Goal: Transaction & Acquisition: Obtain resource

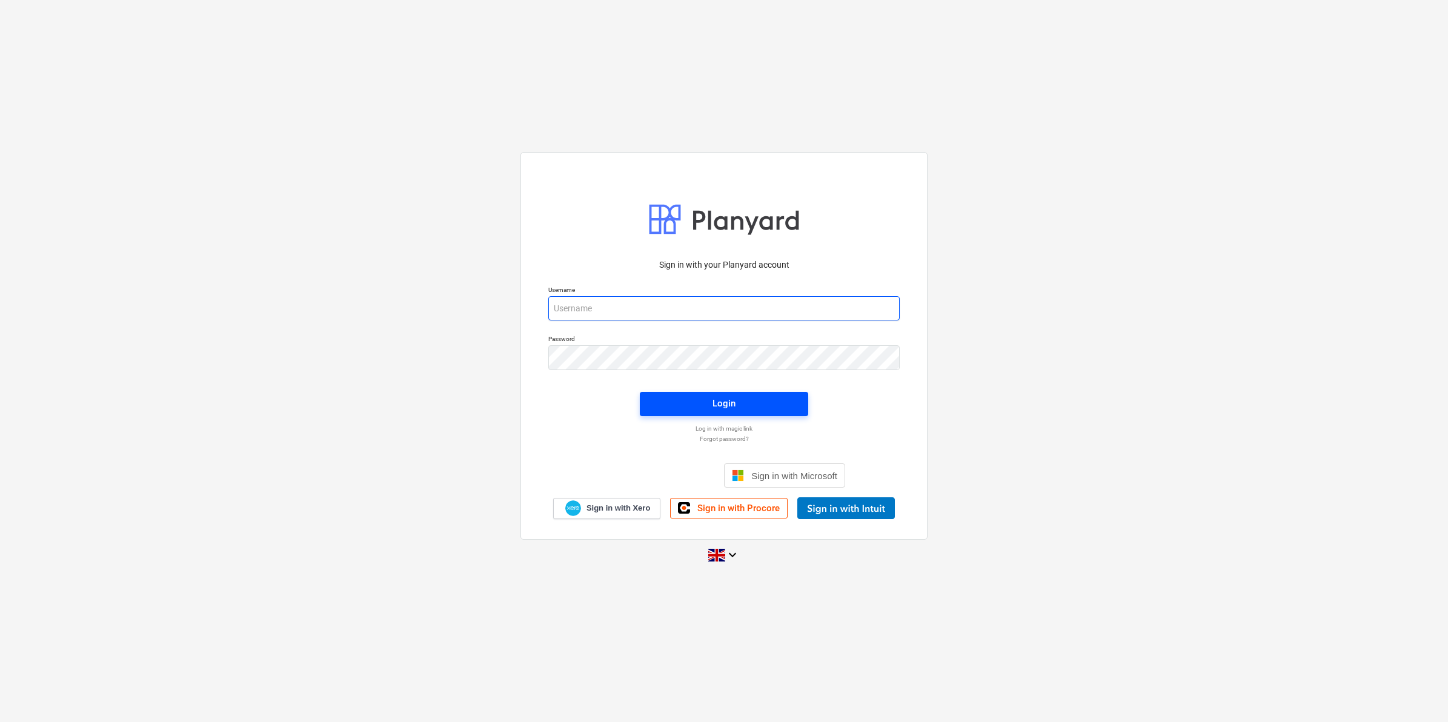
type input "[EMAIL_ADDRESS][DOMAIN_NAME]"
click at [780, 409] on span "Login" at bounding box center [723, 404] width 139 height 16
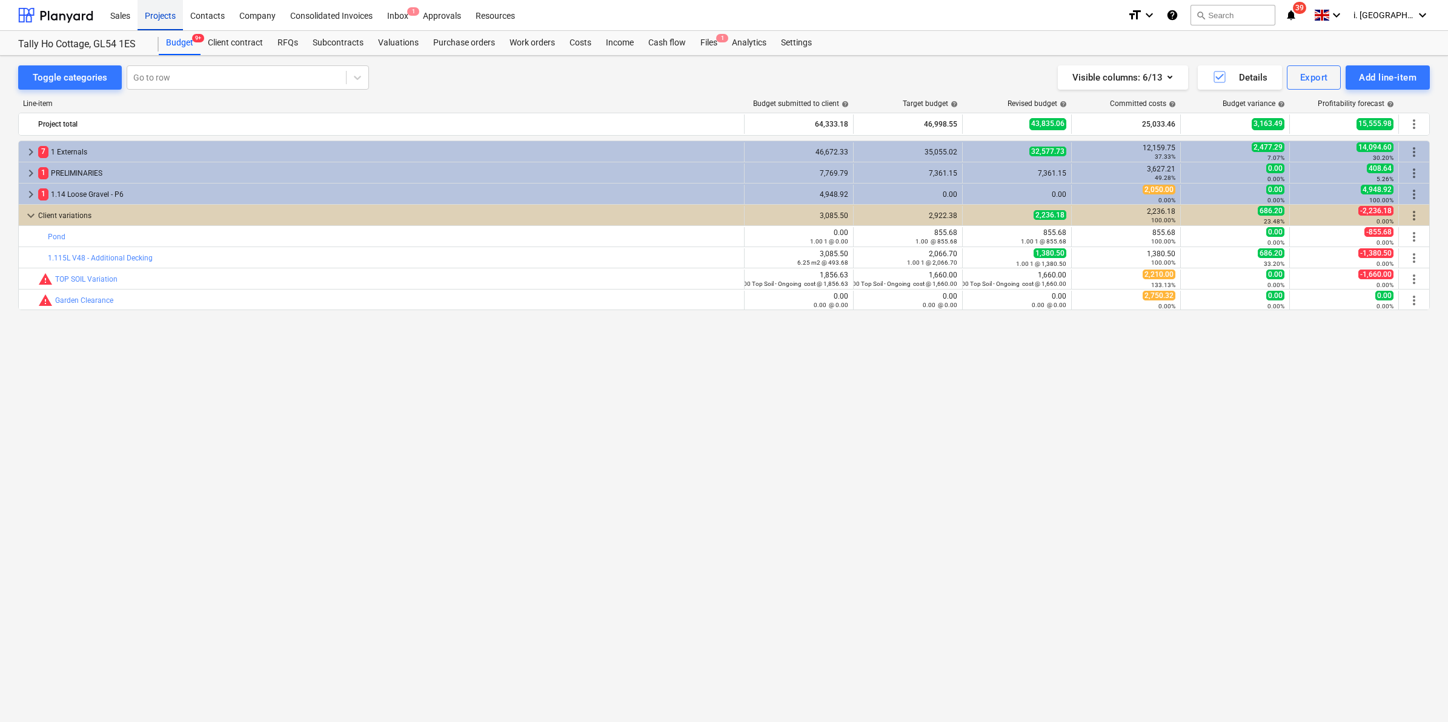
click at [148, 16] on div "Projects" at bounding box center [160, 14] width 45 height 31
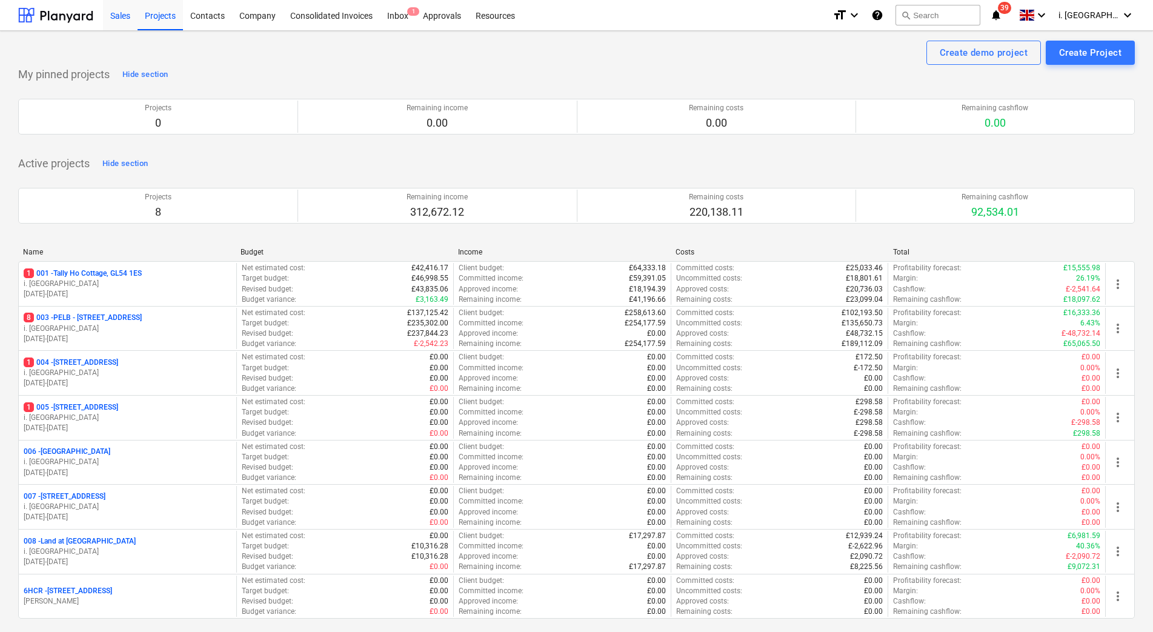
click at [120, 19] on div "Sales" at bounding box center [120, 14] width 35 height 31
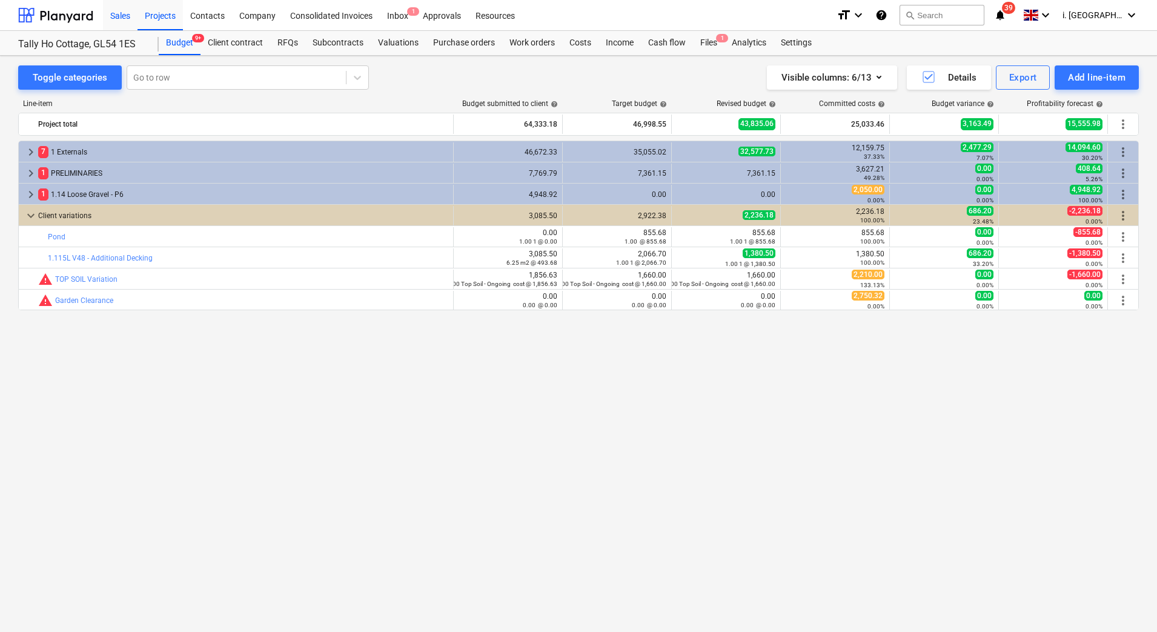
click at [116, 19] on div "Sales" at bounding box center [120, 14] width 35 height 31
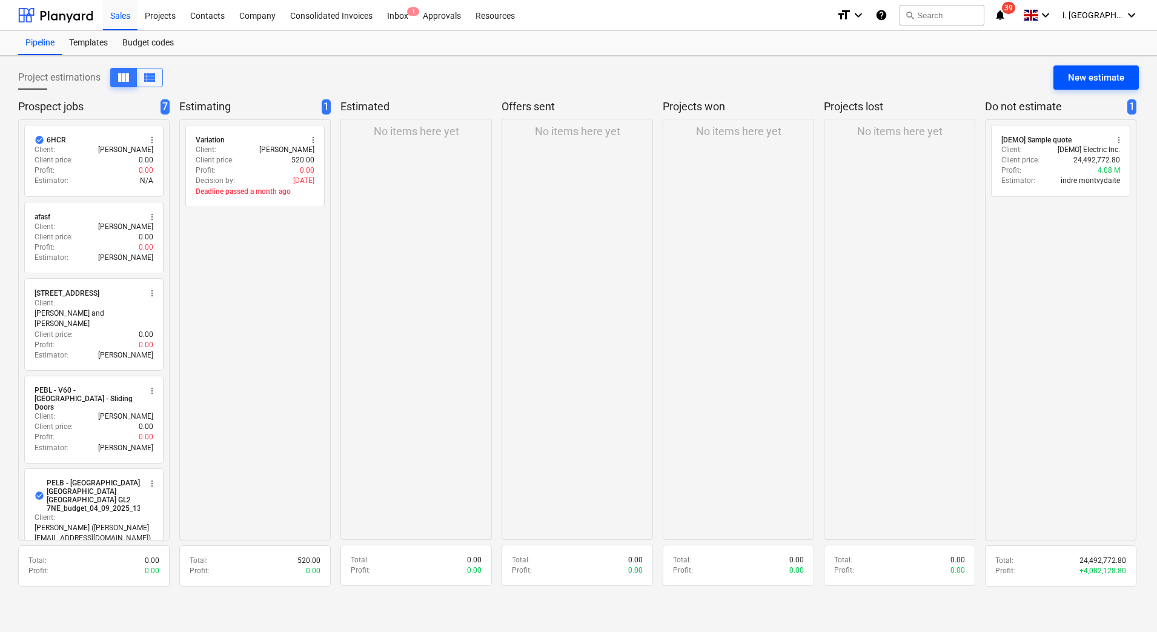
click at [1091, 73] on div "New estimate" at bounding box center [1096, 78] width 56 height 16
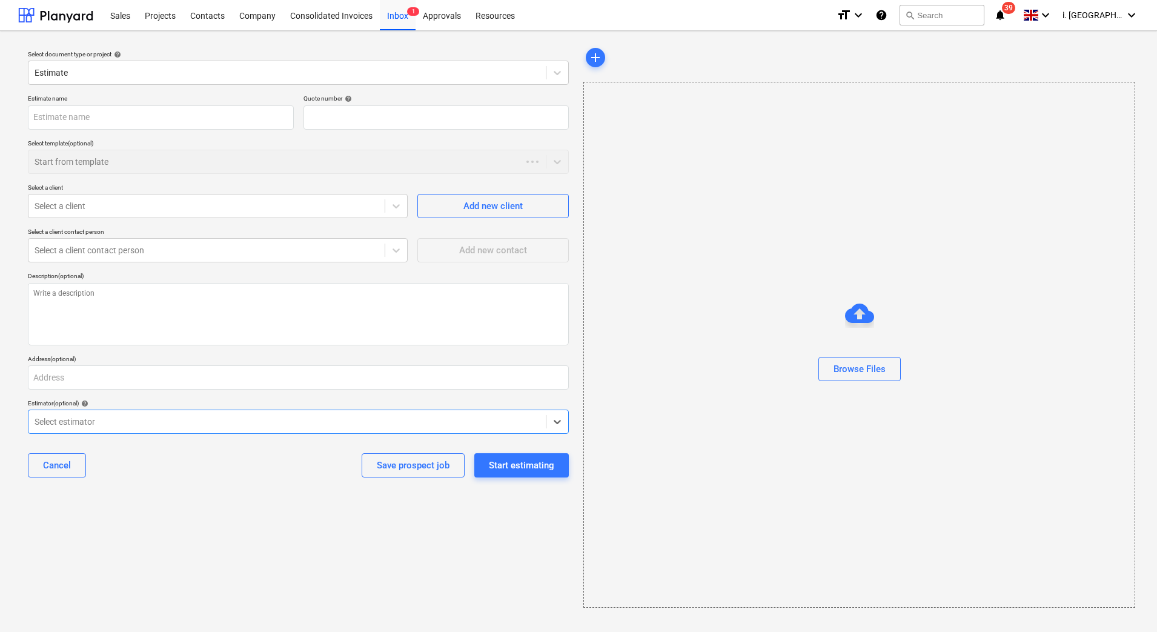
type textarea "x"
type input "QU-0083"
drag, startPoint x: 397, startPoint y: 188, endPoint x: 353, endPoint y: 201, distance: 46.0
click at [396, 189] on div "Select a client" at bounding box center [218, 188] width 380 height 8
click at [329, 207] on div at bounding box center [207, 206] width 344 height 12
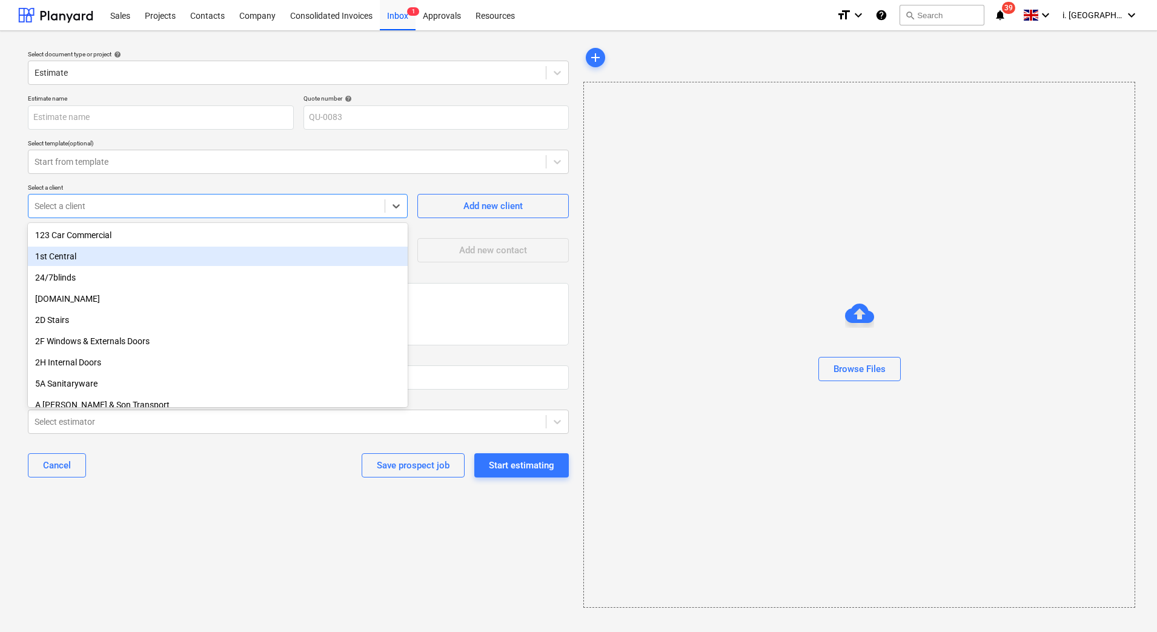
click at [322, 262] on div "1st Central" at bounding box center [218, 256] width 380 height 19
type textarea "x"
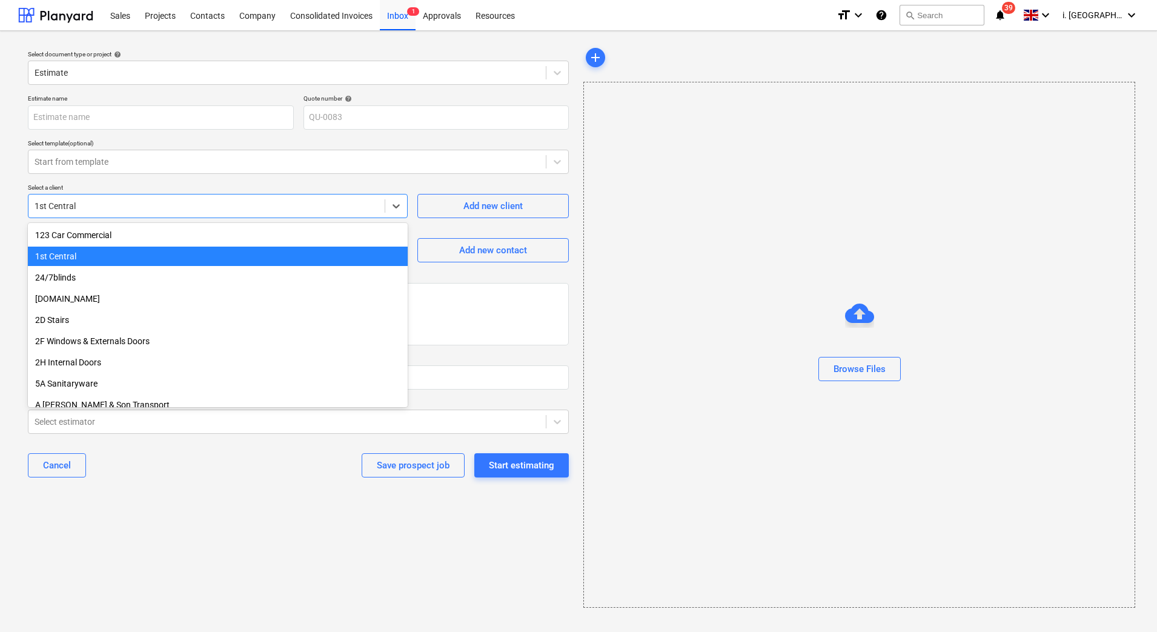
click at [293, 203] on div at bounding box center [207, 206] width 344 height 12
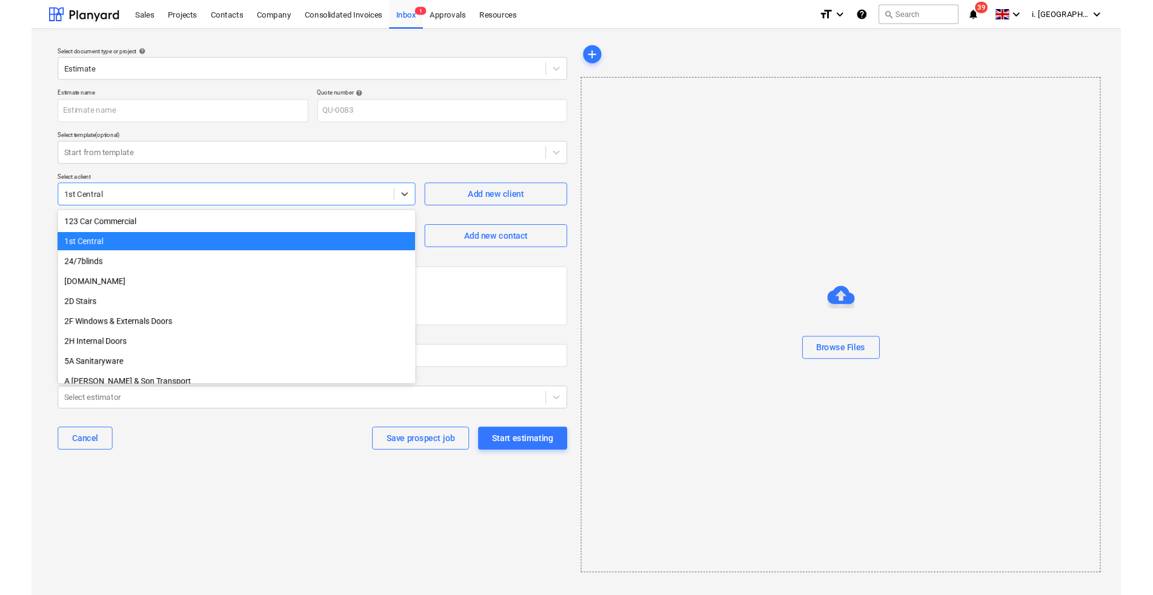
scroll to position [21, 0]
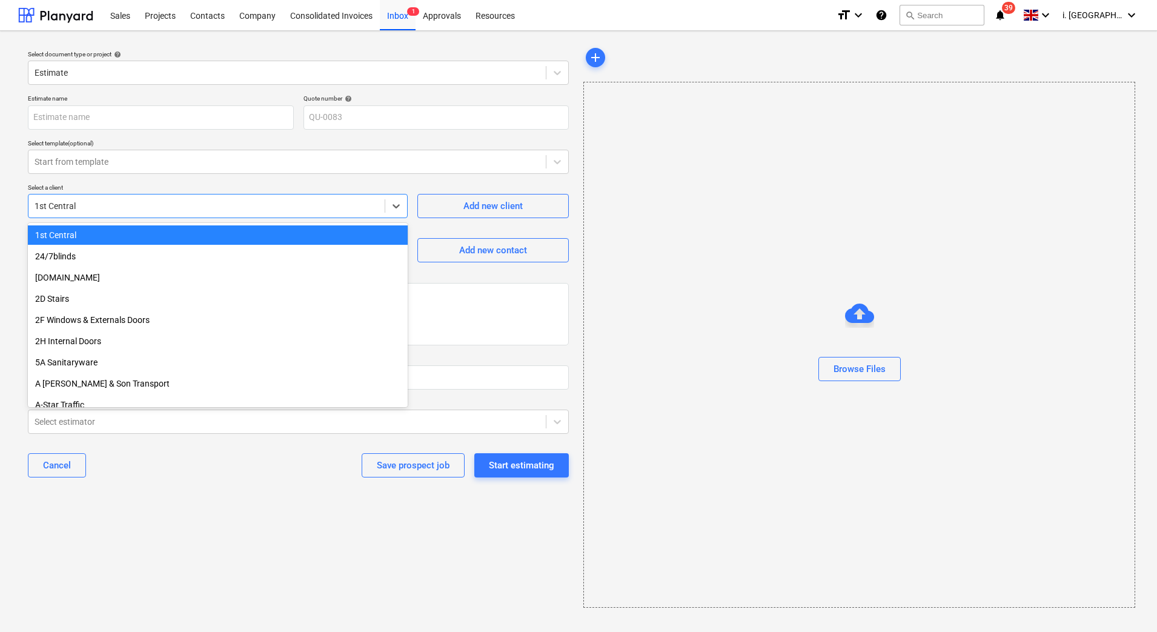
type input "h"
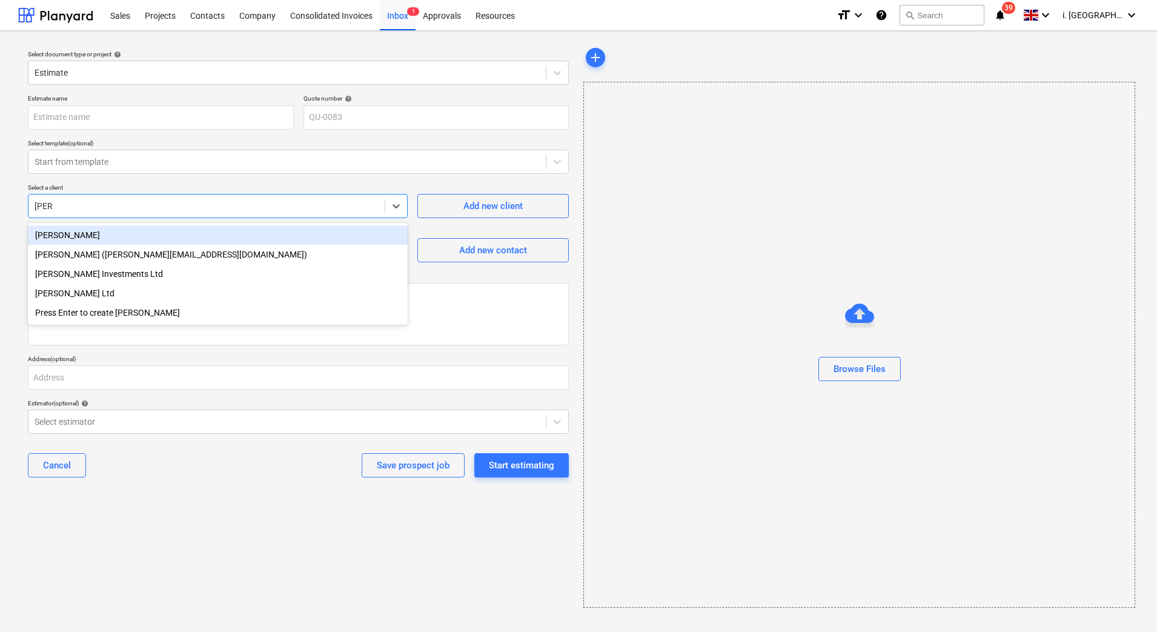
type input "harry"
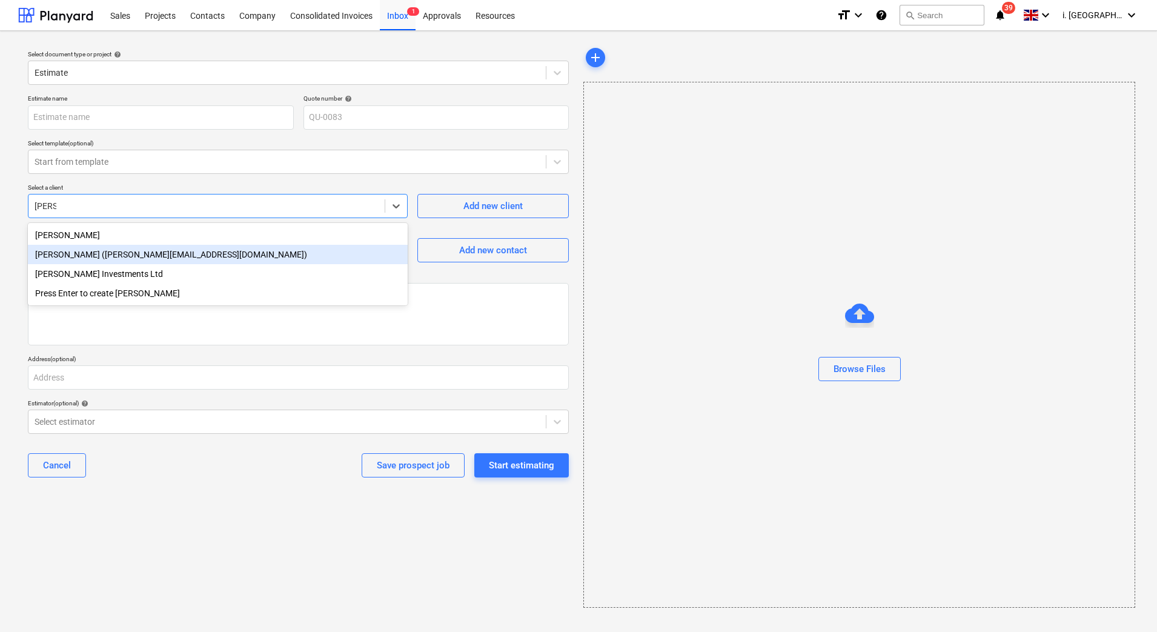
click at [258, 245] on div "[PERSON_NAME] ([PERSON_NAME][EMAIL_ADDRESS][DOMAIN_NAME])" at bounding box center [218, 254] width 380 height 19
type textarea "x"
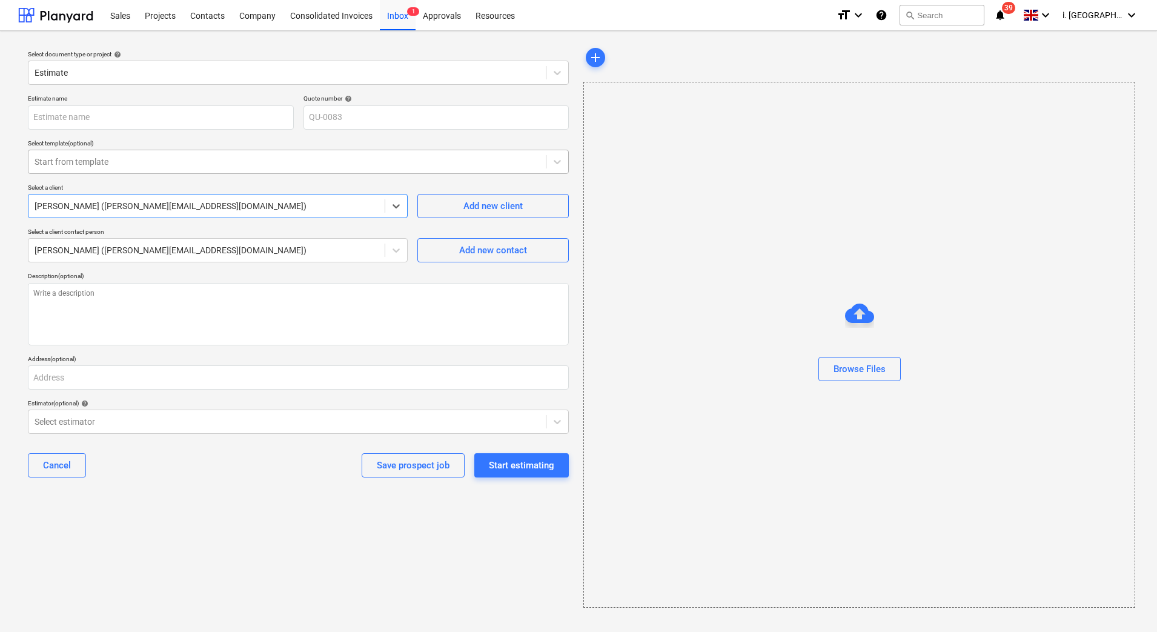
type textarea "x"
click at [227, 161] on div at bounding box center [287, 162] width 505 height 12
type input "test"
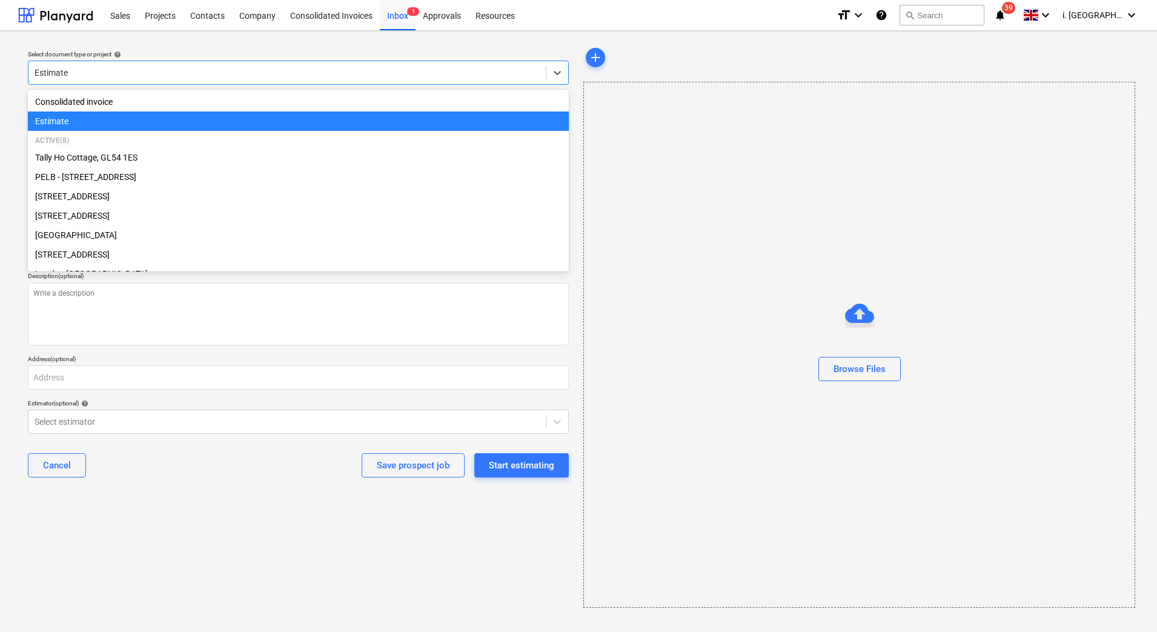
click at [146, 73] on div at bounding box center [287, 73] width 505 height 12
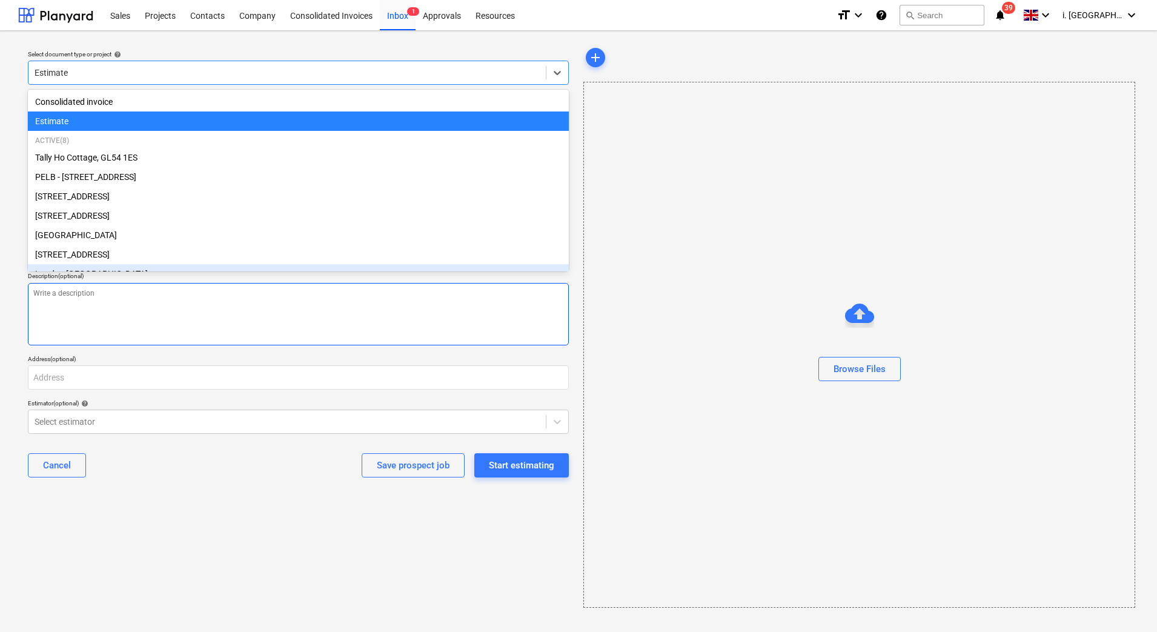
click at [191, 336] on textarea at bounding box center [298, 314] width 541 height 62
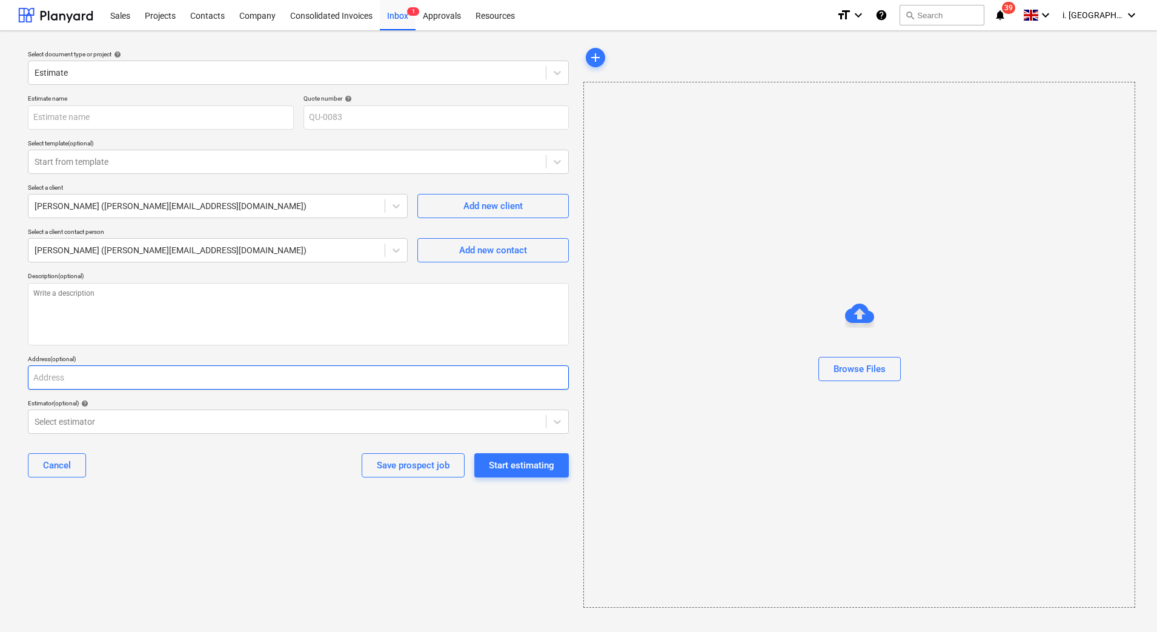
click at [228, 379] on input "text" at bounding box center [298, 377] width 541 height 24
click at [200, 425] on div at bounding box center [287, 422] width 505 height 12
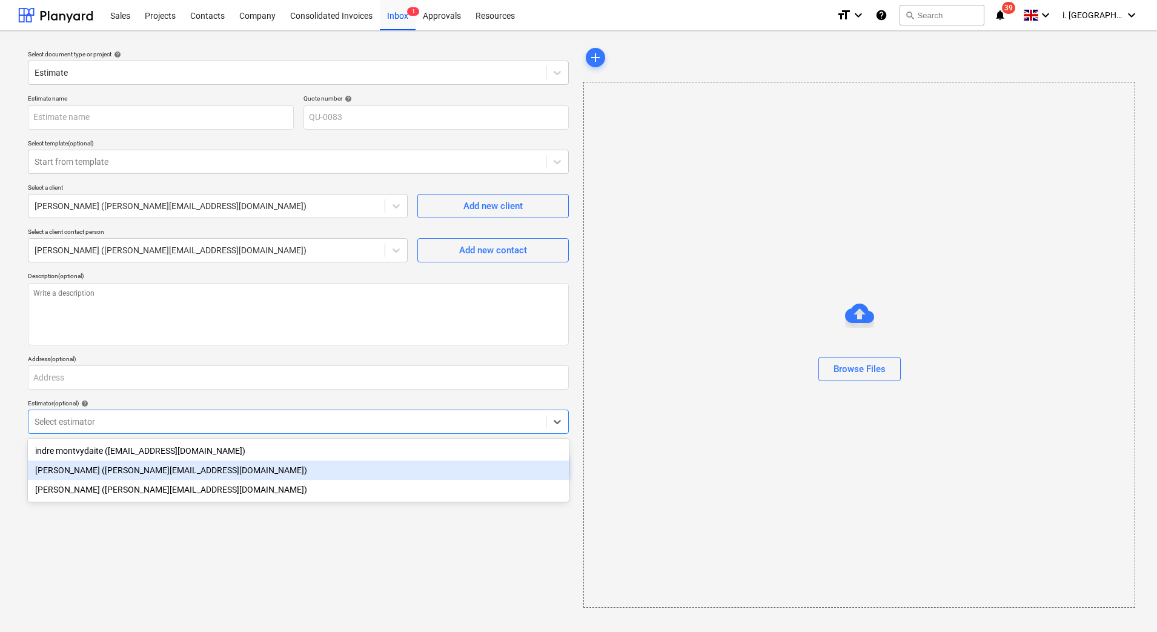
drag, startPoint x: 201, startPoint y: 471, endPoint x: 218, endPoint y: 470, distance: 17.0
click at [201, 471] on div "[PERSON_NAME] ([PERSON_NAME][EMAIL_ADDRESS][DOMAIN_NAME])" at bounding box center [298, 469] width 541 height 19
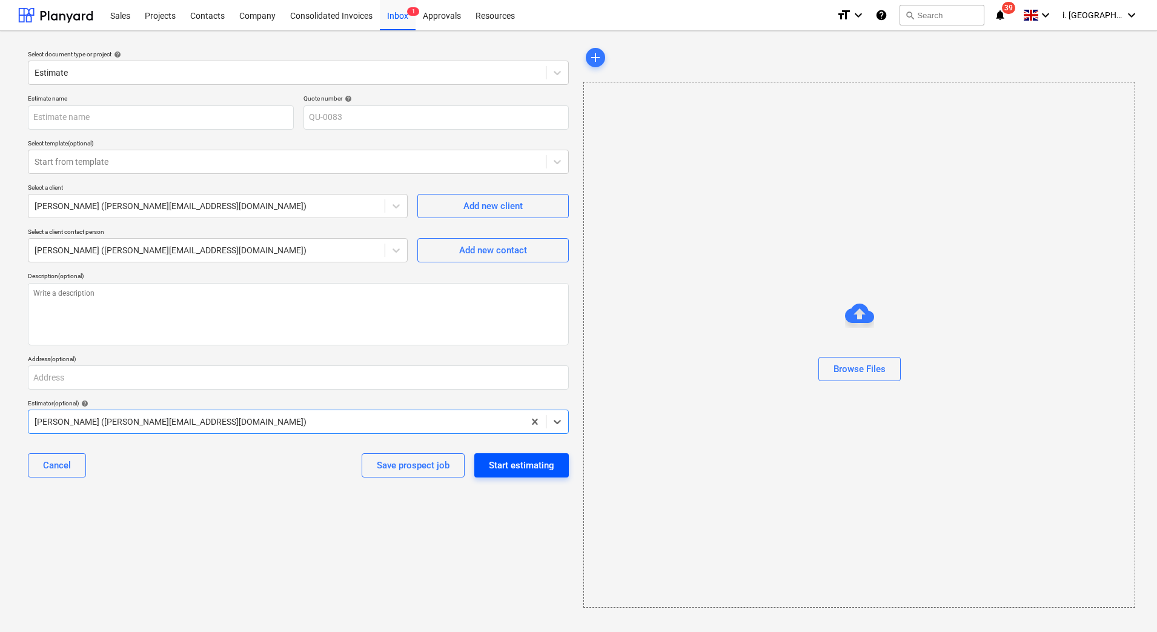
click at [540, 467] on div "Start estimating" at bounding box center [521, 465] width 65 height 16
click at [142, 123] on input "text" at bounding box center [161, 117] width 266 height 24
type textarea "x"
type input "t"
type textarea "x"
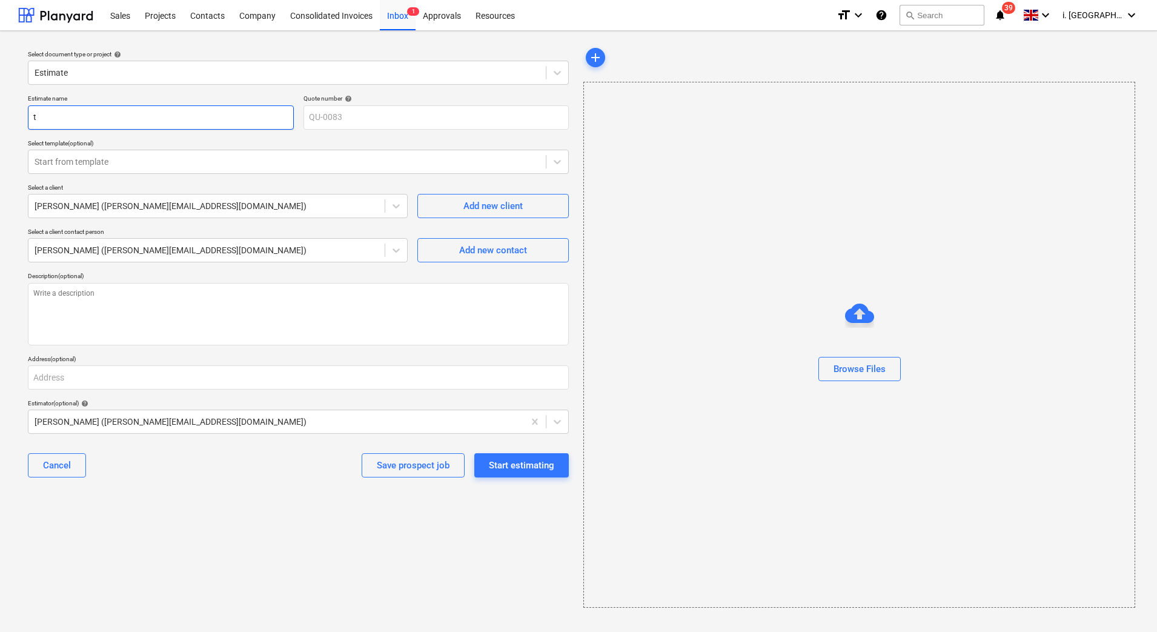
type input "te"
type textarea "x"
type input "test"
type textarea "x"
type input "test"
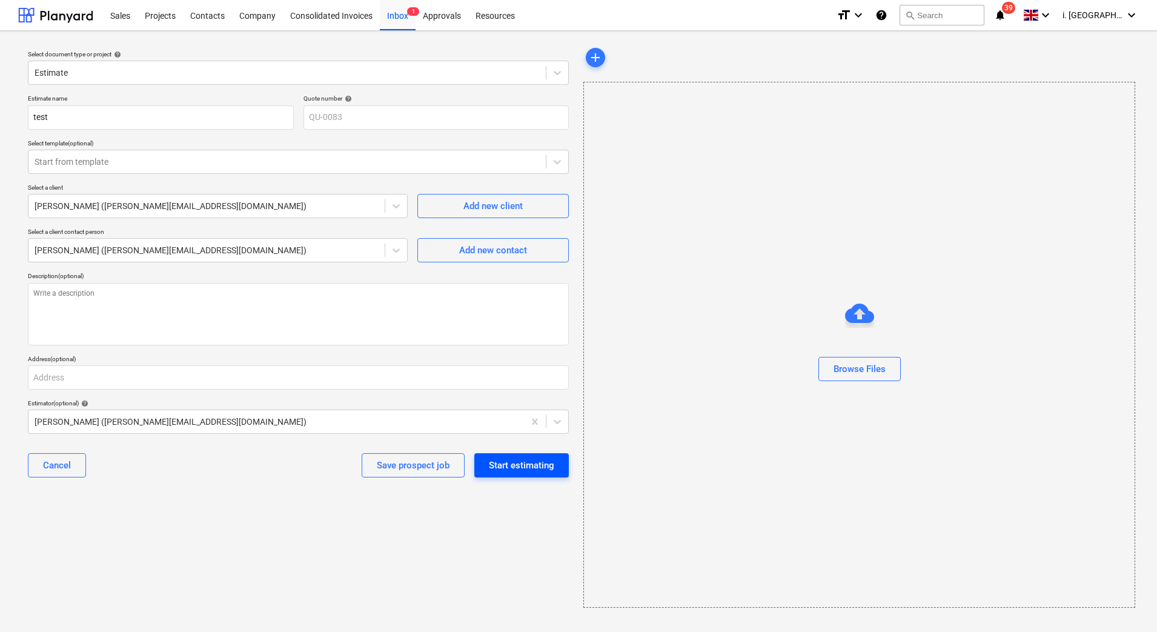
click at [509, 469] on div "Start estimating" at bounding box center [521, 465] width 65 height 16
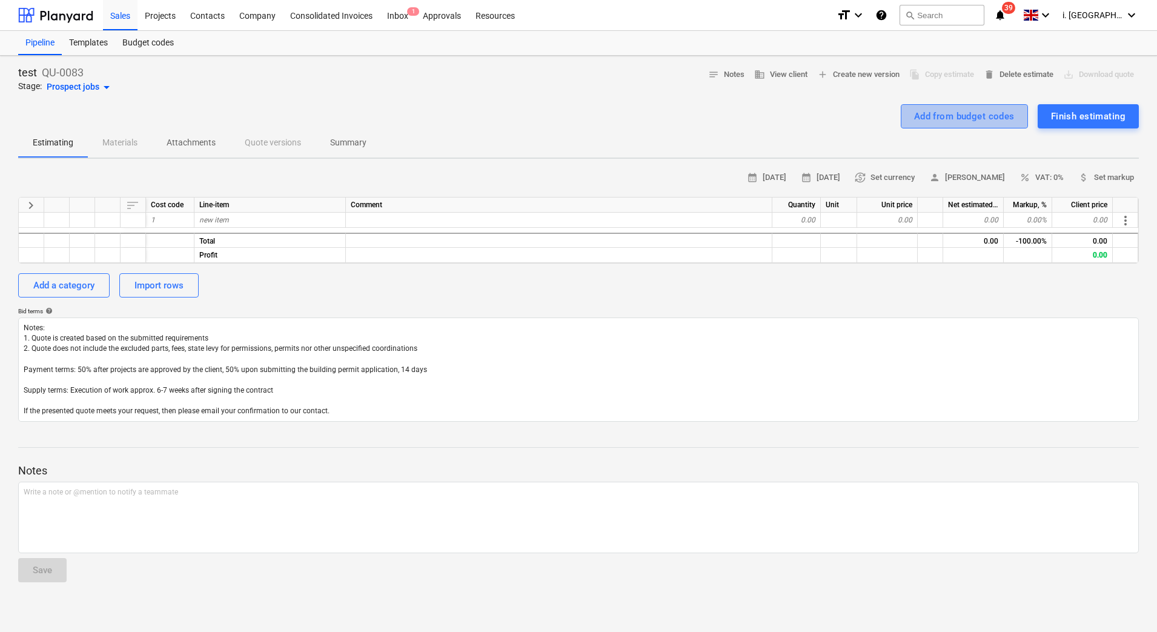
click at [979, 116] on div "Add from budget codes" at bounding box center [964, 116] width 101 height 16
type textarea "x"
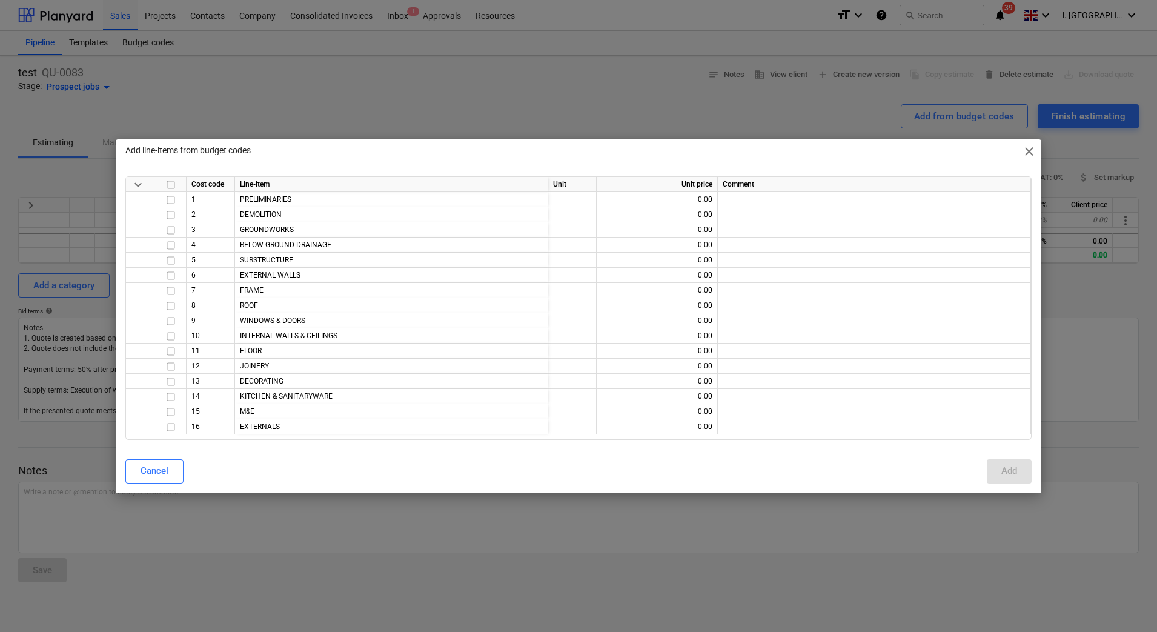
click at [171, 187] on input "checkbox" at bounding box center [171, 184] width 15 height 15
checkbox input "true"
click at [1006, 473] on div "Add" at bounding box center [1010, 471] width 16 height 16
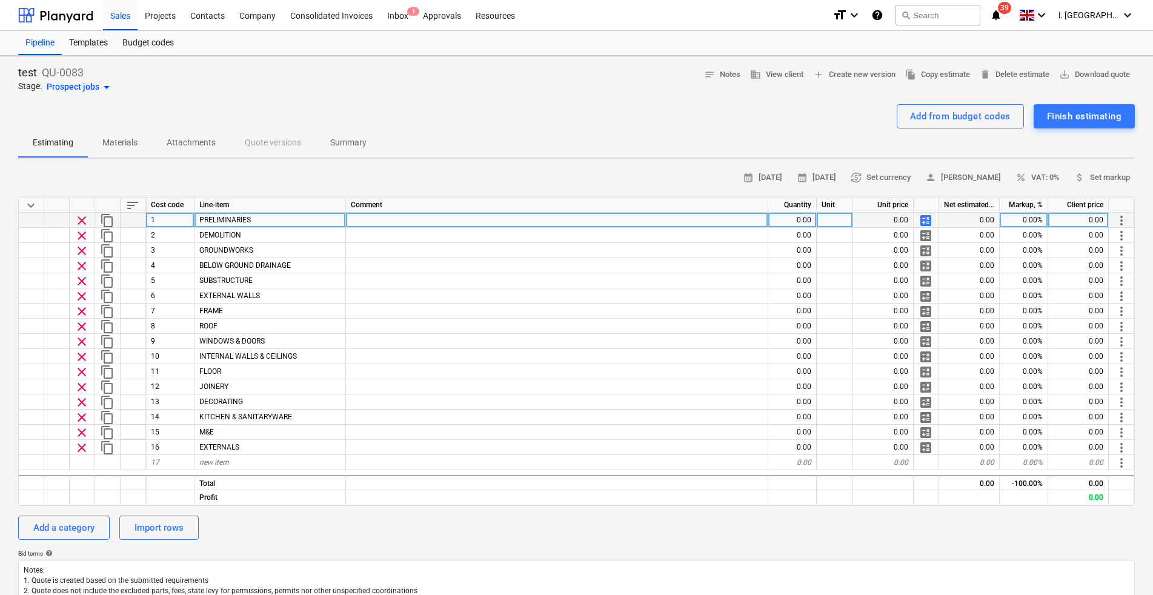
click at [925, 221] on span "calculate" at bounding box center [926, 220] width 15 height 15
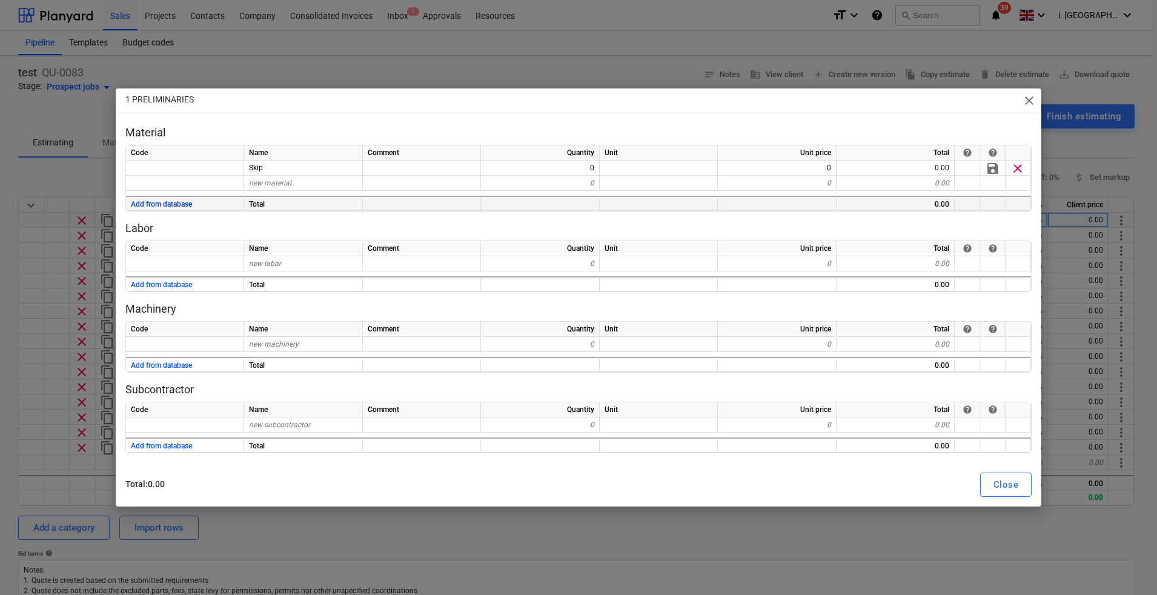
click at [155, 206] on button "Add from database" at bounding box center [161, 204] width 61 height 15
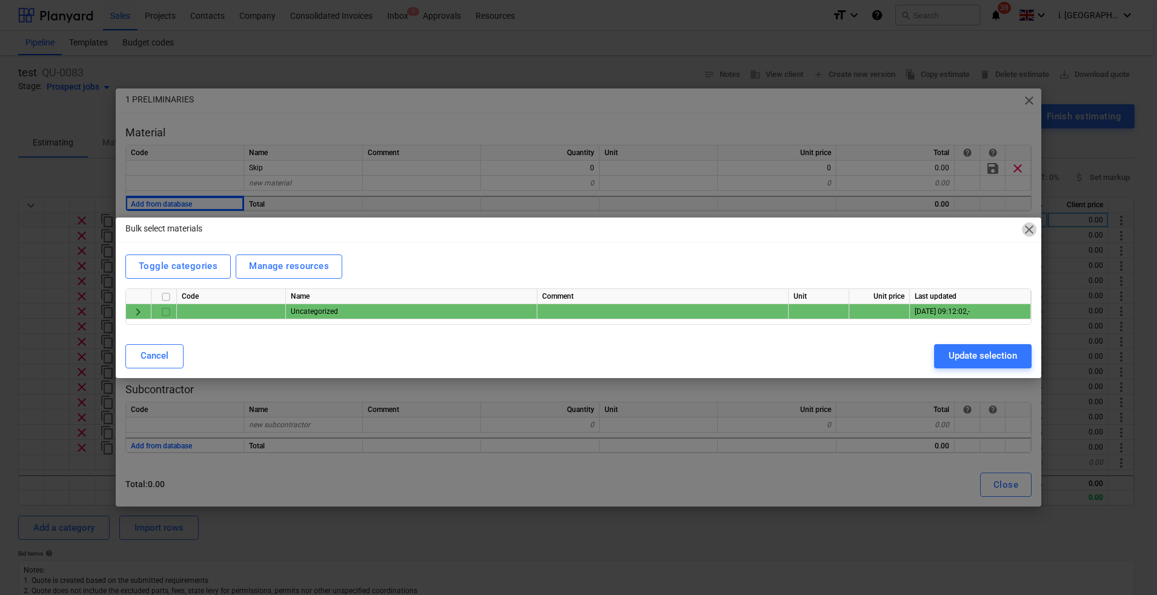
click at [1026, 228] on span "close" at bounding box center [1029, 229] width 15 height 15
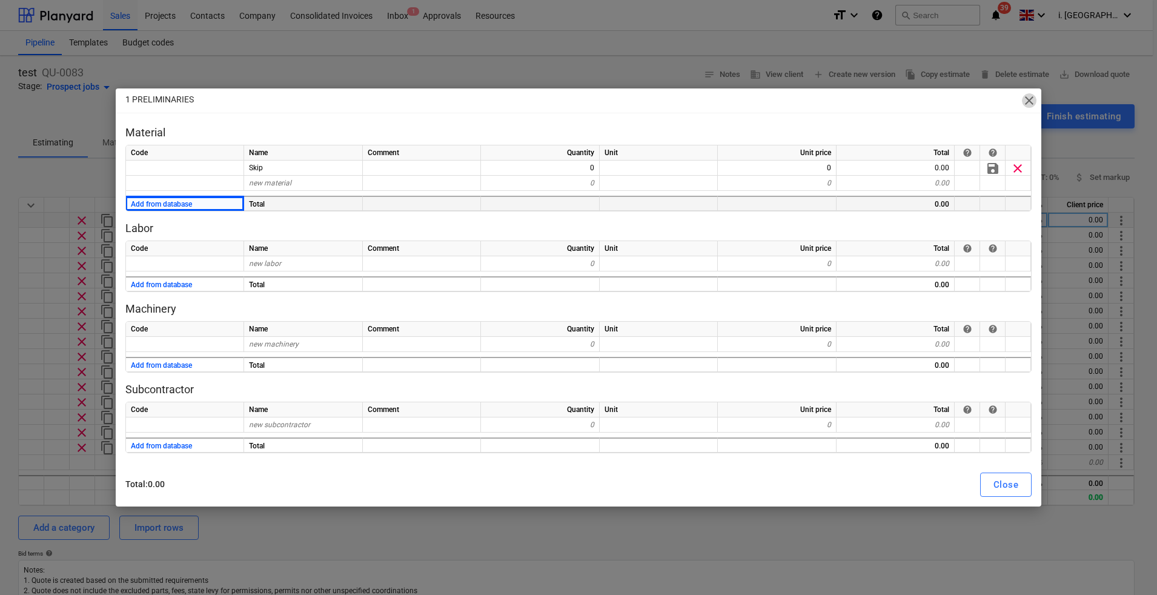
click at [1032, 102] on span "close" at bounding box center [1029, 100] width 15 height 15
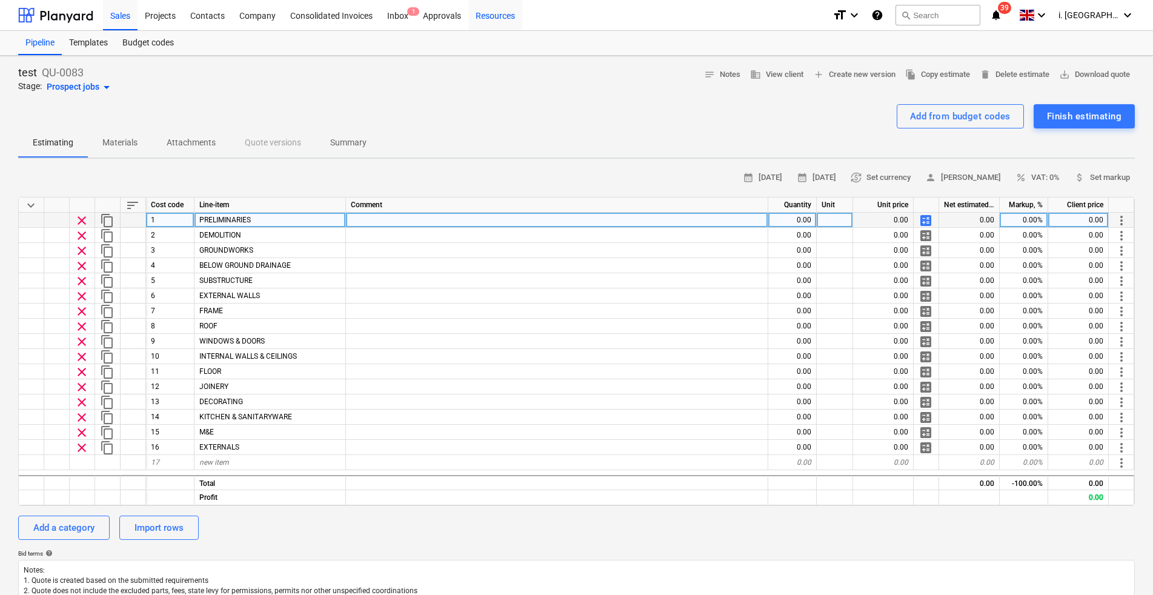
click at [497, 19] on div "Resources" at bounding box center [495, 14] width 54 height 31
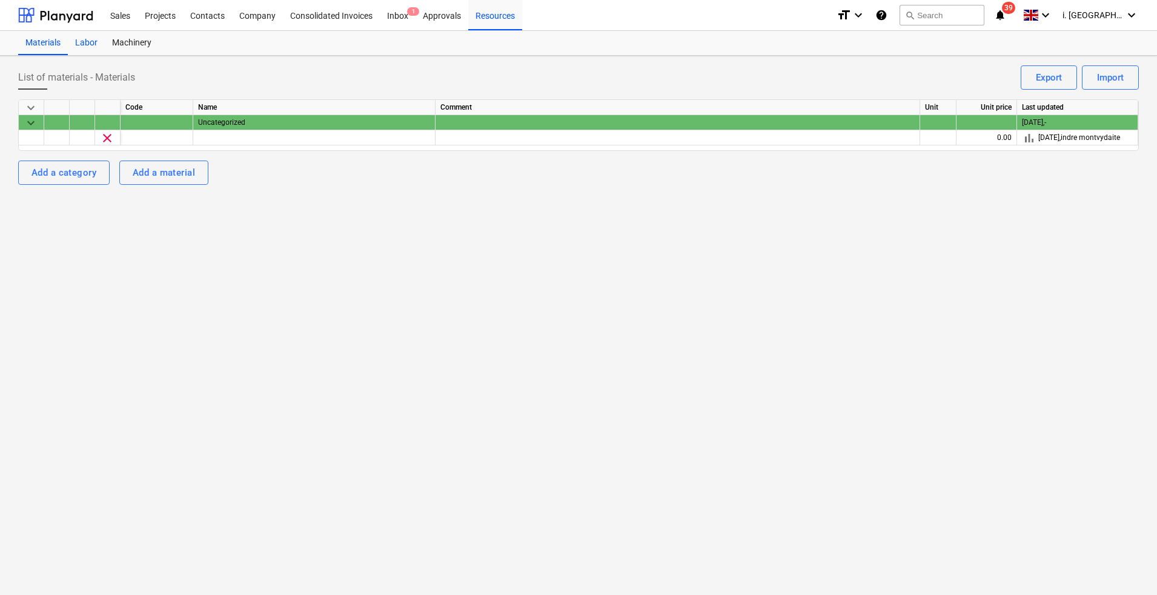
click at [76, 47] on div "Labor" at bounding box center [86, 43] width 37 height 24
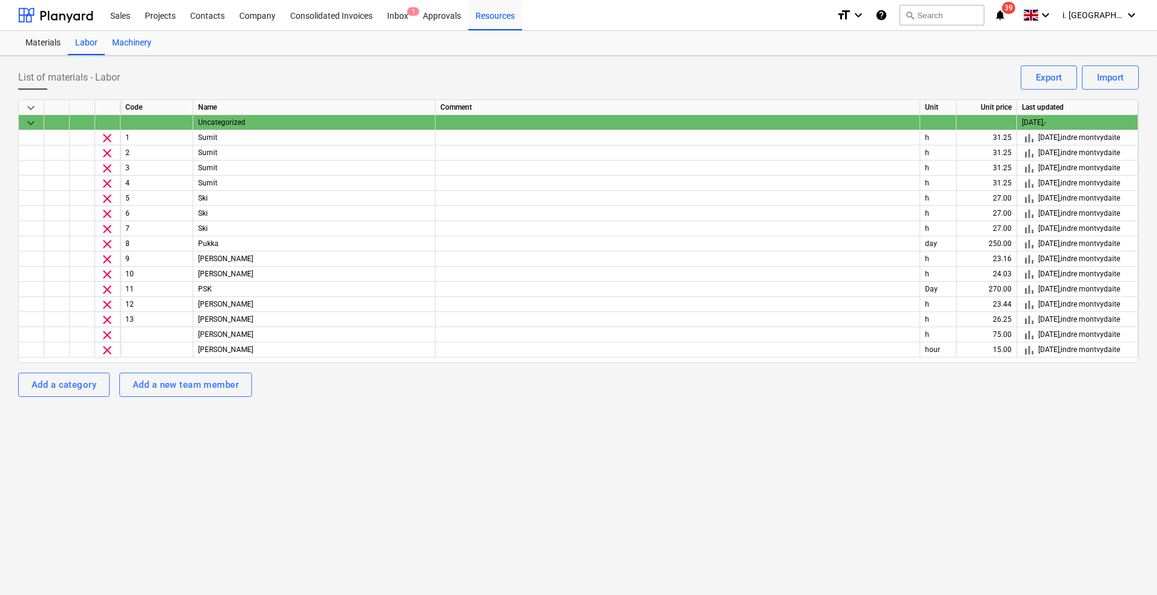
click at [134, 47] on div "Machinery" at bounding box center [132, 43] width 54 height 24
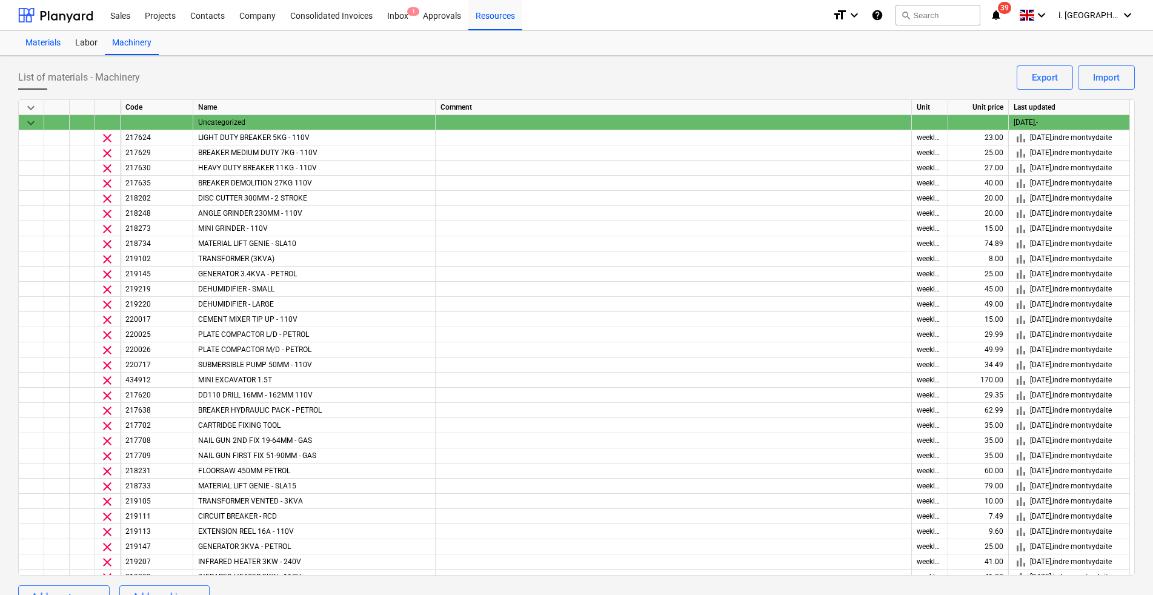
click at [52, 42] on div "Materials" at bounding box center [43, 43] width 50 height 24
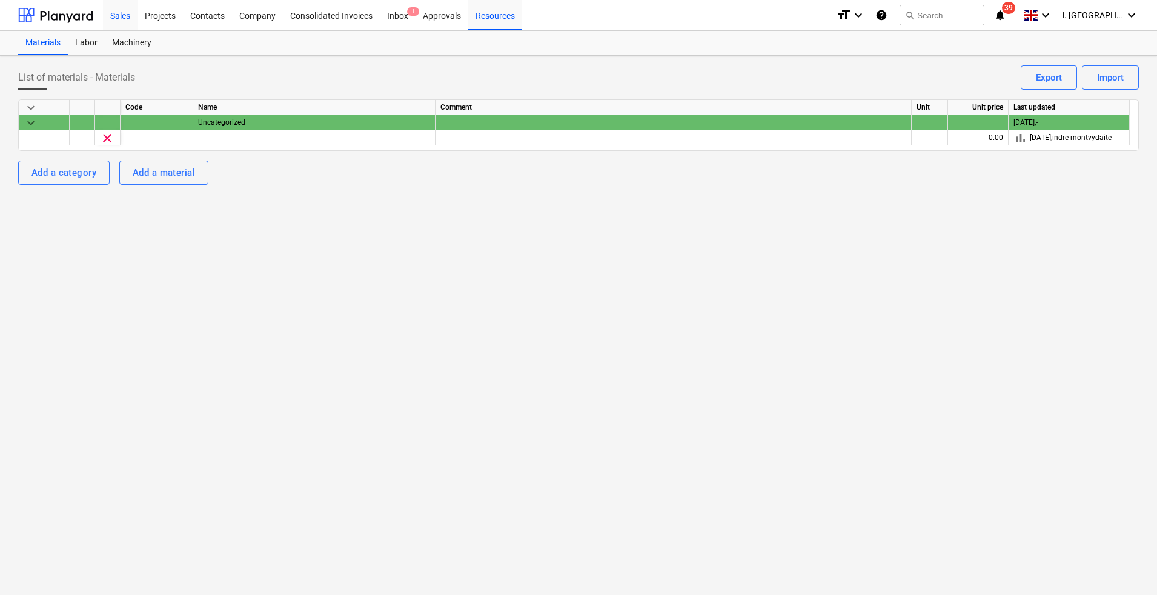
click at [116, 16] on div "Sales" at bounding box center [120, 14] width 35 height 31
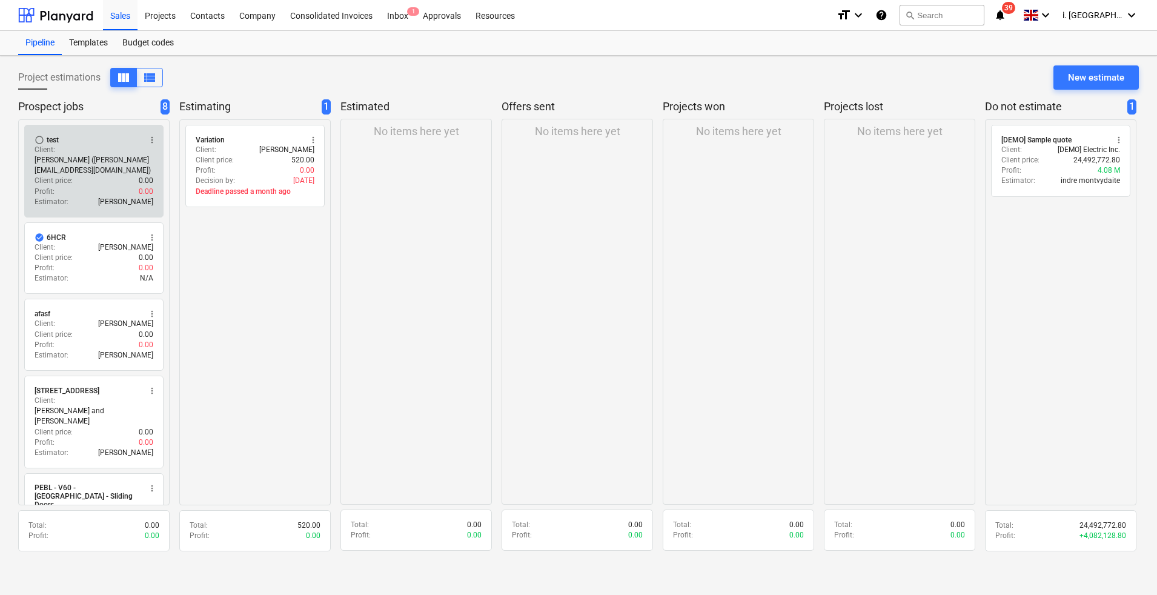
click at [99, 176] on div "Client price : 0.00" at bounding box center [94, 181] width 119 height 10
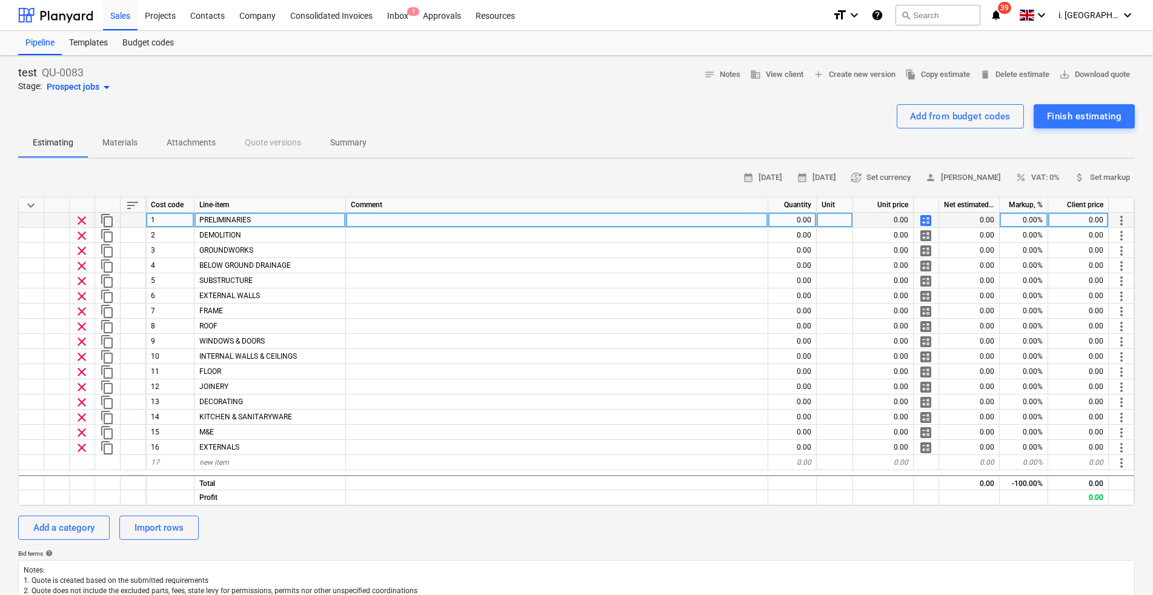
click at [915, 218] on div "calculate" at bounding box center [926, 220] width 25 height 15
click at [924, 218] on span "calculate" at bounding box center [926, 220] width 15 height 15
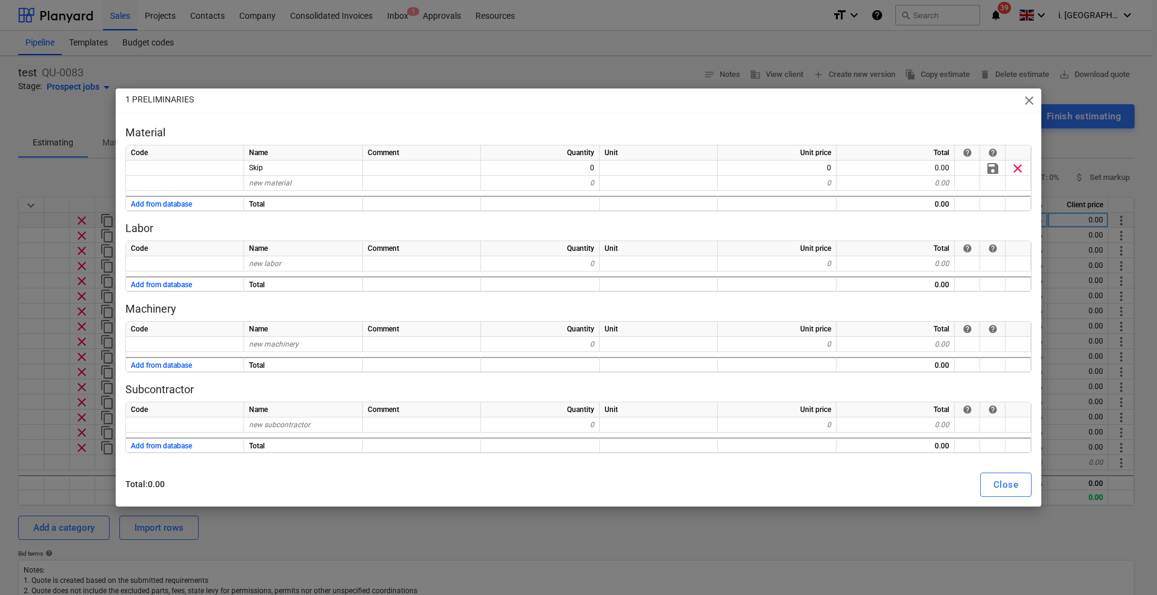
click at [1026, 101] on span "close" at bounding box center [1029, 100] width 15 height 15
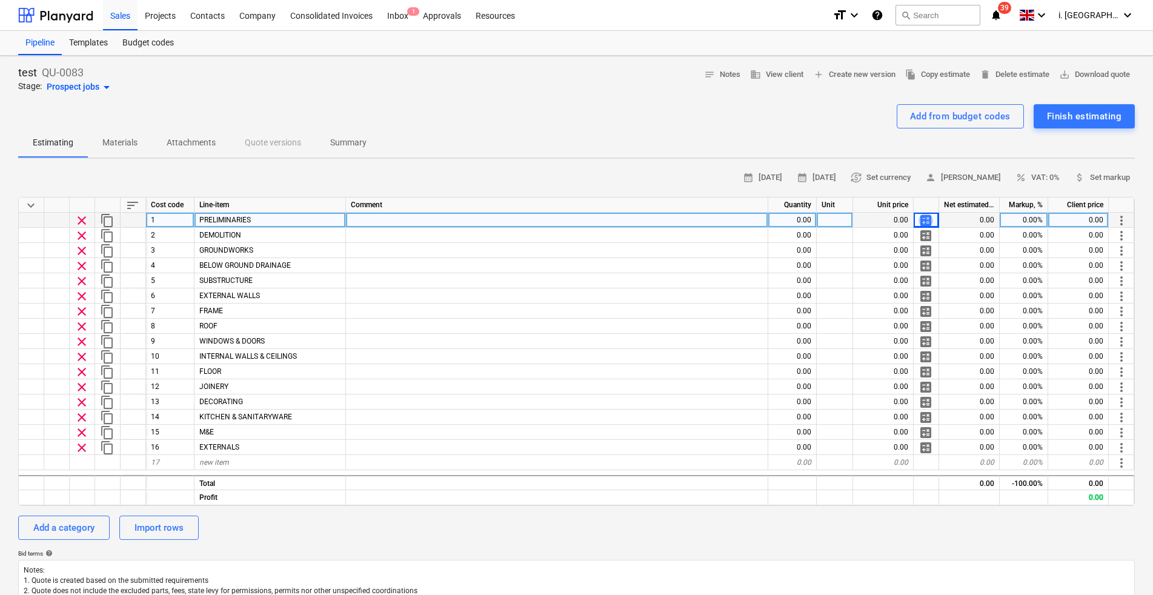
click at [925, 222] on span "calculate" at bounding box center [926, 220] width 15 height 15
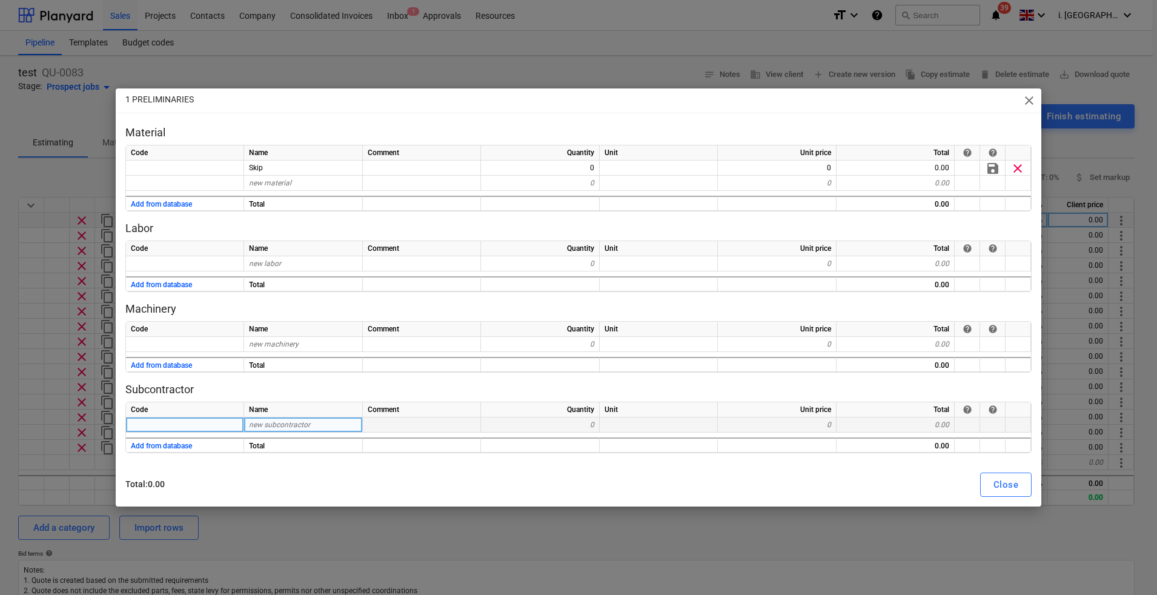
click at [274, 427] on span "new subcontractor" at bounding box center [279, 424] width 61 height 8
click at [1034, 103] on span "close" at bounding box center [1029, 100] width 15 height 15
type textarea "x"
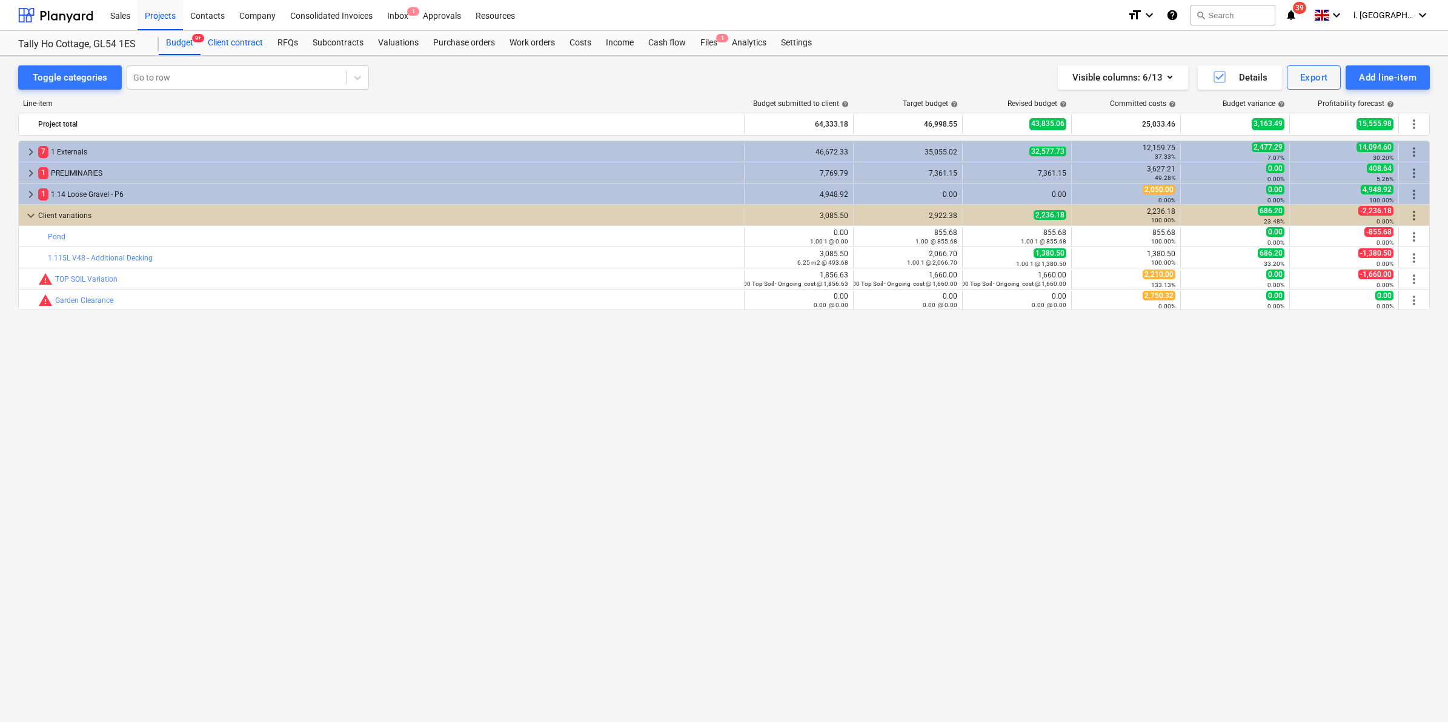
click at [249, 45] on div "Client contract" at bounding box center [236, 43] width 70 height 24
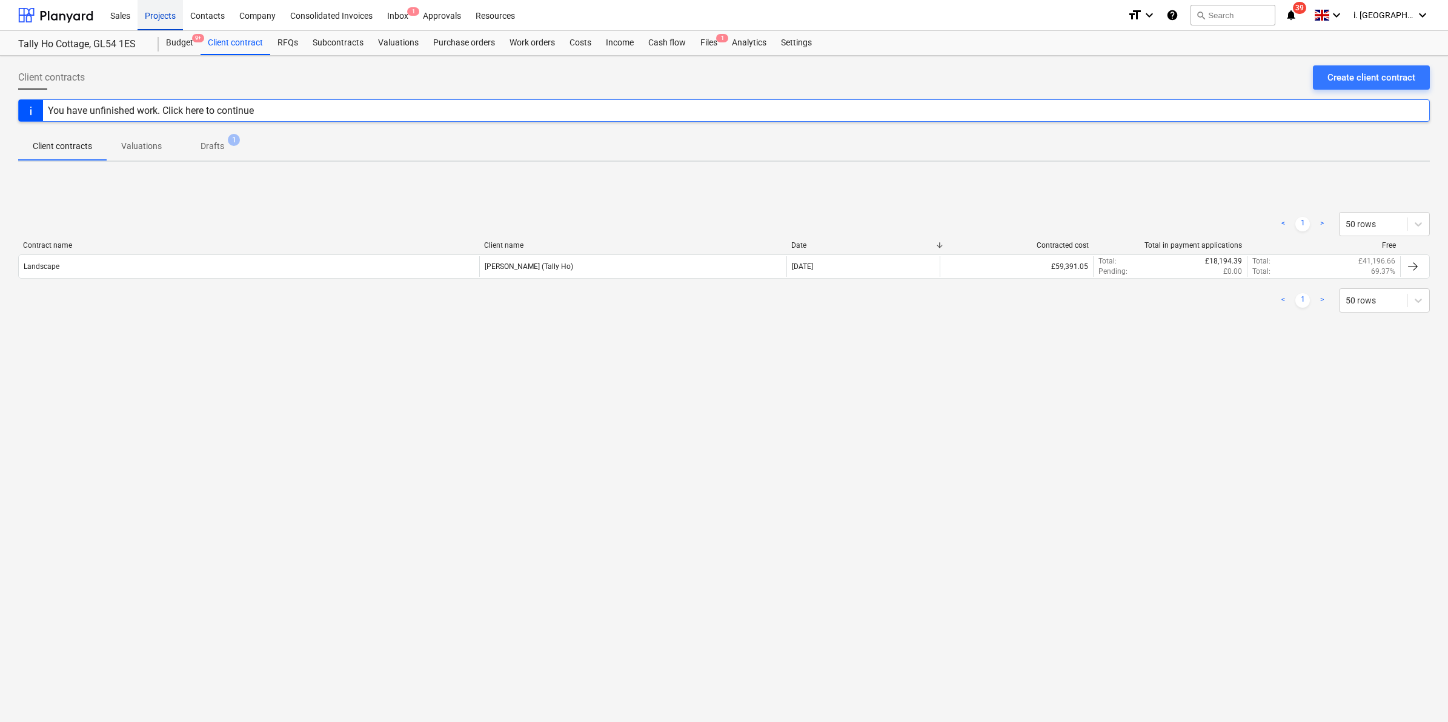
click at [164, 15] on div "Projects" at bounding box center [160, 14] width 45 height 31
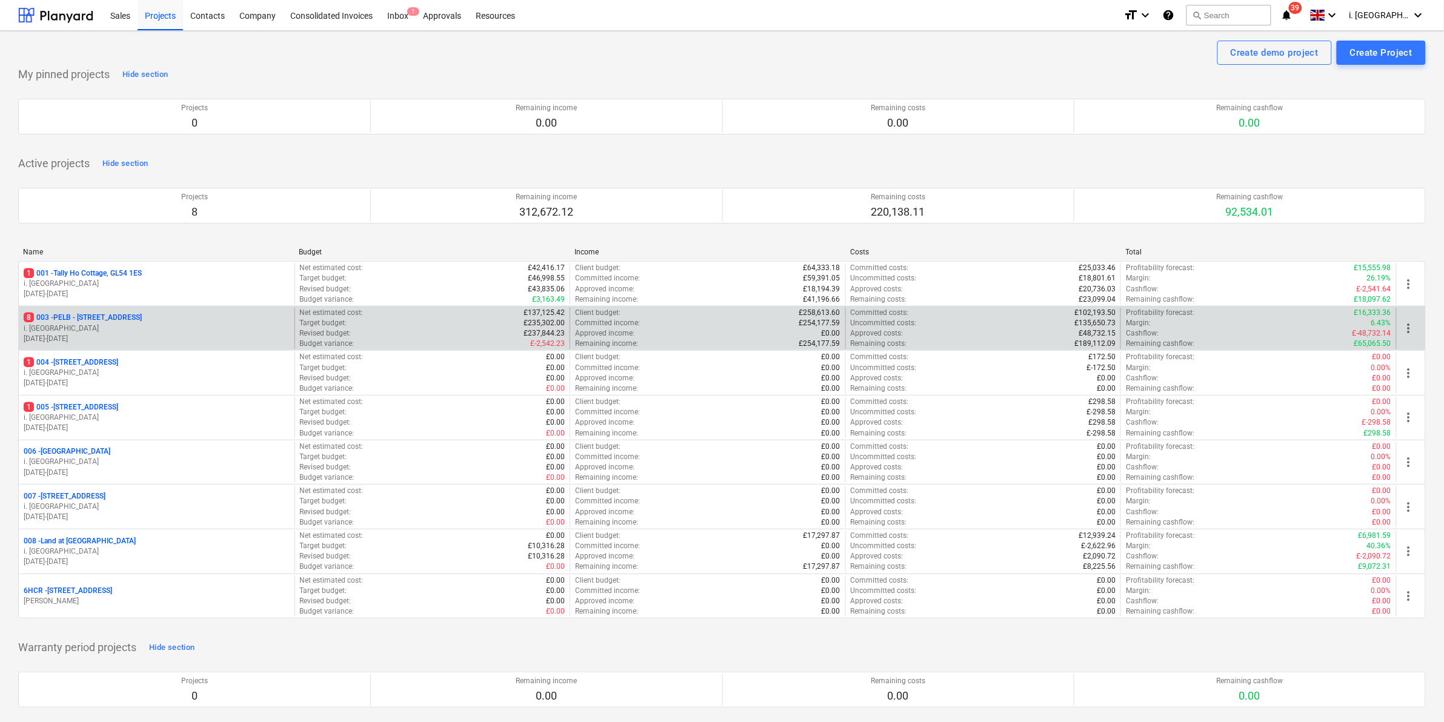
click at [89, 324] on p "i. [GEOGRAPHIC_DATA]" at bounding box center [157, 329] width 266 height 10
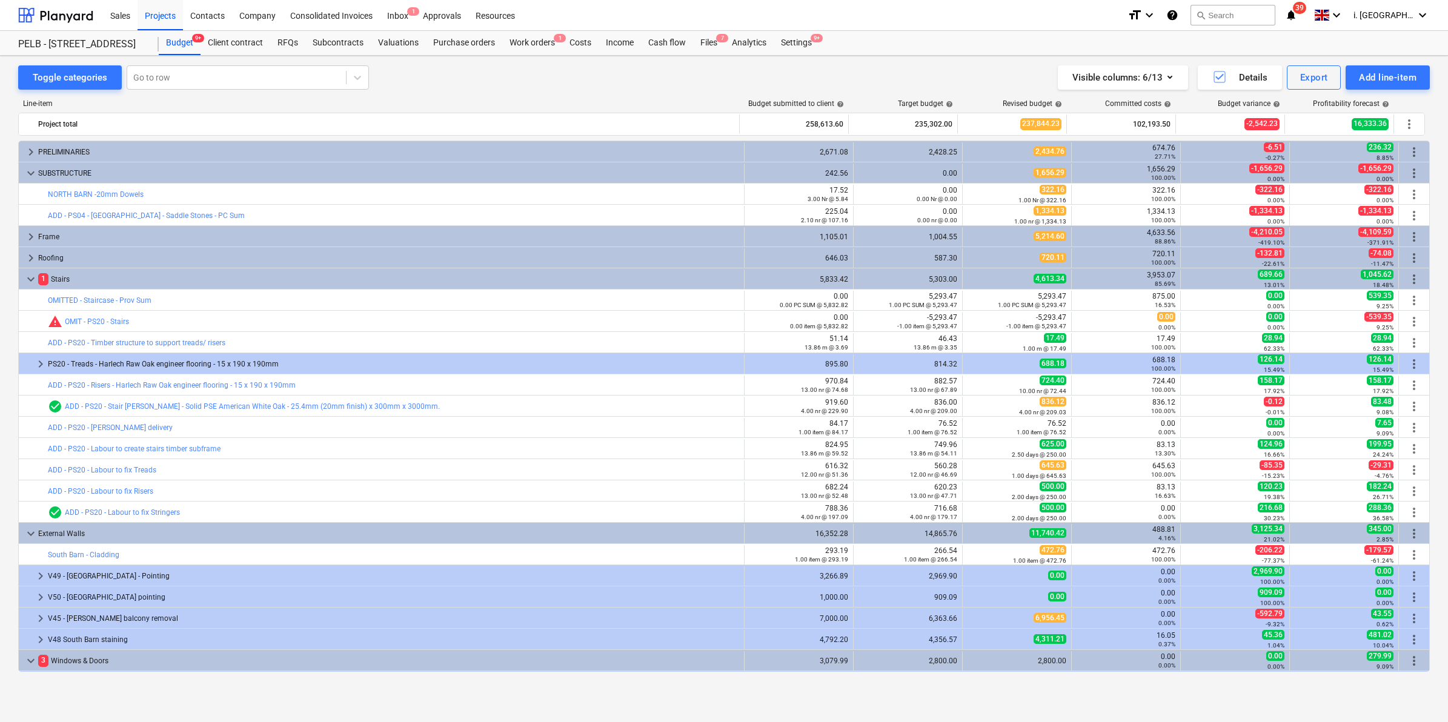
click at [16, 258] on div "Toggle categories Go to row Visible columns : 6/13 Details Export Add line-item…" at bounding box center [724, 376] width 1448 height 640
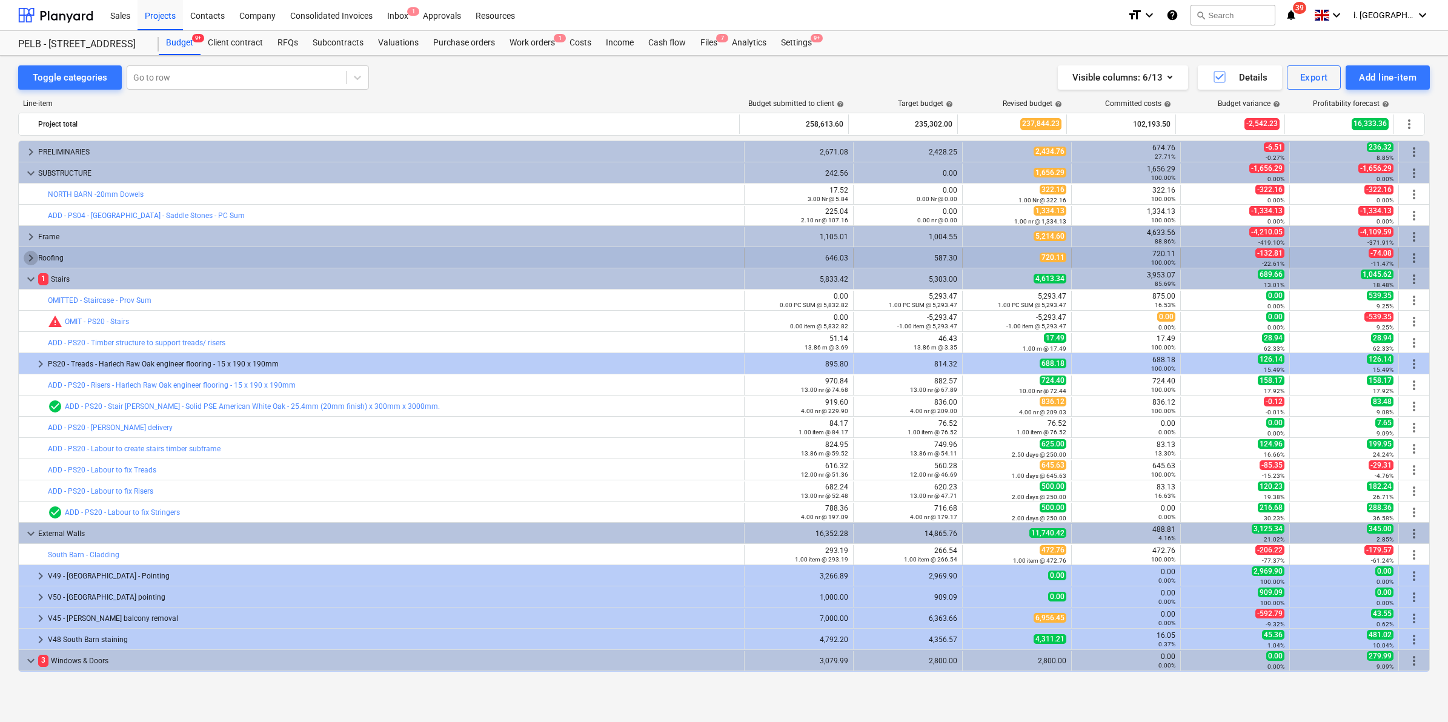
click at [24, 261] on span "keyboard_arrow_right" at bounding box center [31, 258] width 15 height 15
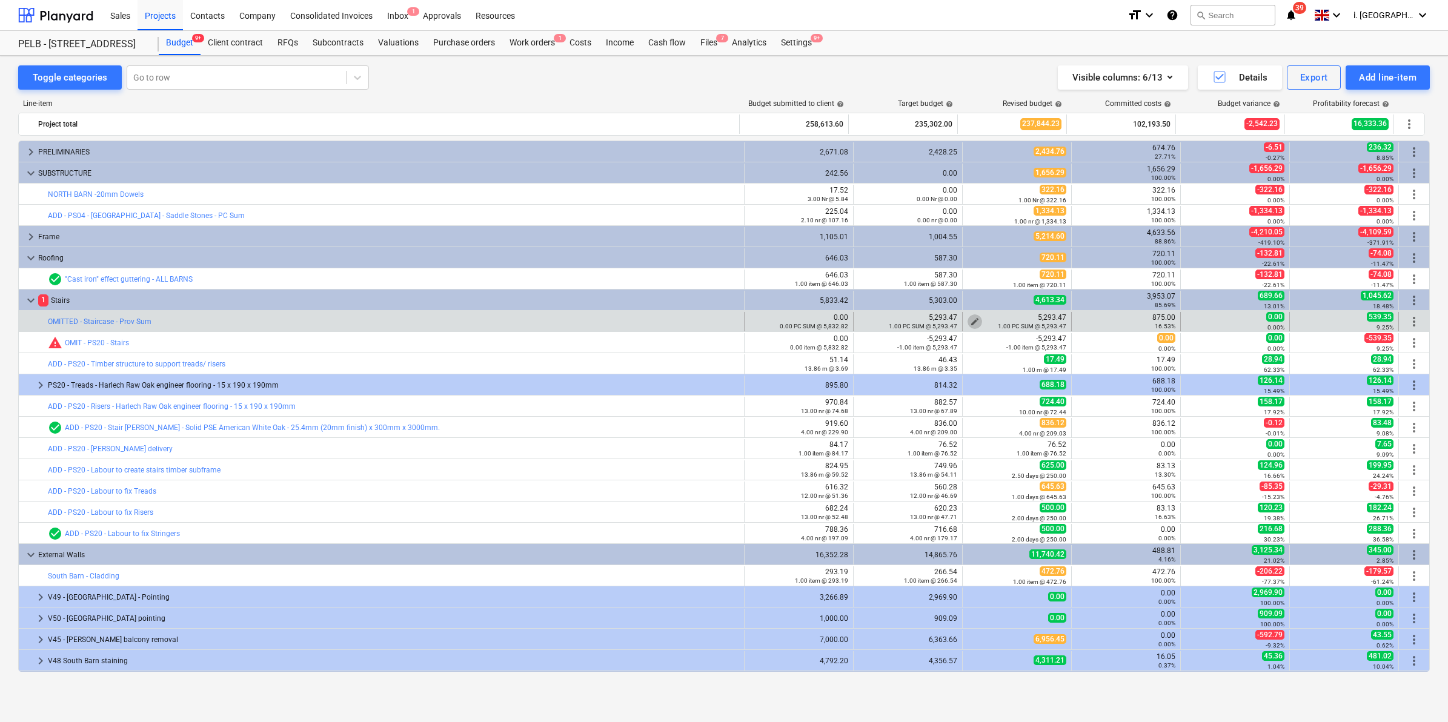
click at [972, 319] on span "edit" at bounding box center [975, 322] width 10 height 10
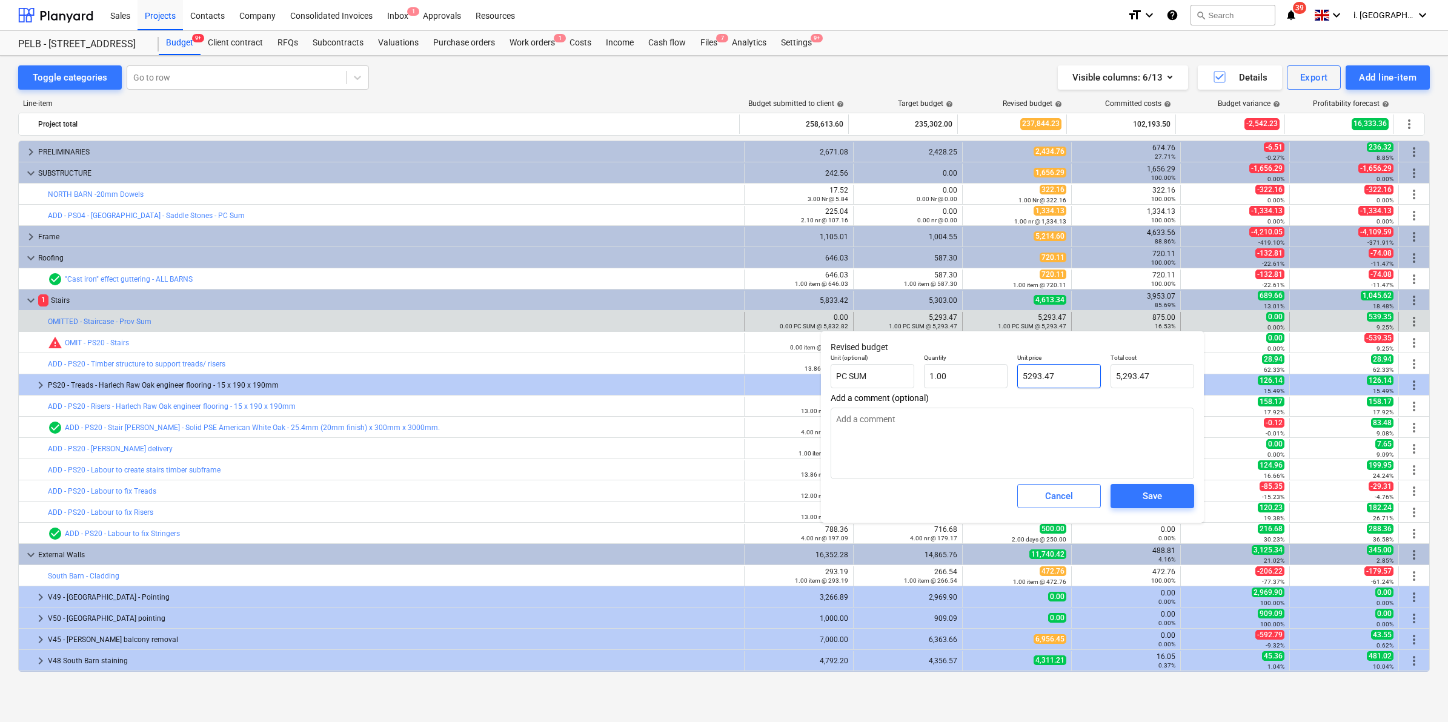
click at [1067, 379] on input "5293.47" at bounding box center [1059, 376] width 84 height 24
type input "5,293.47"
type input "5293.47"
type textarea "x"
drag, startPoint x: 1167, startPoint y: 377, endPoint x: 980, endPoint y: 377, distance: 186.6
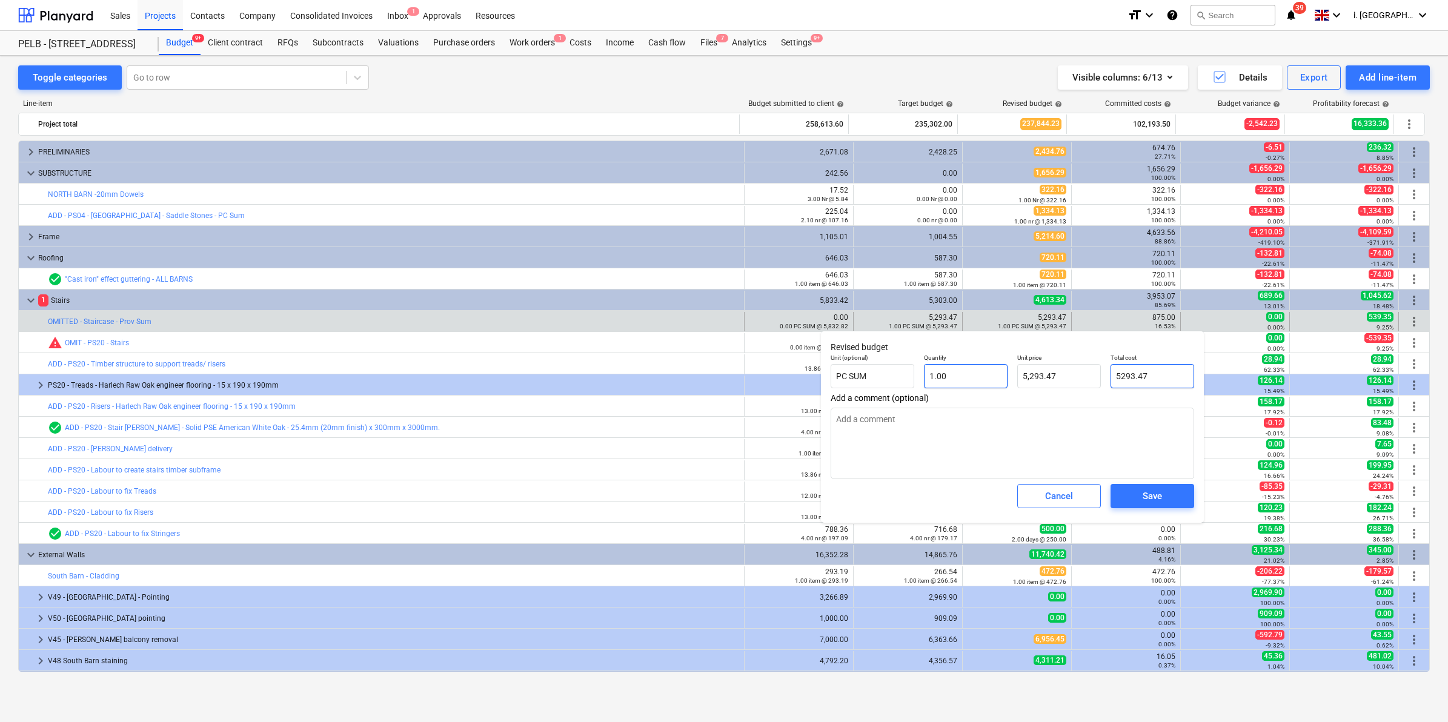
click at [980, 377] on div "Unit (optional) PC SUM Quantity 1.00 Unit price 5,293.47 Total cost 5293.47" at bounding box center [1012, 371] width 373 height 44
type input "5293.47"
type input "5,293.47"
type textarea "x"
click at [1046, 376] on input "5293.47" at bounding box center [1059, 376] width 84 height 24
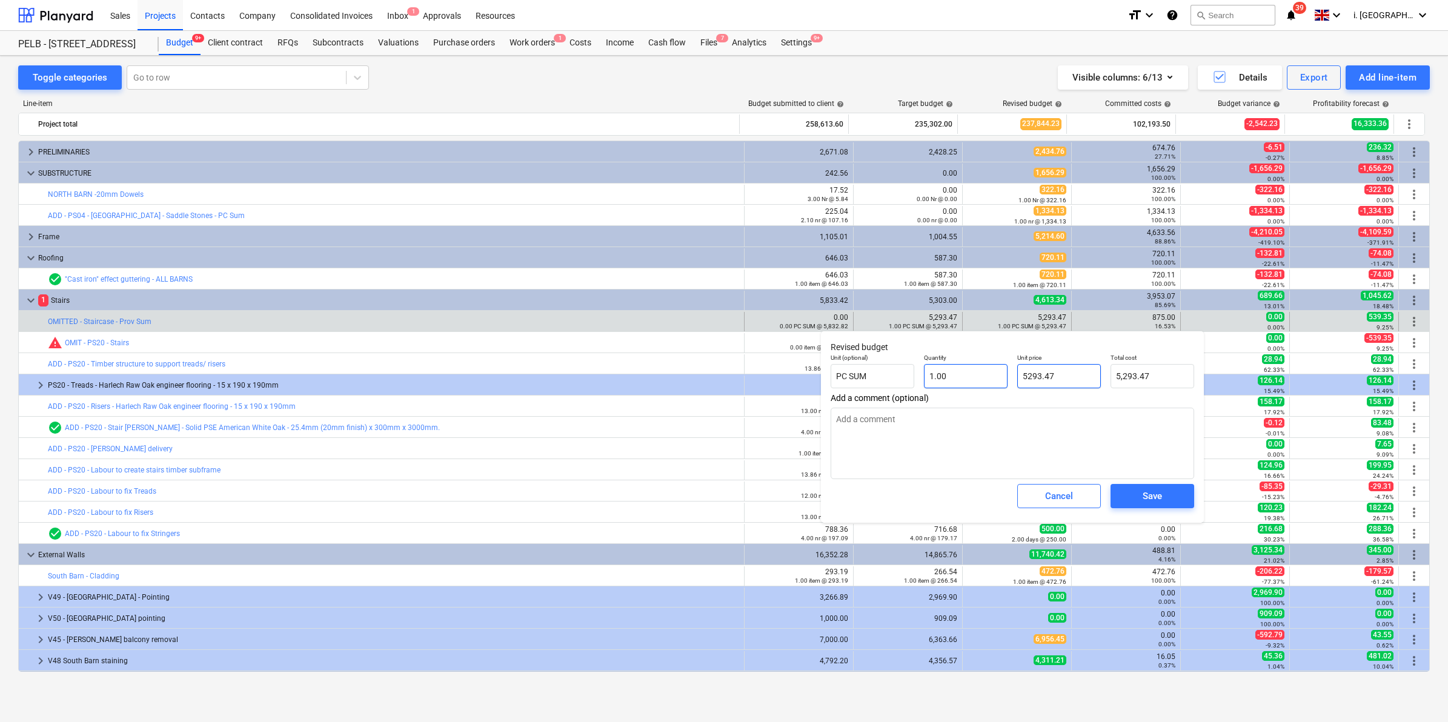
drag, startPoint x: 1095, startPoint y: 376, endPoint x: 997, endPoint y: 376, distance: 98.2
click at [997, 376] on div "Unit (optional) PC SUM Quantity 1.00 Unit price 5293.47 Total cost 5,293.47" at bounding box center [1012, 371] width 373 height 44
type input "0"
type textarea "x"
type input "0.00"
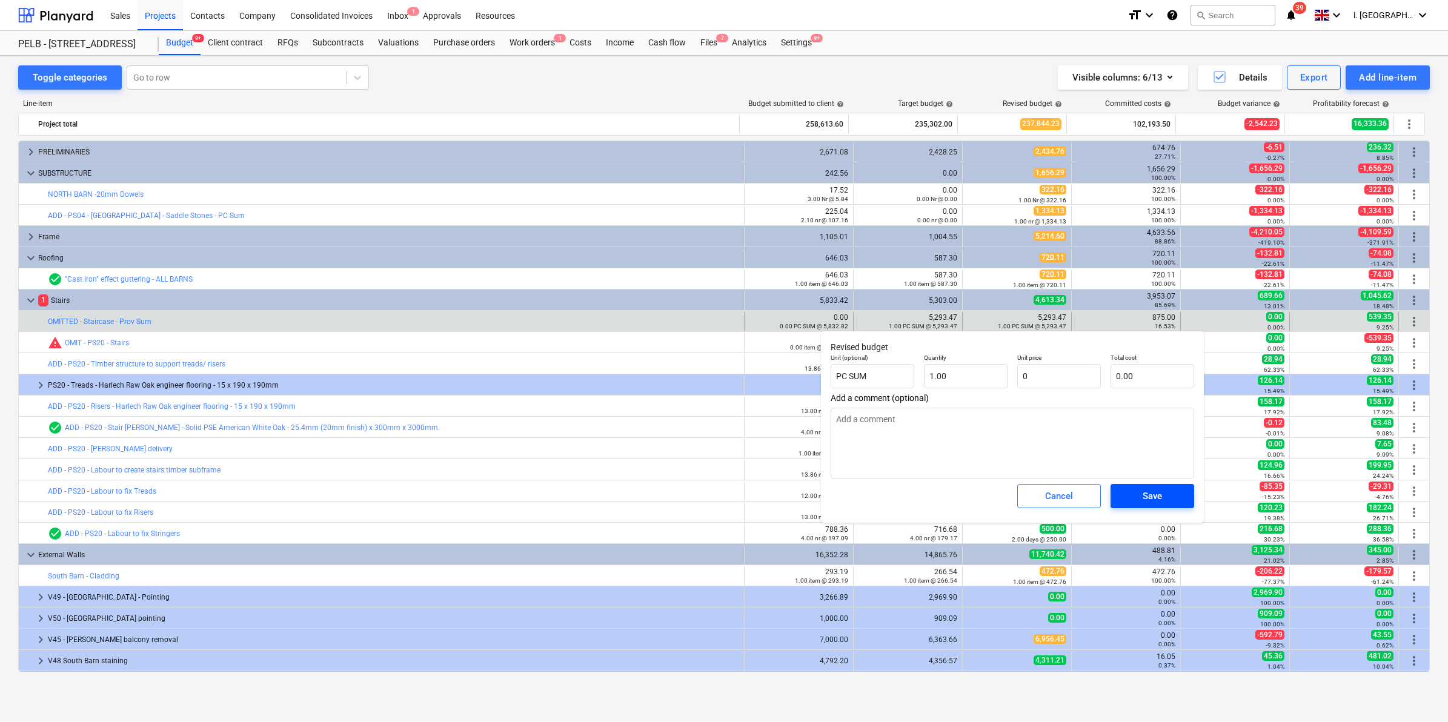
type input "0.00"
click at [1140, 497] on span "Save" at bounding box center [1152, 496] width 55 height 16
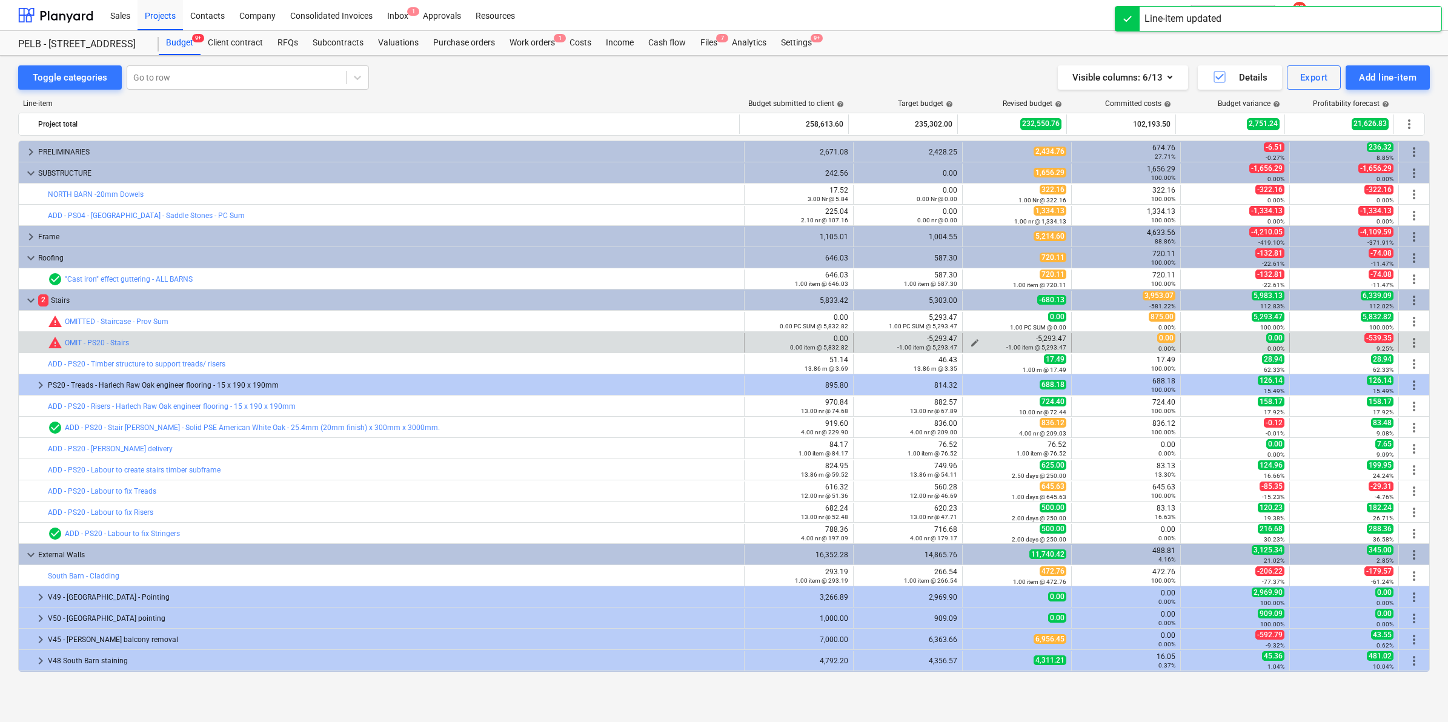
click at [971, 340] on span "edit" at bounding box center [975, 343] width 10 height 10
type textarea "x"
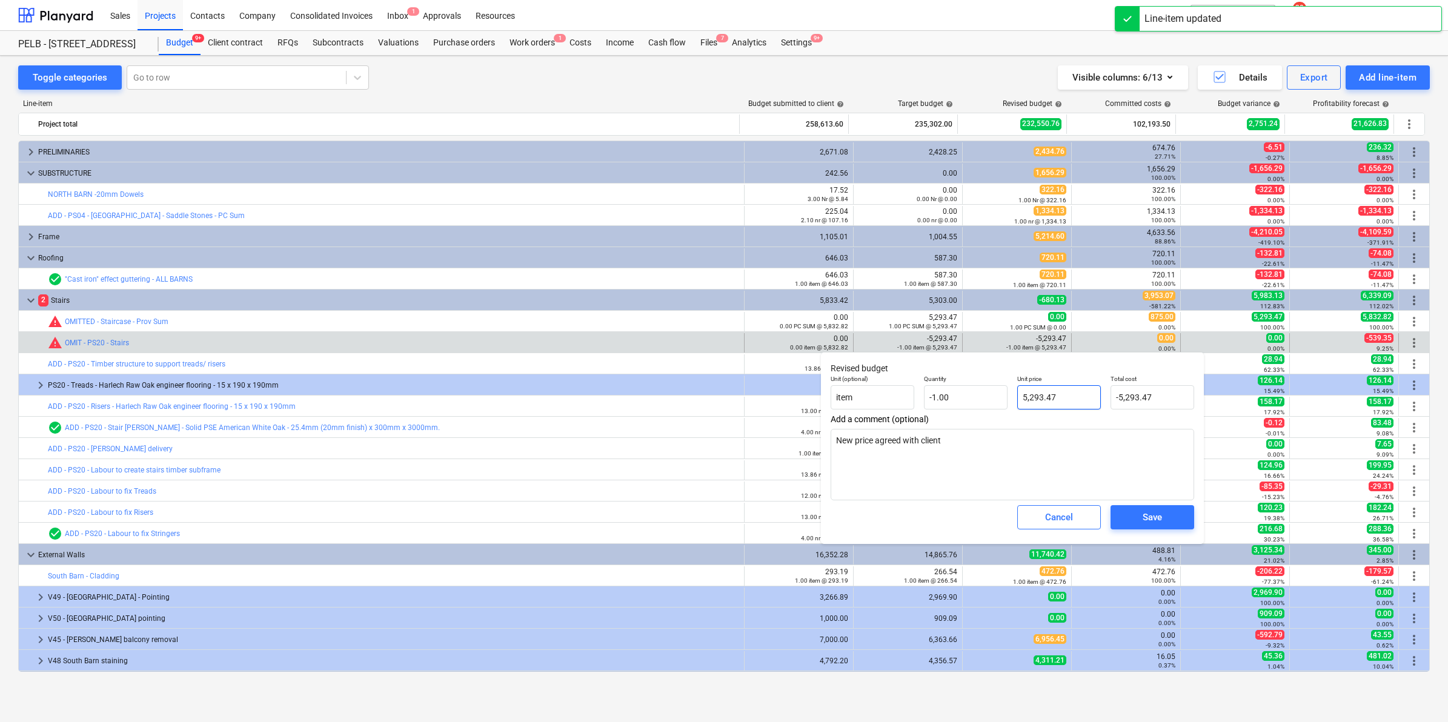
type input "5293.47"
drag, startPoint x: 1083, startPoint y: 391, endPoint x: 977, endPoint y: 395, distance: 106.7
click at [977, 395] on div "Unit (optional) item Quantity -1.00 Unit price 5293.47 Total cost -5,293.47" at bounding box center [1012, 392] width 373 height 44
type textarea "x"
type input "0"
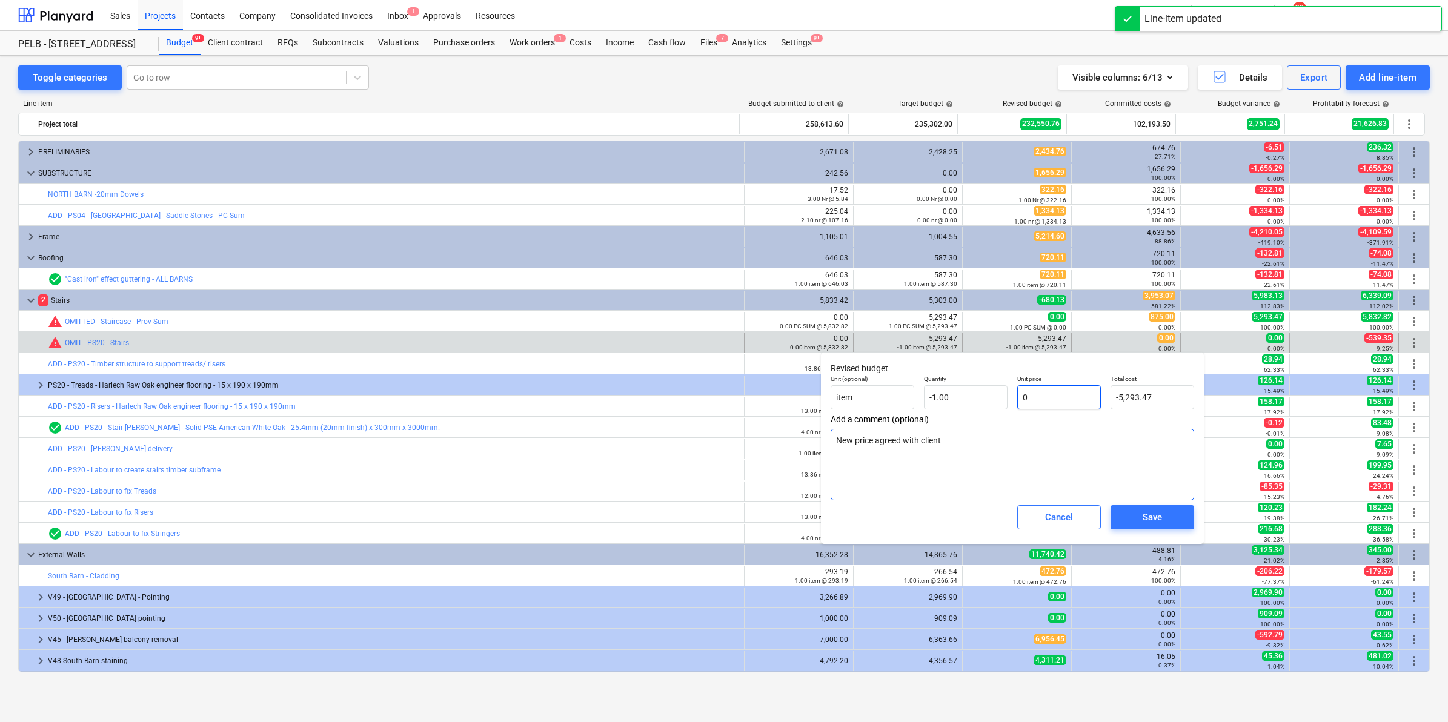
type input "0.00"
type input "0"
type textarea "x"
type input "0.00"
click at [1177, 506] on div "Save" at bounding box center [1152, 517] width 93 height 34
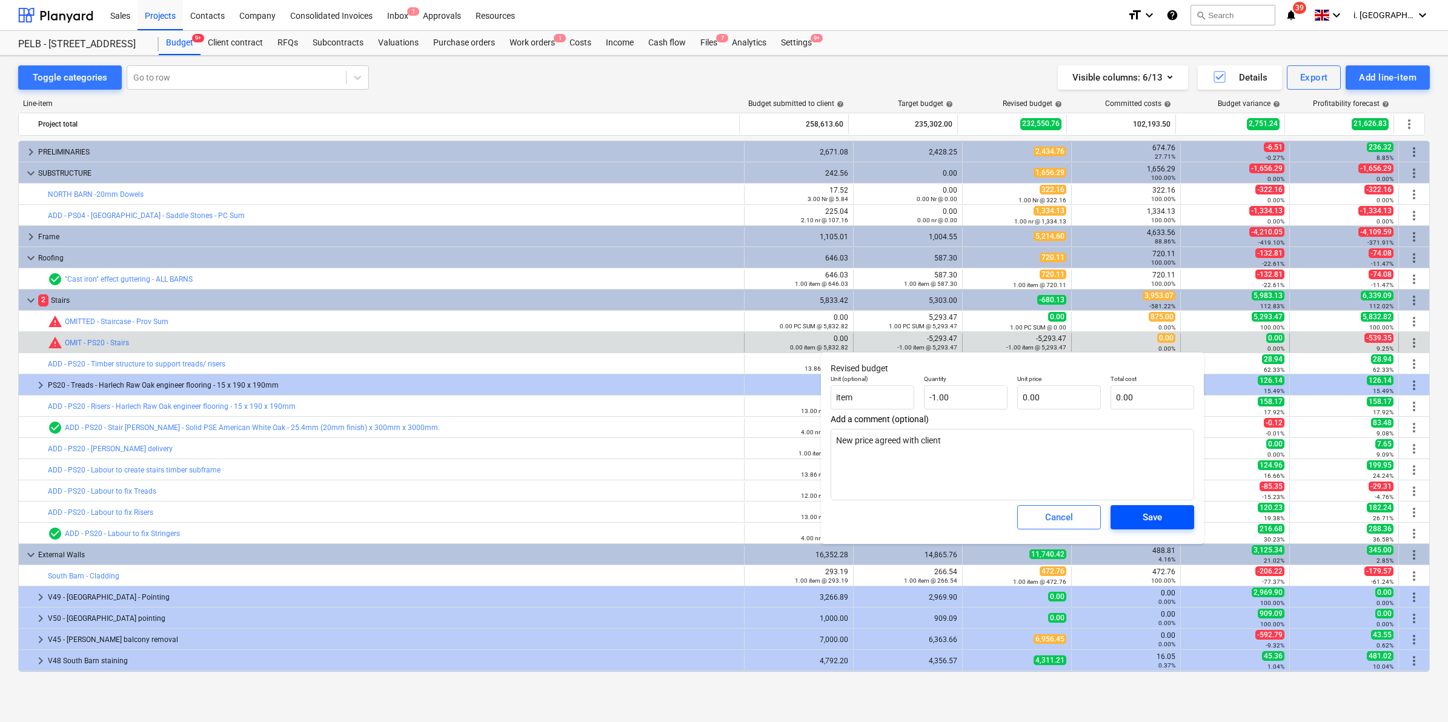
click at [1175, 515] on span "Save" at bounding box center [1152, 518] width 55 height 16
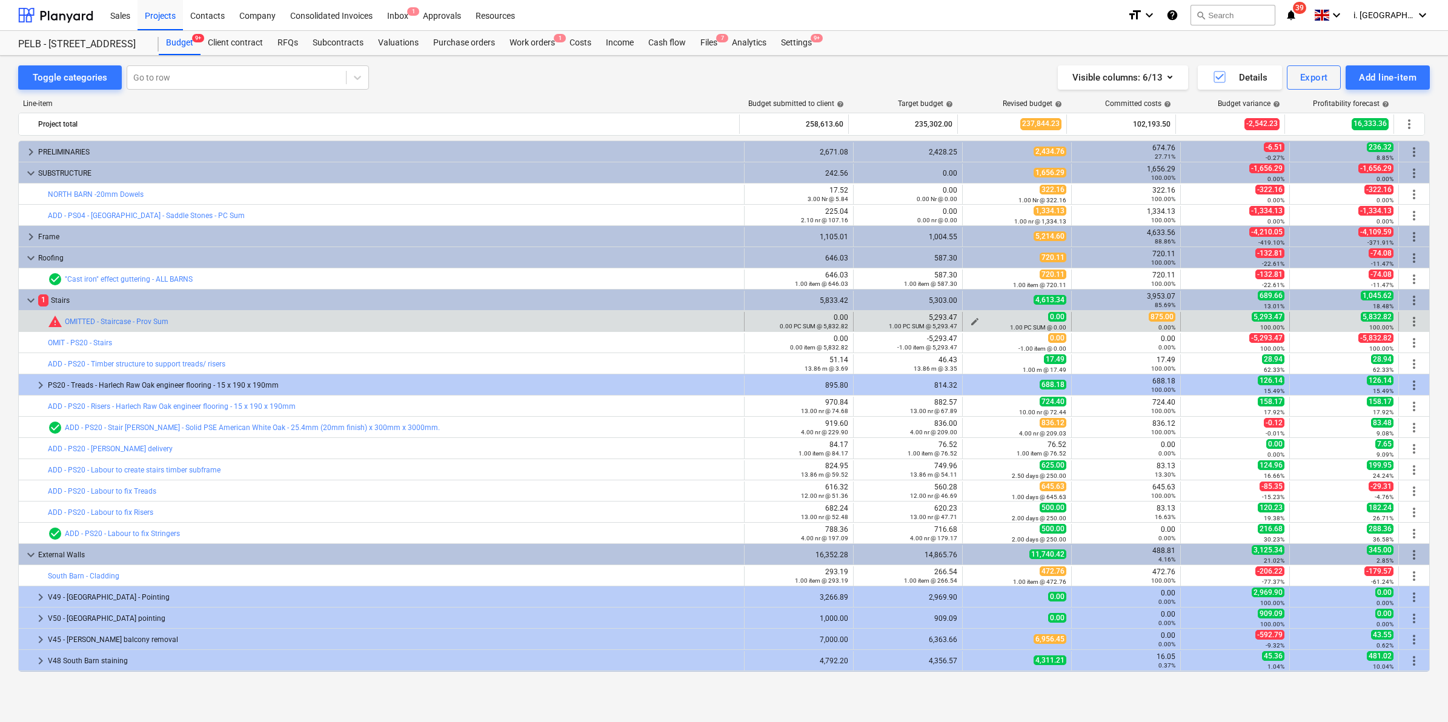
click at [970, 322] on span "edit" at bounding box center [975, 322] width 10 height 10
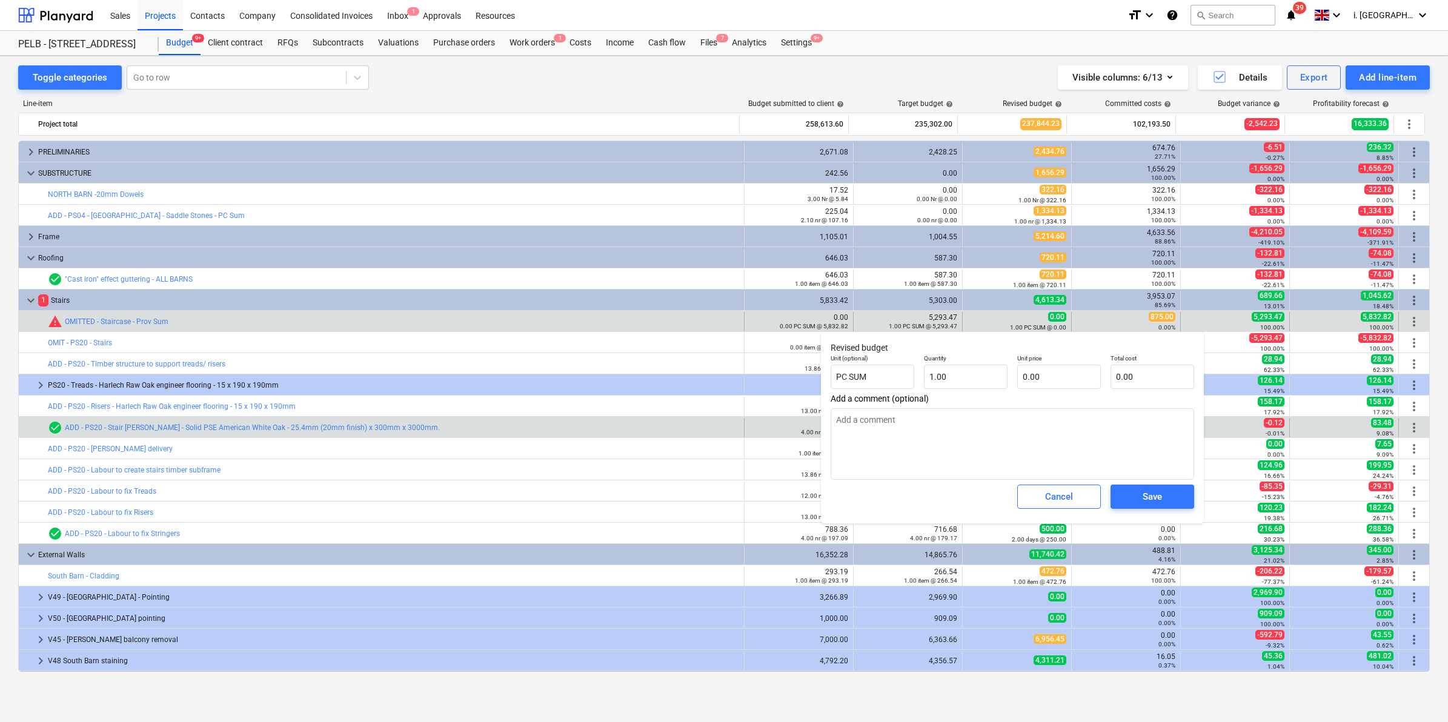
drag, startPoint x: 1042, startPoint y: 496, endPoint x: 931, endPoint y: 432, distance: 128.4
click at [1042, 496] on span "Cancel" at bounding box center [1058, 497] width 53 height 16
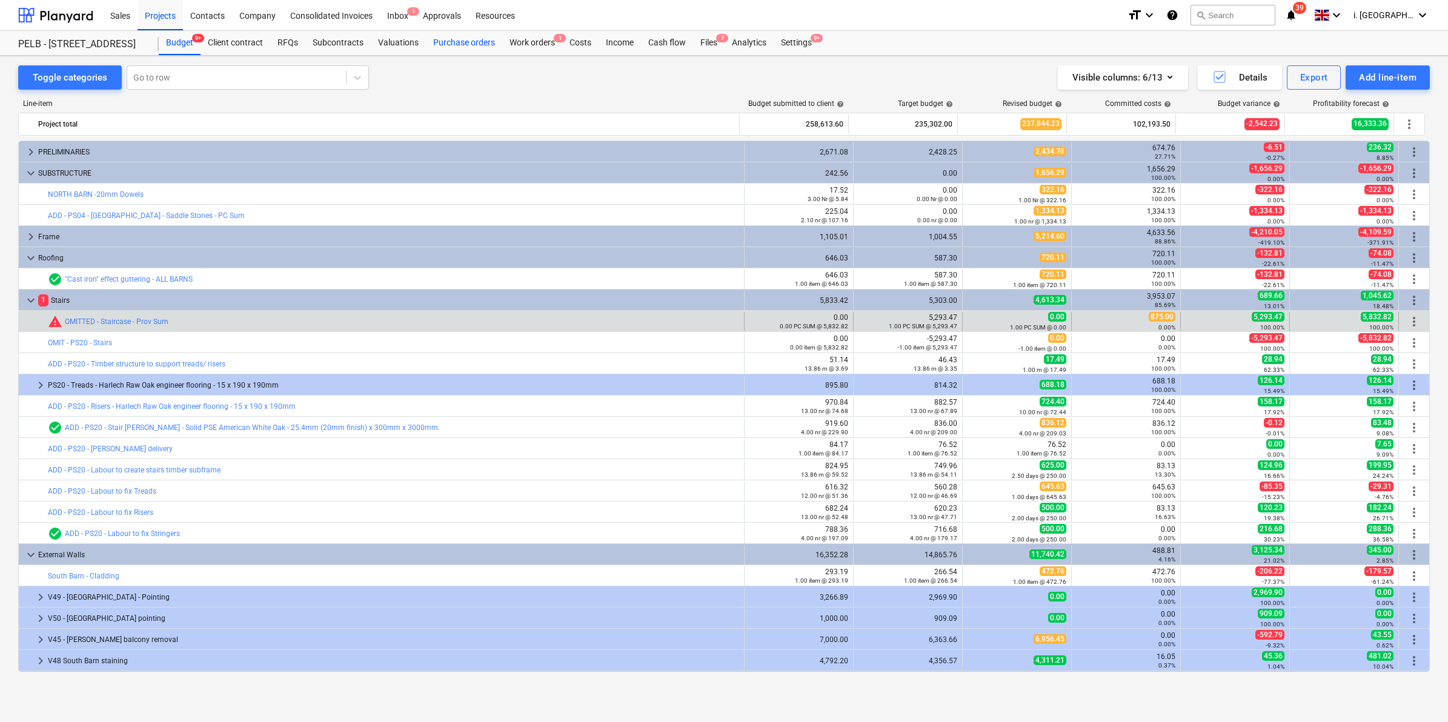
click at [454, 41] on div "Purchase orders" at bounding box center [464, 43] width 76 height 24
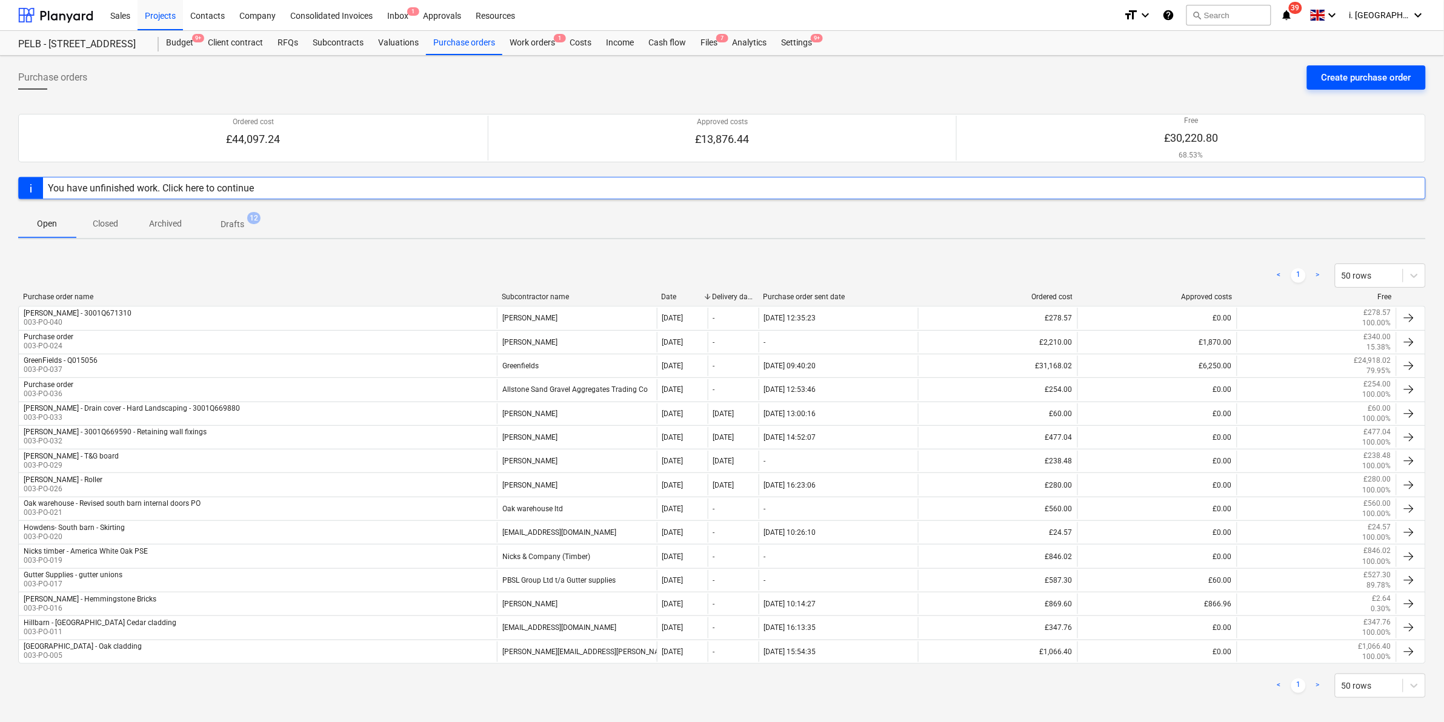
click at [1401, 76] on div "Create purchase order" at bounding box center [1366, 78] width 90 height 16
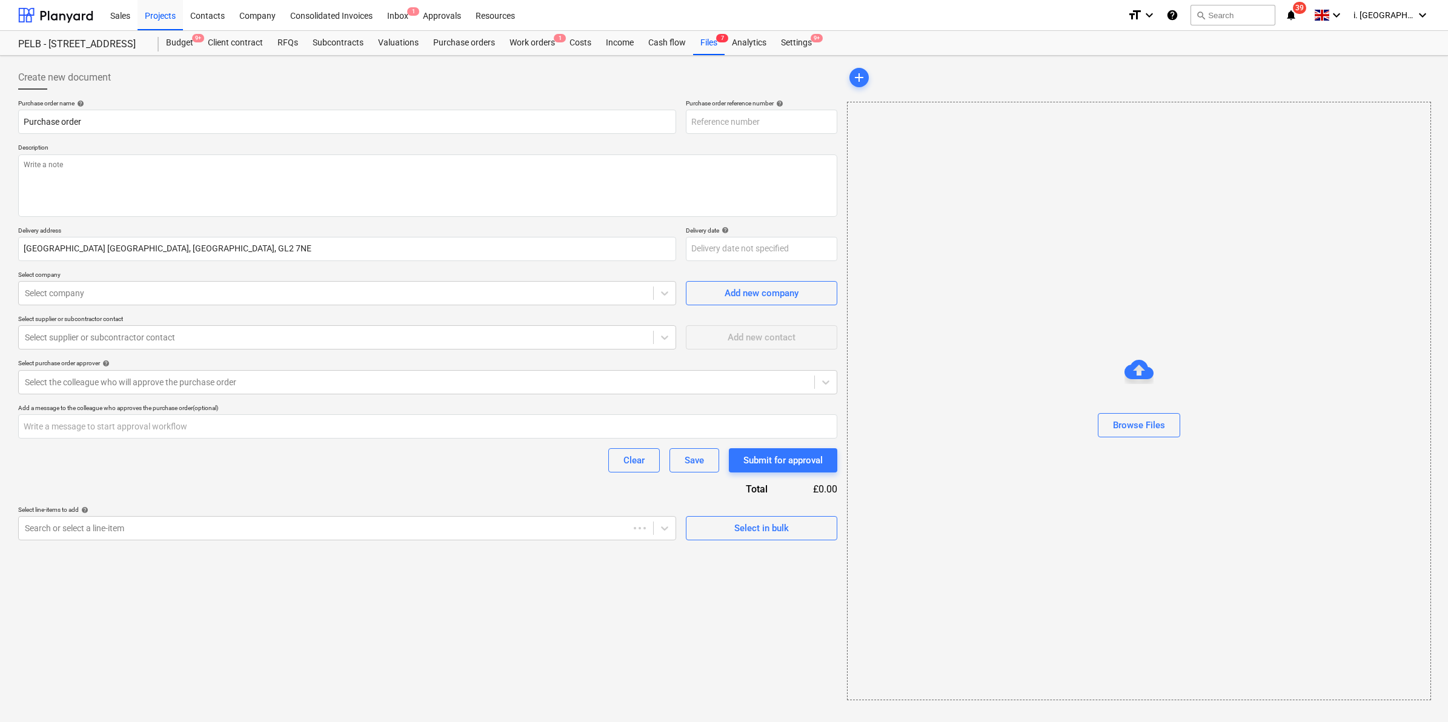
type textarea "x"
type input "003-PO-044"
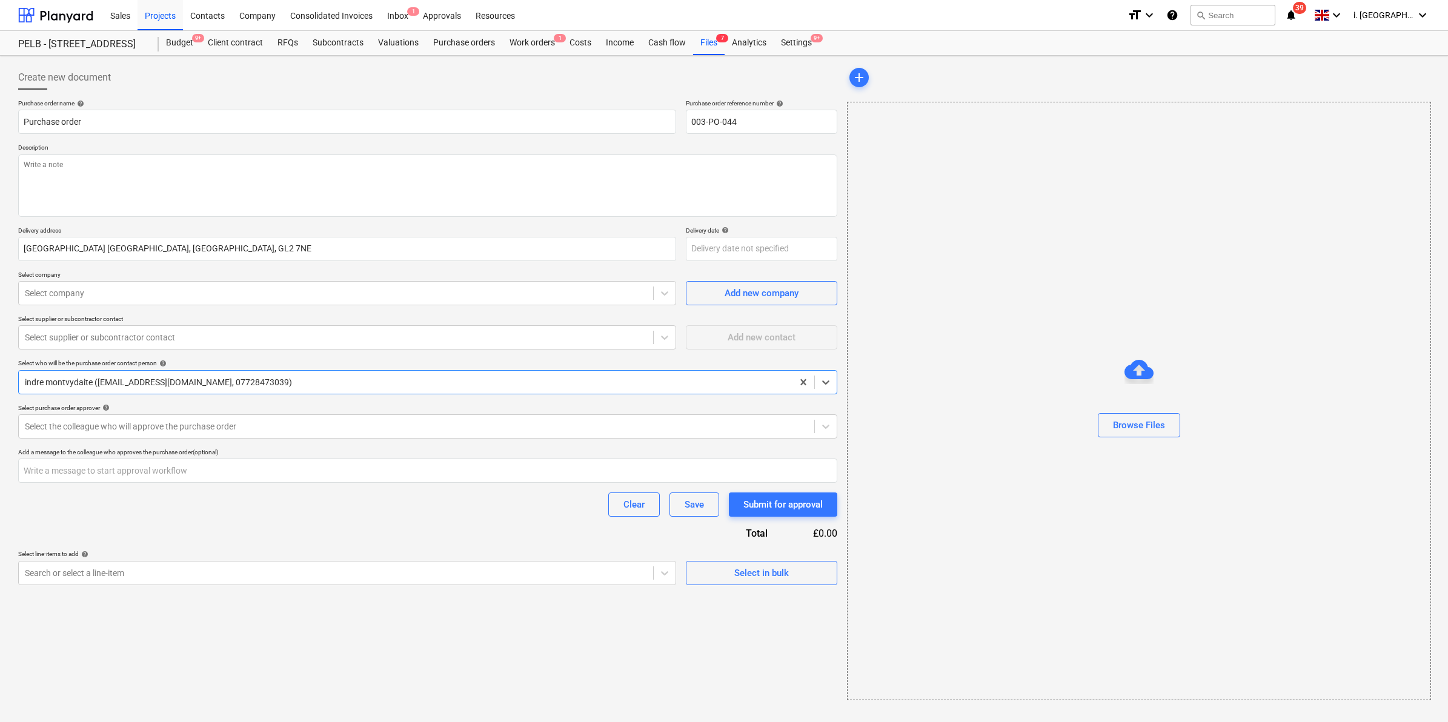
click at [307, 540] on div "Purchase order name help Purchase order Purchase order reference number help 00…" at bounding box center [427, 342] width 819 height 486
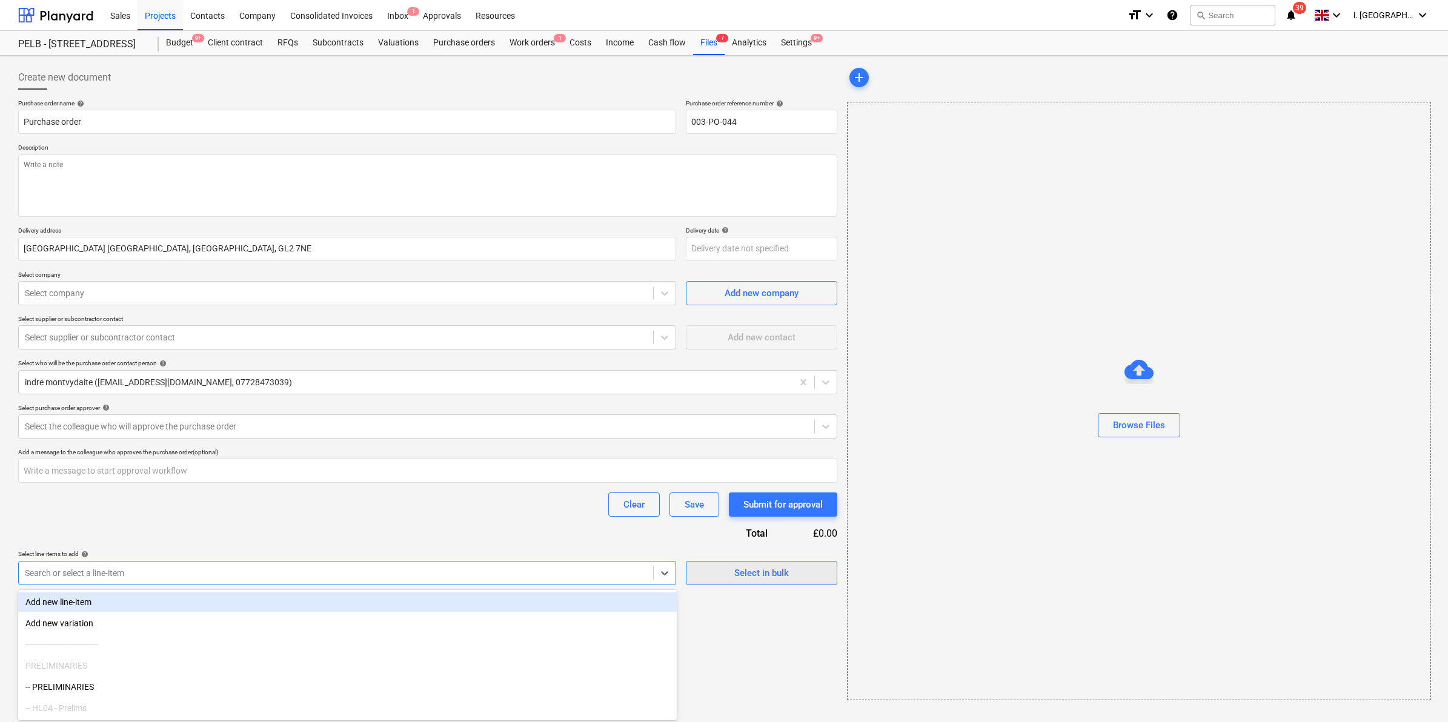
drag, startPoint x: 479, startPoint y: 577, endPoint x: 719, endPoint y: 577, distance: 239.9
click at [503, 577] on div at bounding box center [336, 573] width 622 height 12
click at [773, 583] on button "Select in bulk" at bounding box center [761, 573] width 151 height 24
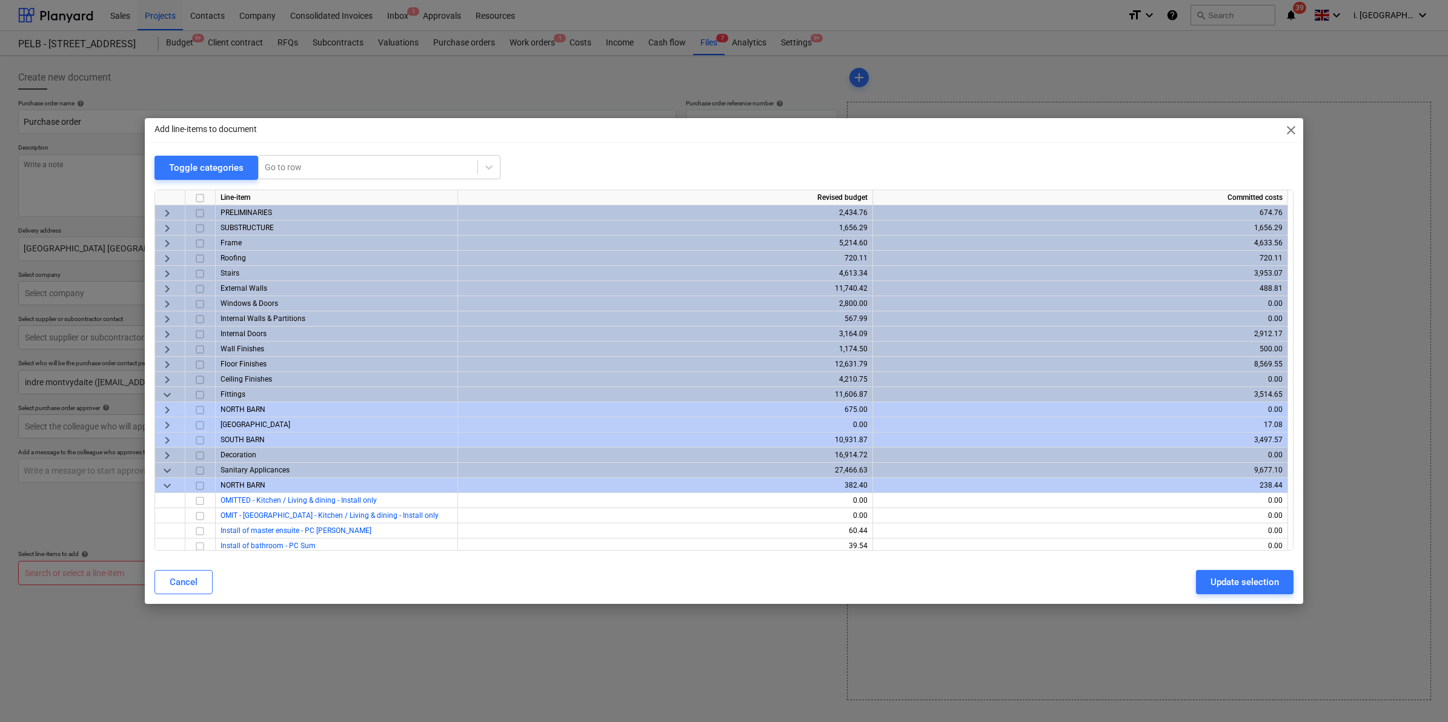
drag, startPoint x: 736, startPoint y: 571, endPoint x: 728, endPoint y: 576, distance: 9.5
click at [736, 571] on div "Cancel Update selection" at bounding box center [724, 582] width 1139 height 24
click at [197, 271] on input "checkbox" at bounding box center [200, 274] width 15 height 15
click at [164, 274] on span "keyboard_arrow_right" at bounding box center [167, 274] width 15 height 15
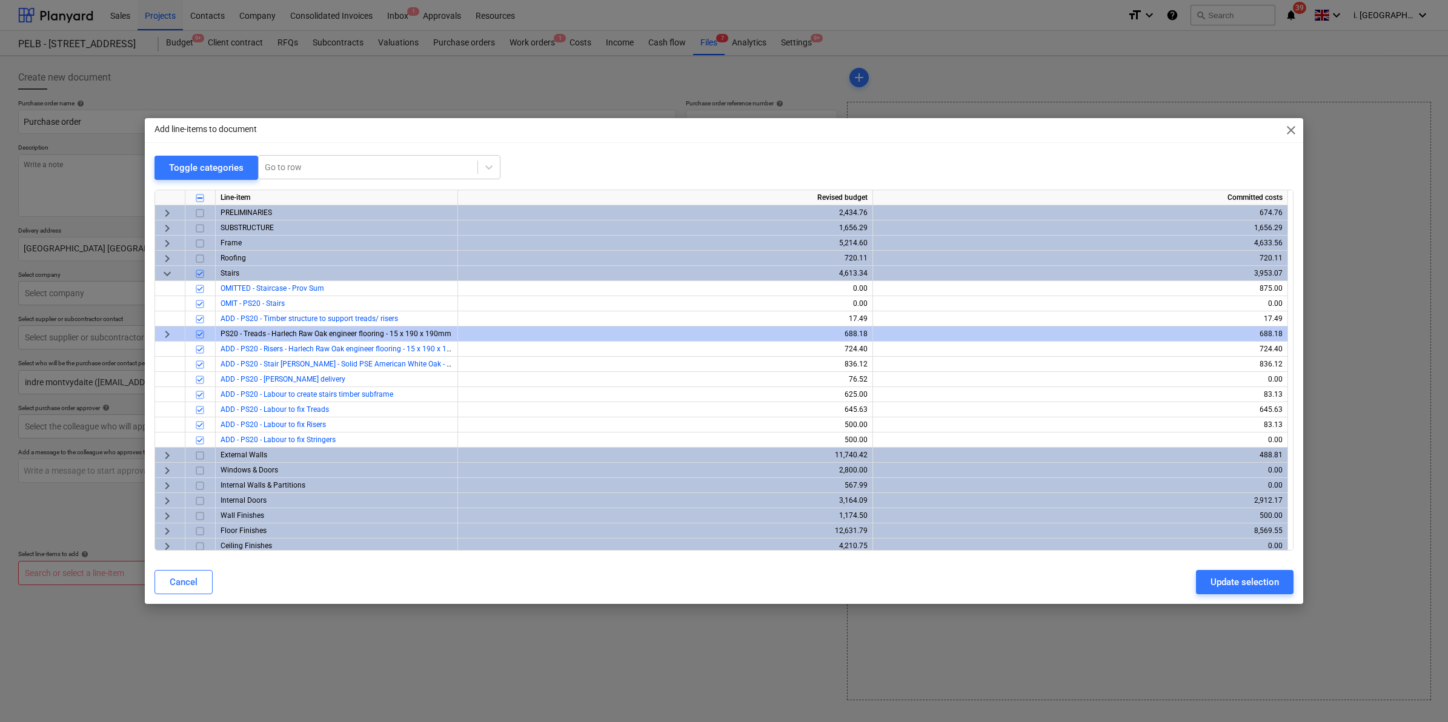
click at [200, 273] on input "checkbox" at bounding box center [200, 274] width 15 height 15
click at [162, 456] on span "keyboard_arrow_right" at bounding box center [167, 455] width 15 height 15
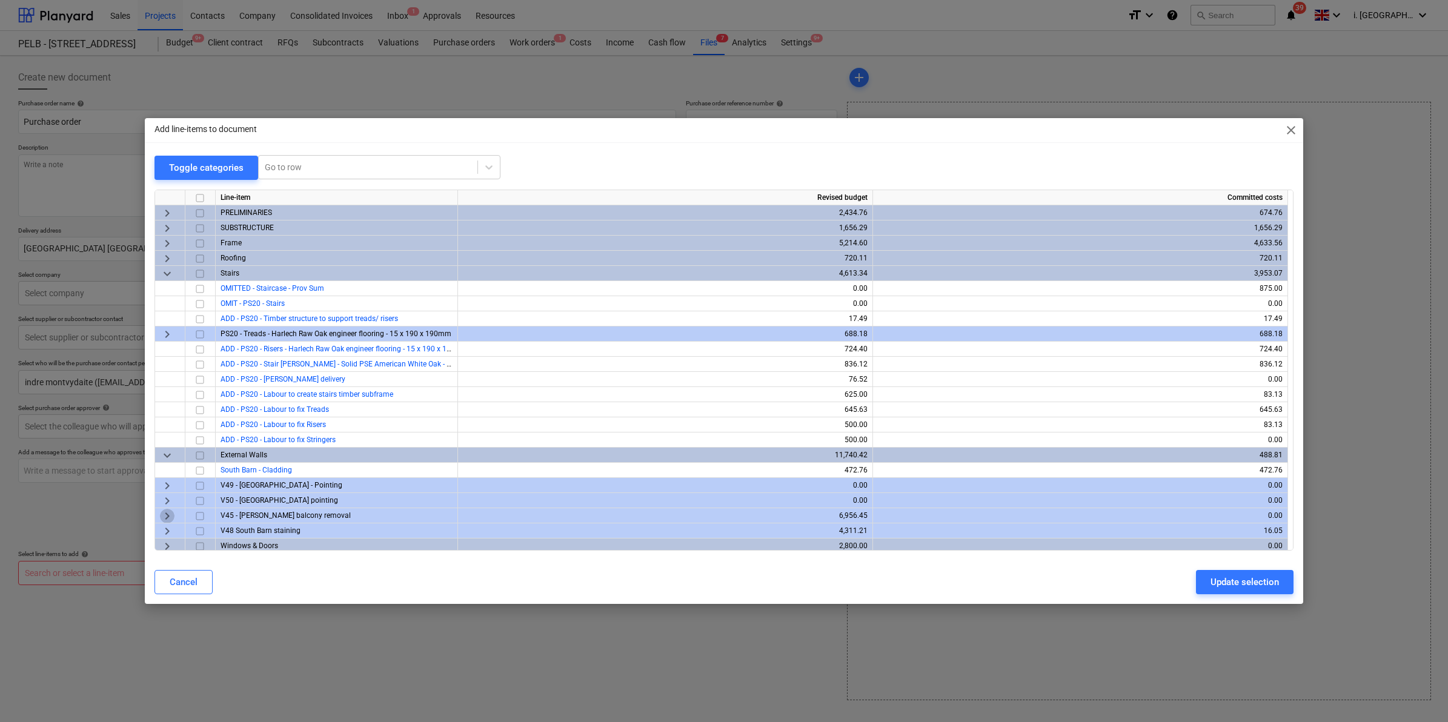
click at [161, 520] on span "keyboard_arrow_right" at bounding box center [167, 516] width 15 height 15
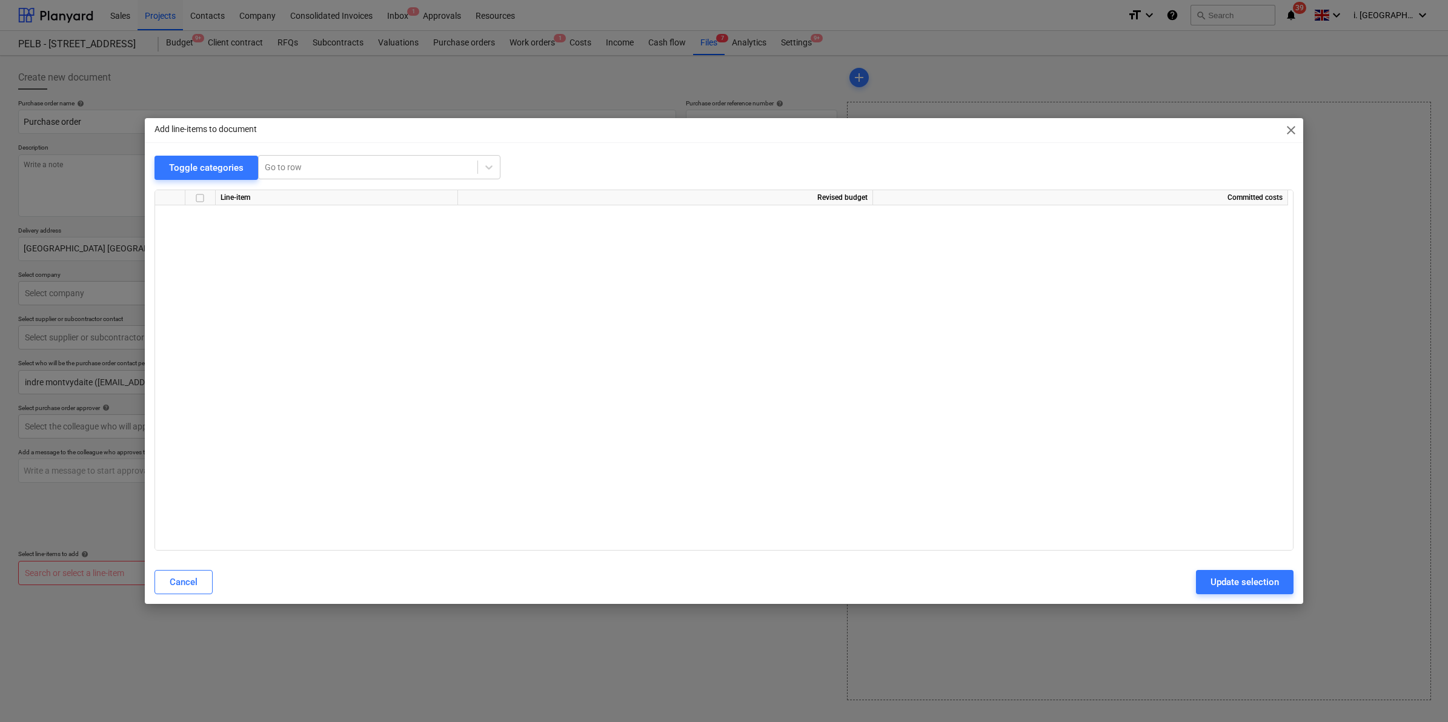
scroll to position [1276, 0]
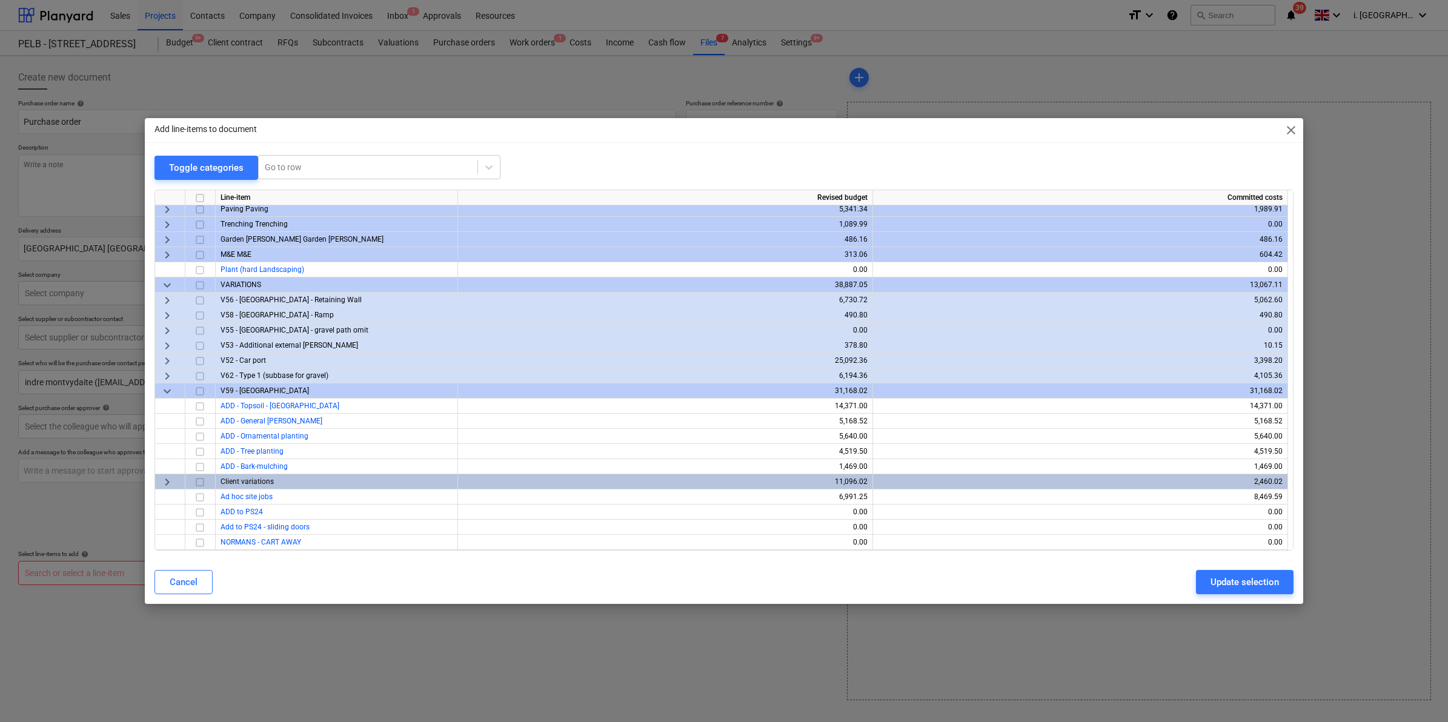
click at [1292, 129] on span "close" at bounding box center [1291, 130] width 15 height 15
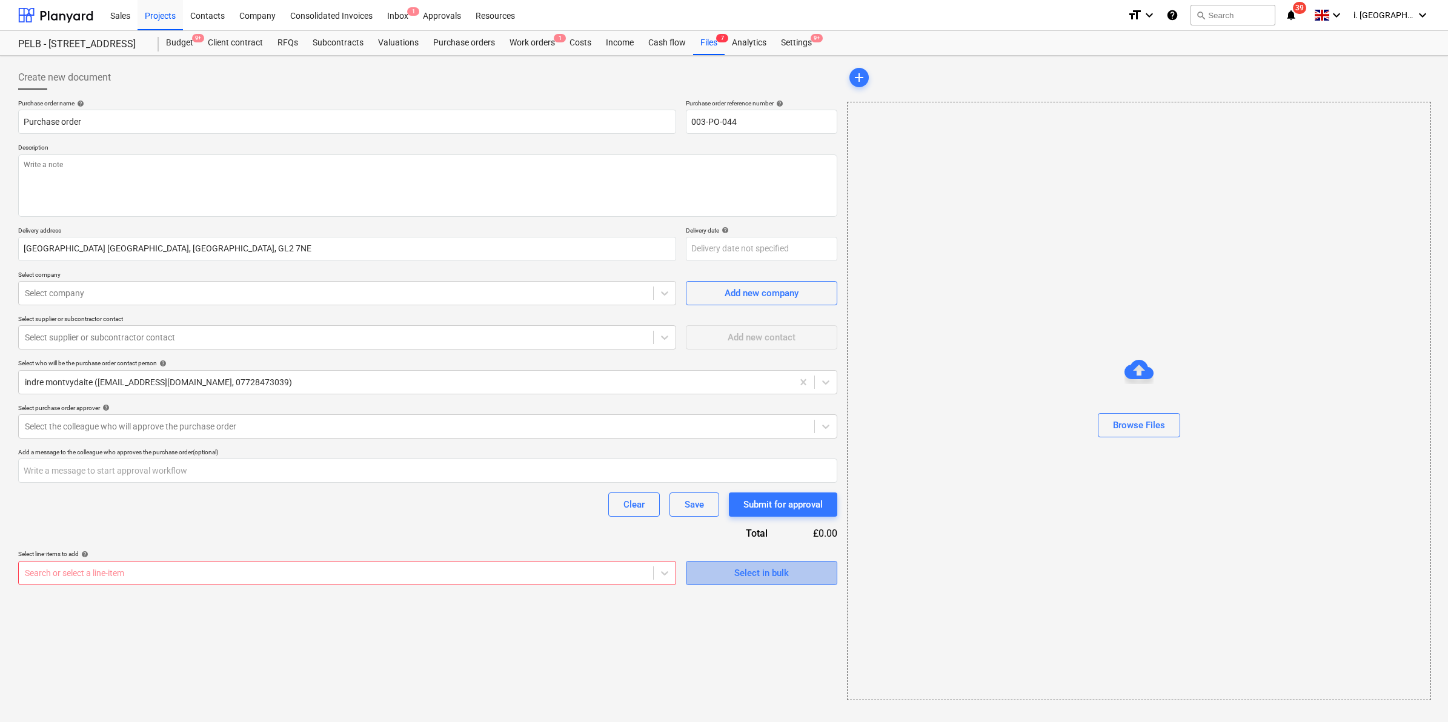
click at [704, 570] on span "Select in bulk" at bounding box center [761, 573] width 121 height 16
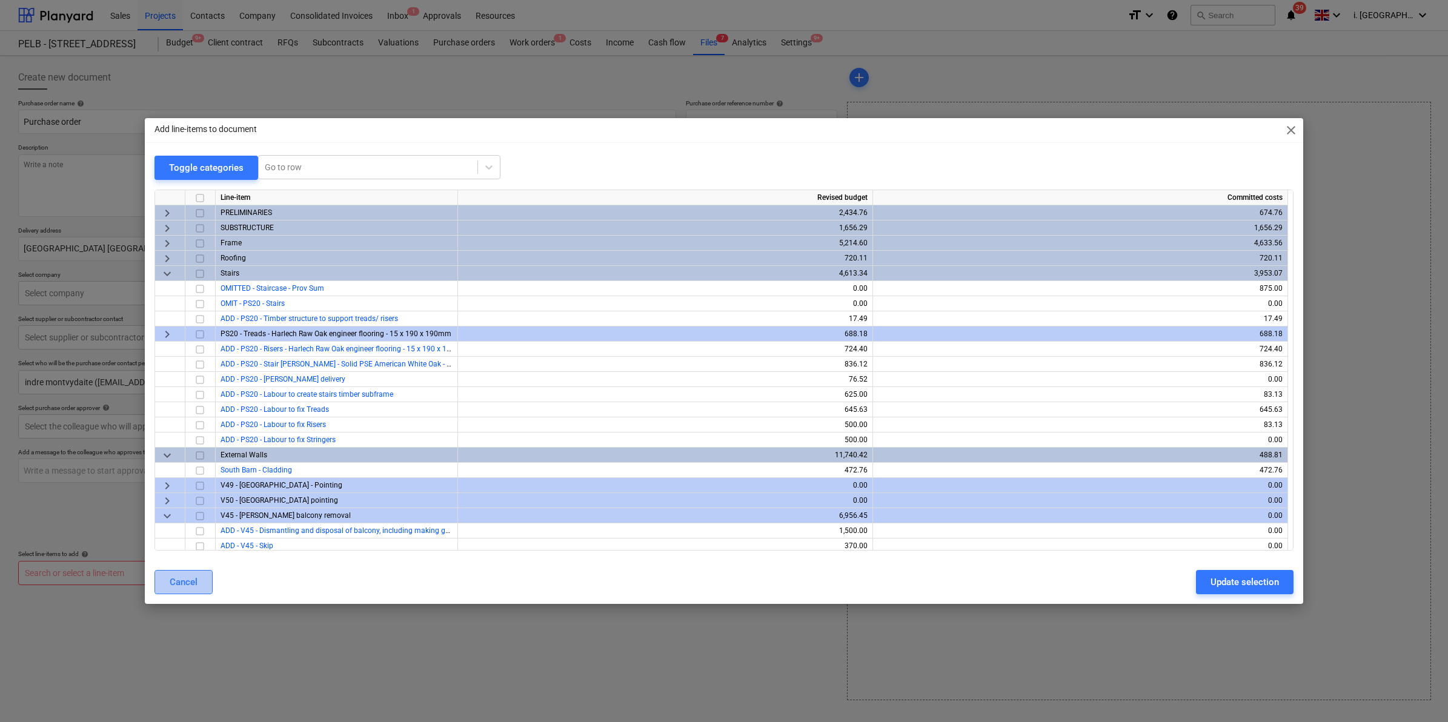
click at [164, 576] on button "Cancel" at bounding box center [184, 582] width 58 height 24
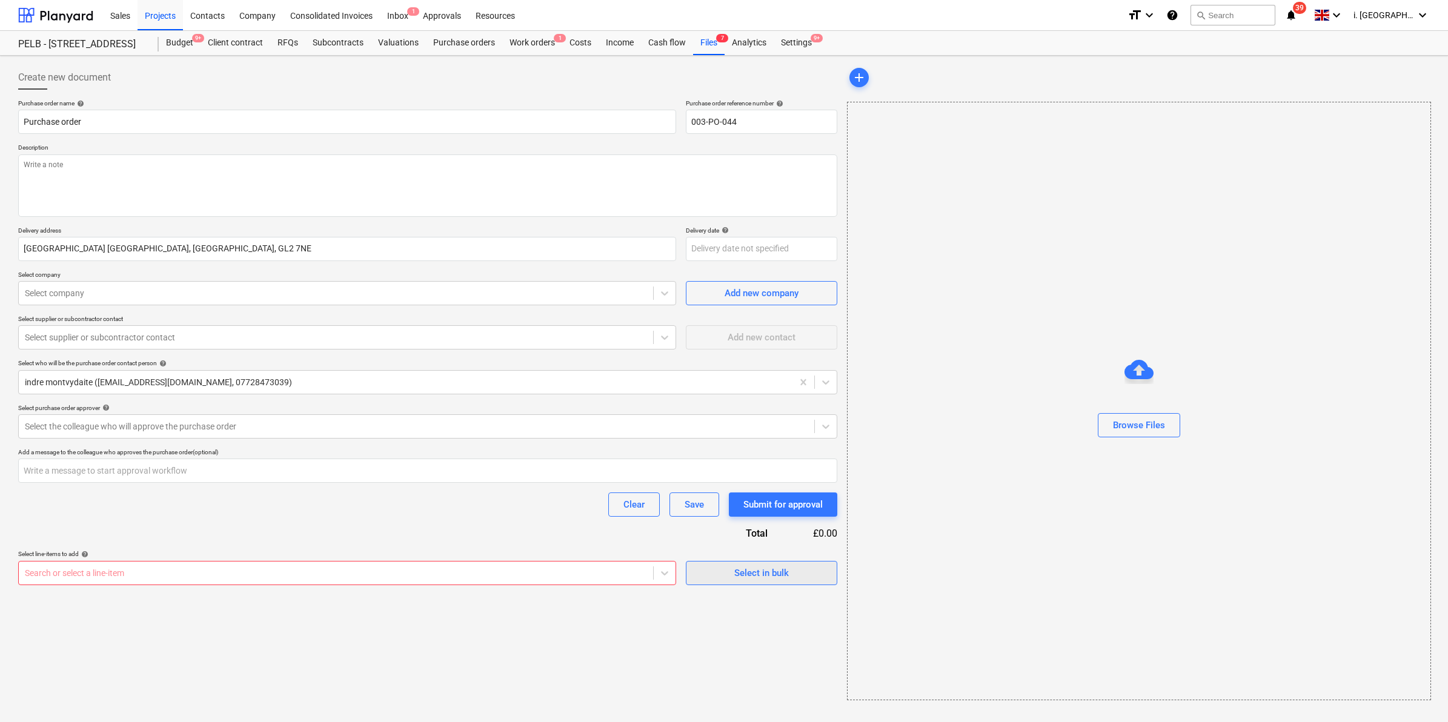
click at [713, 579] on span "Select in bulk" at bounding box center [761, 573] width 121 height 16
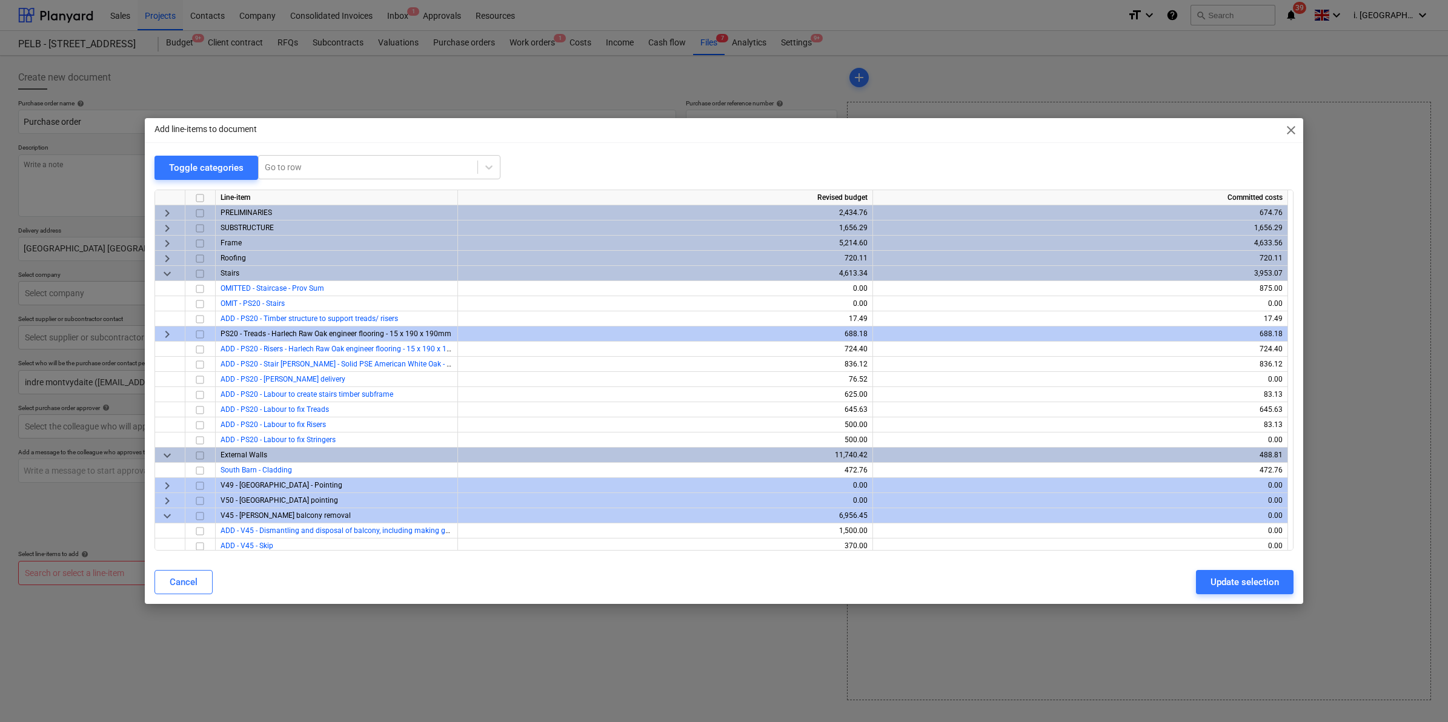
click at [1288, 128] on span "close" at bounding box center [1291, 130] width 15 height 15
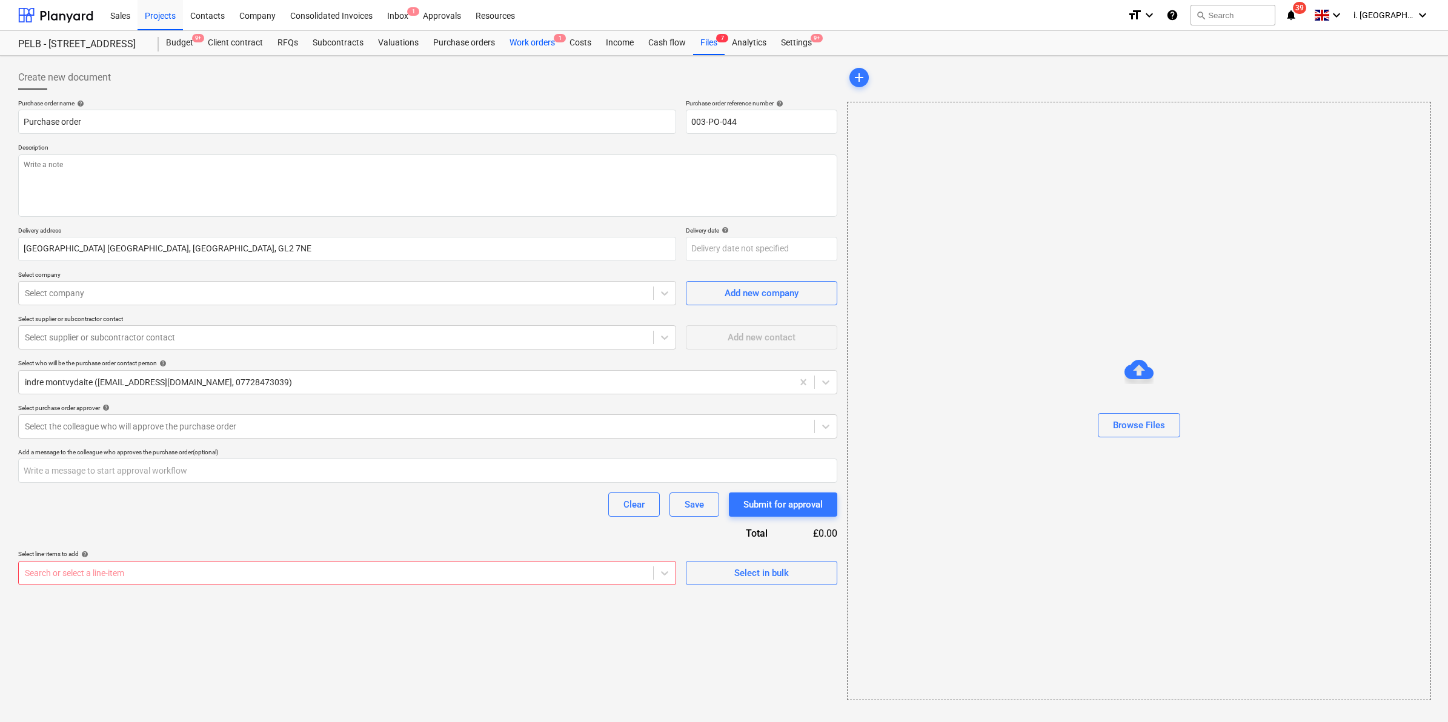
click at [510, 47] on div "Work orders 1" at bounding box center [532, 43] width 60 height 24
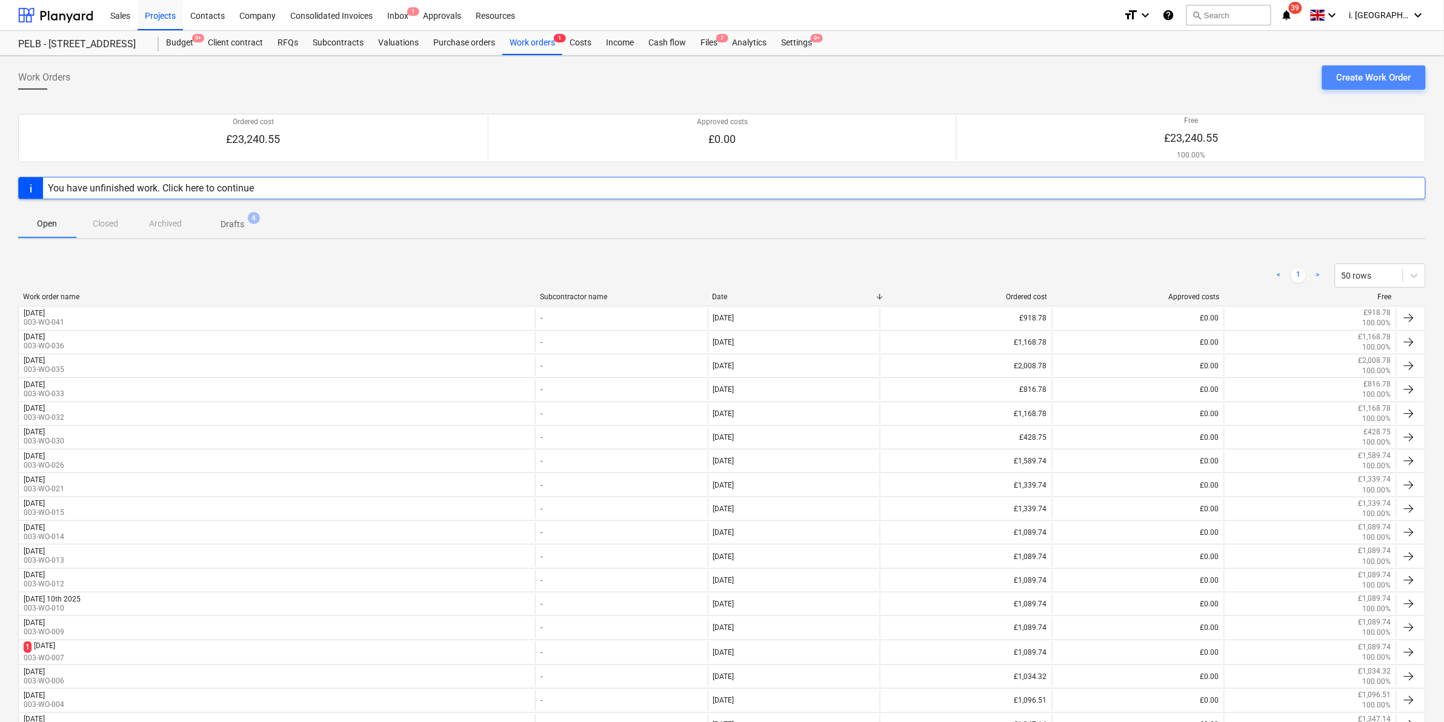
click at [1340, 87] on button "Create Work Order" at bounding box center [1374, 77] width 104 height 24
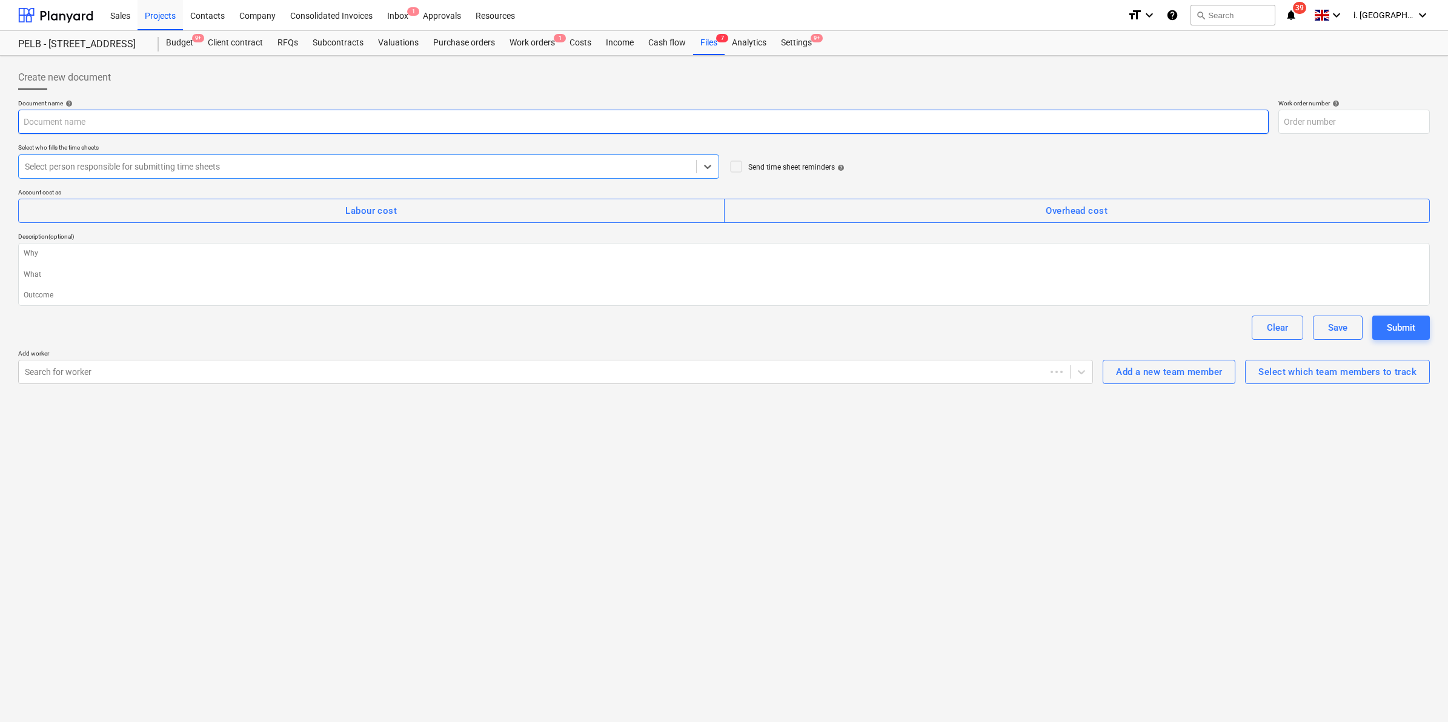
type textarea "x"
type input "003-WO-042"
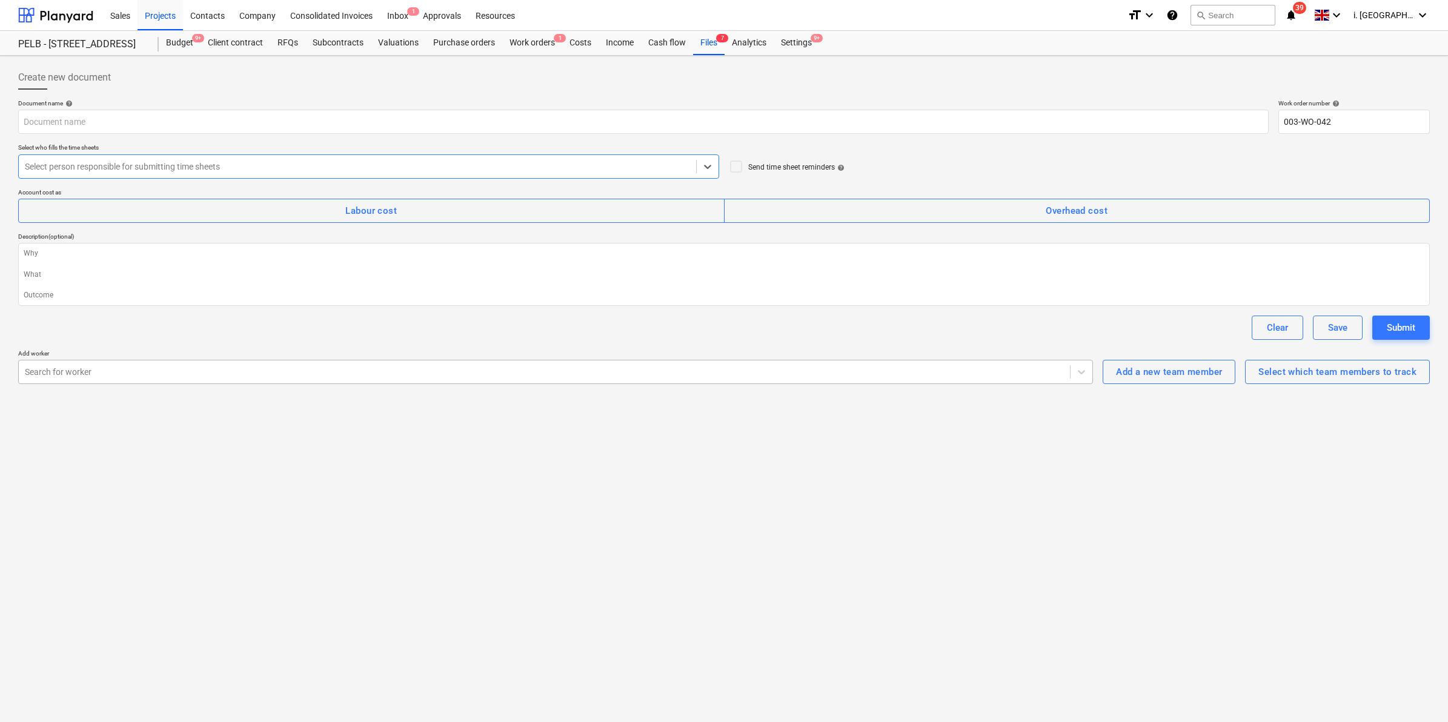
click at [232, 366] on div at bounding box center [544, 372] width 1039 height 12
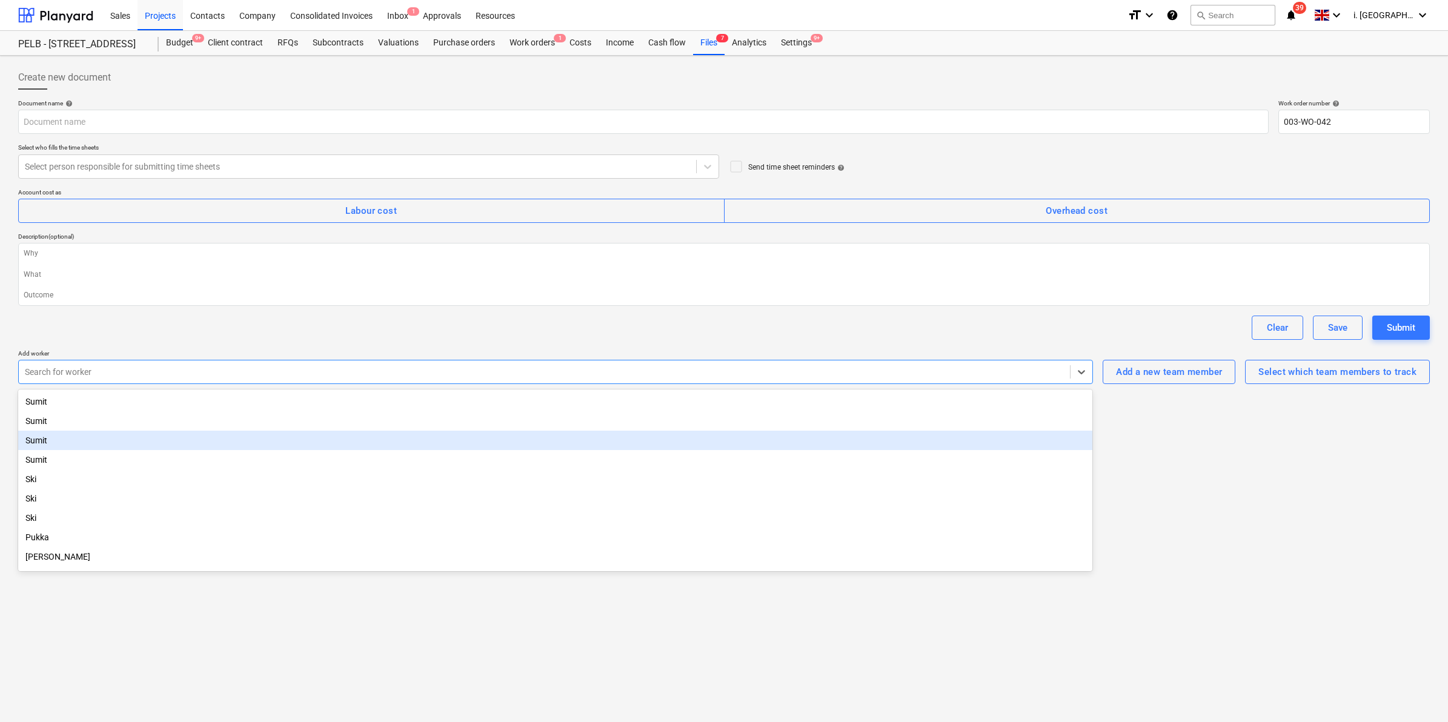
click at [239, 436] on div "Sumit" at bounding box center [555, 440] width 1074 height 19
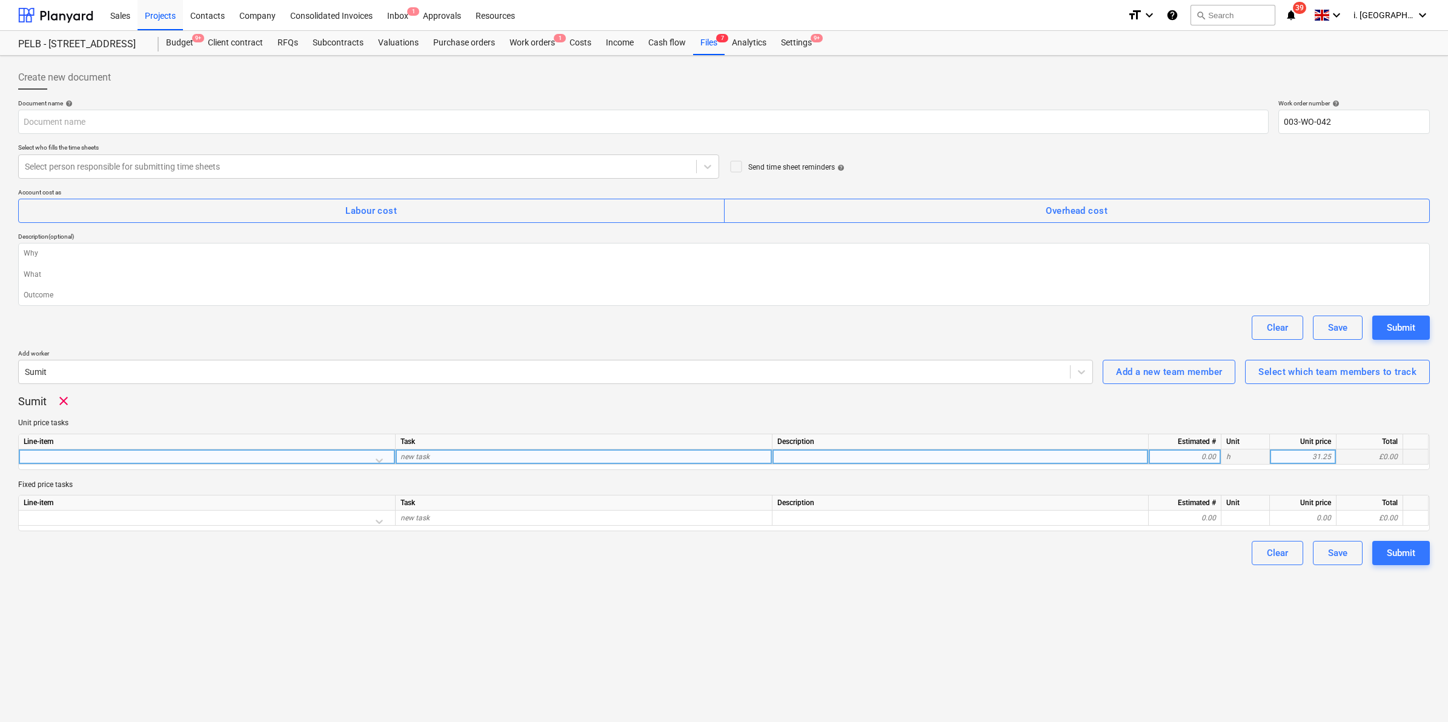
click at [374, 454] on div at bounding box center [207, 460] width 367 height 21
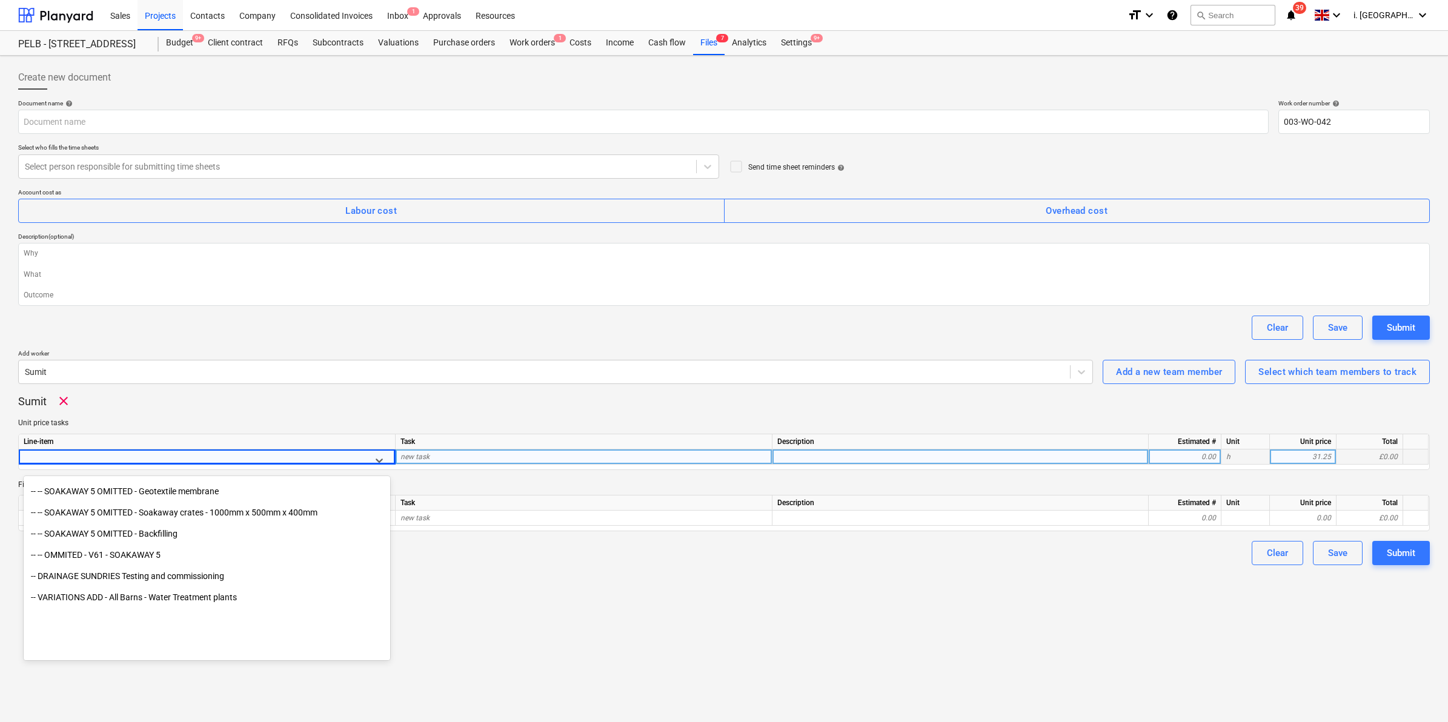
scroll to position [5756, 0]
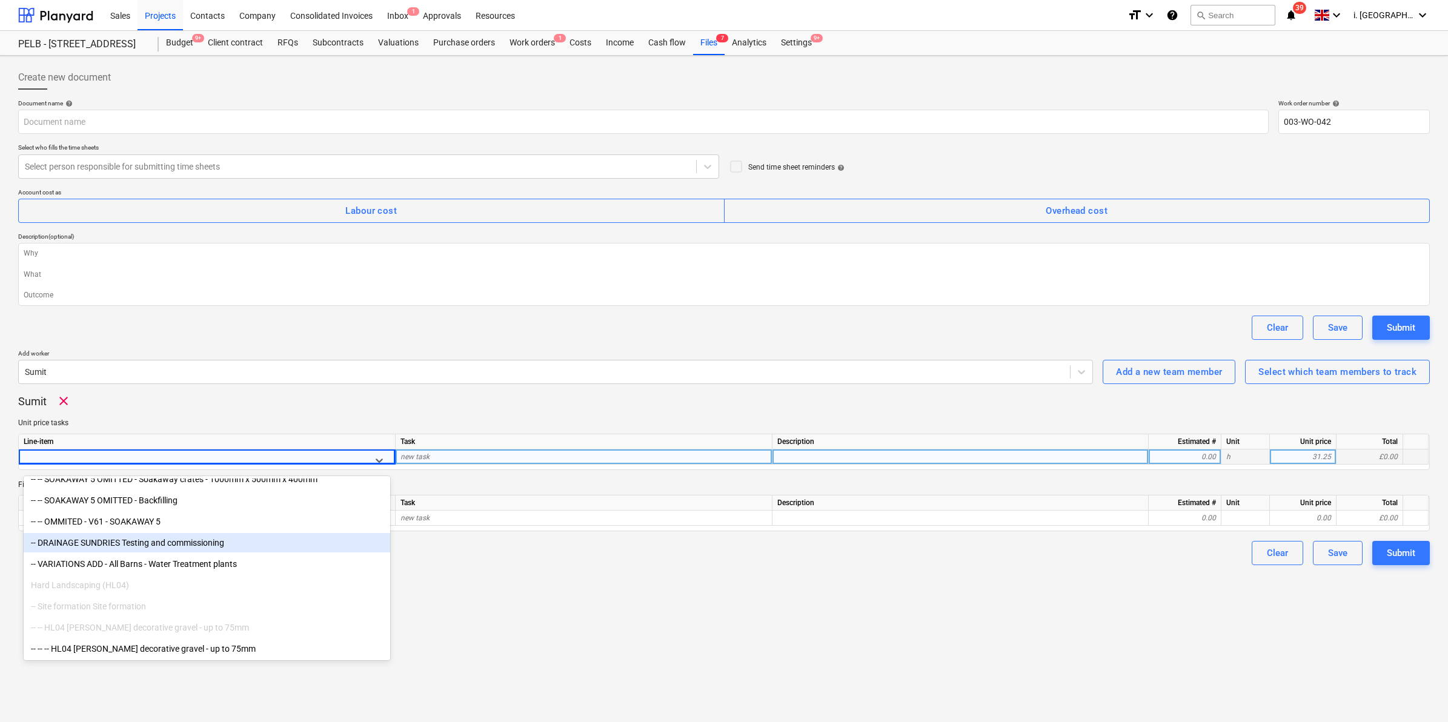
click at [101, 543] on div "-- DRAINAGE SUNDRIES Testing and commissioning" at bounding box center [207, 542] width 367 height 19
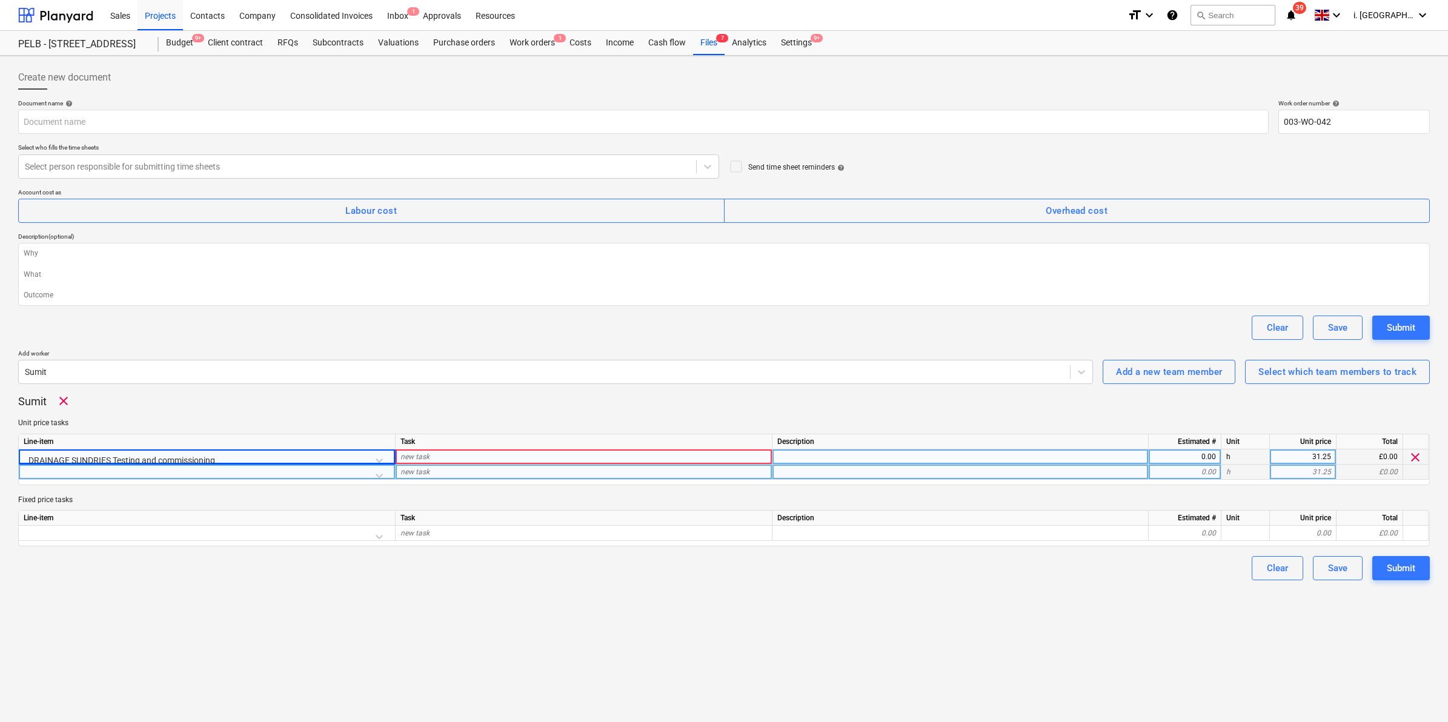
click at [158, 468] on div at bounding box center [207, 475] width 367 height 21
click at [173, 456] on div "DRAINAGE SUNDRIES Testing and commissioning" at bounding box center [207, 460] width 367 height 21
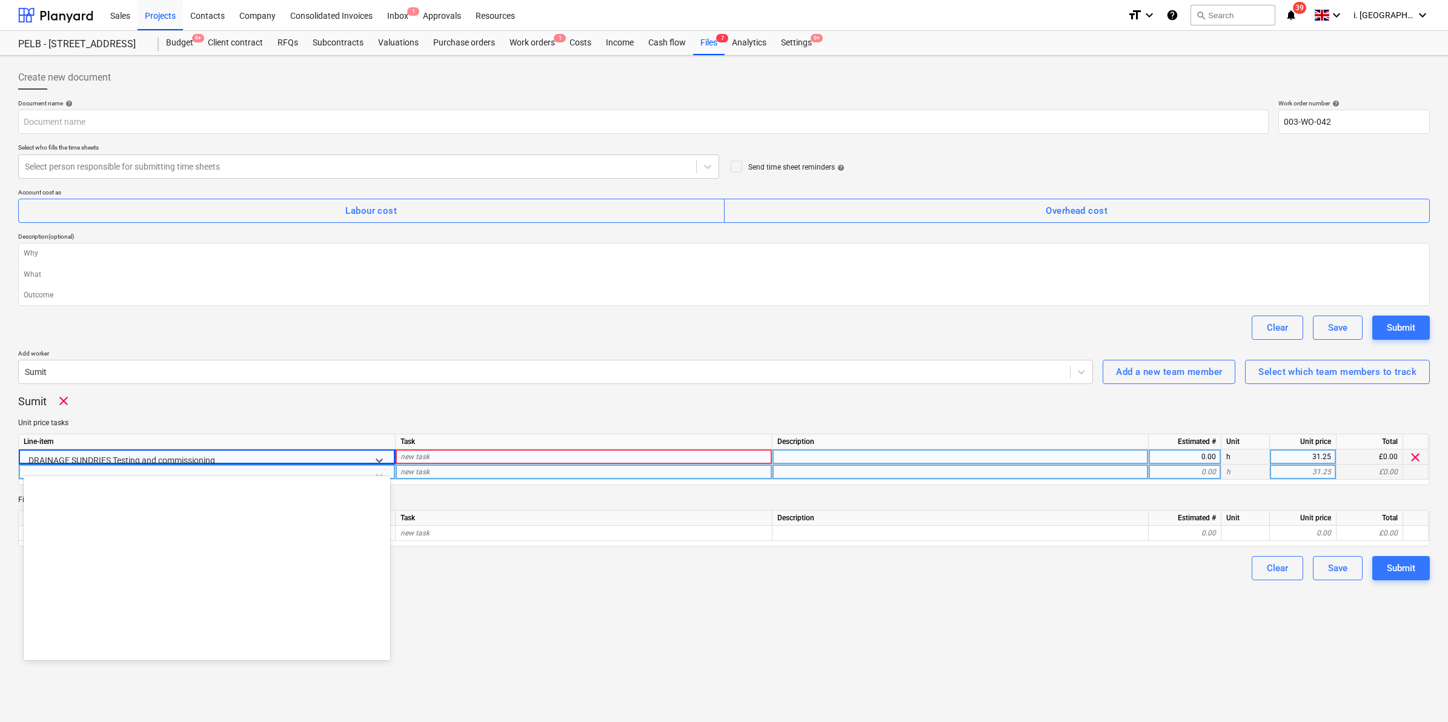
scroll to position [0, 0]
click at [173, 462] on div at bounding box center [195, 460] width 335 height 15
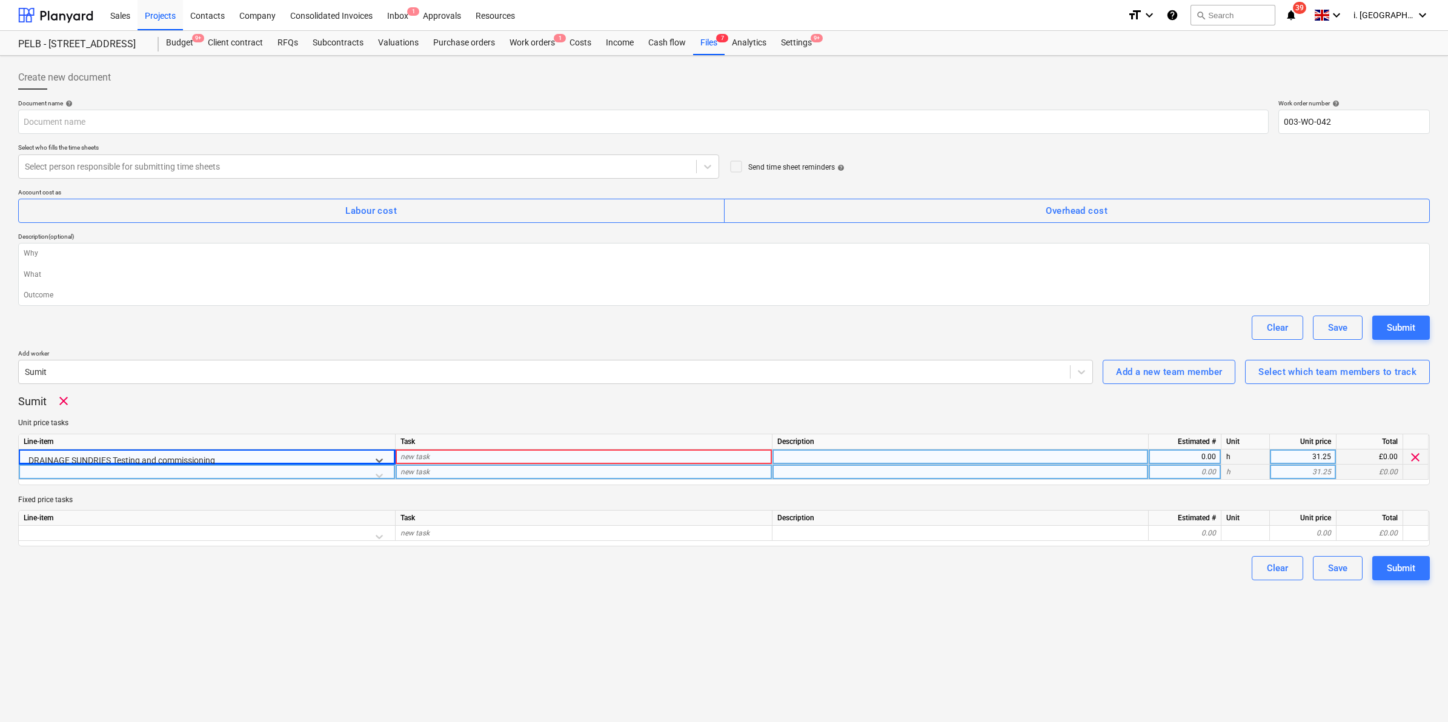
click at [176, 455] on div at bounding box center [195, 460] width 335 height 15
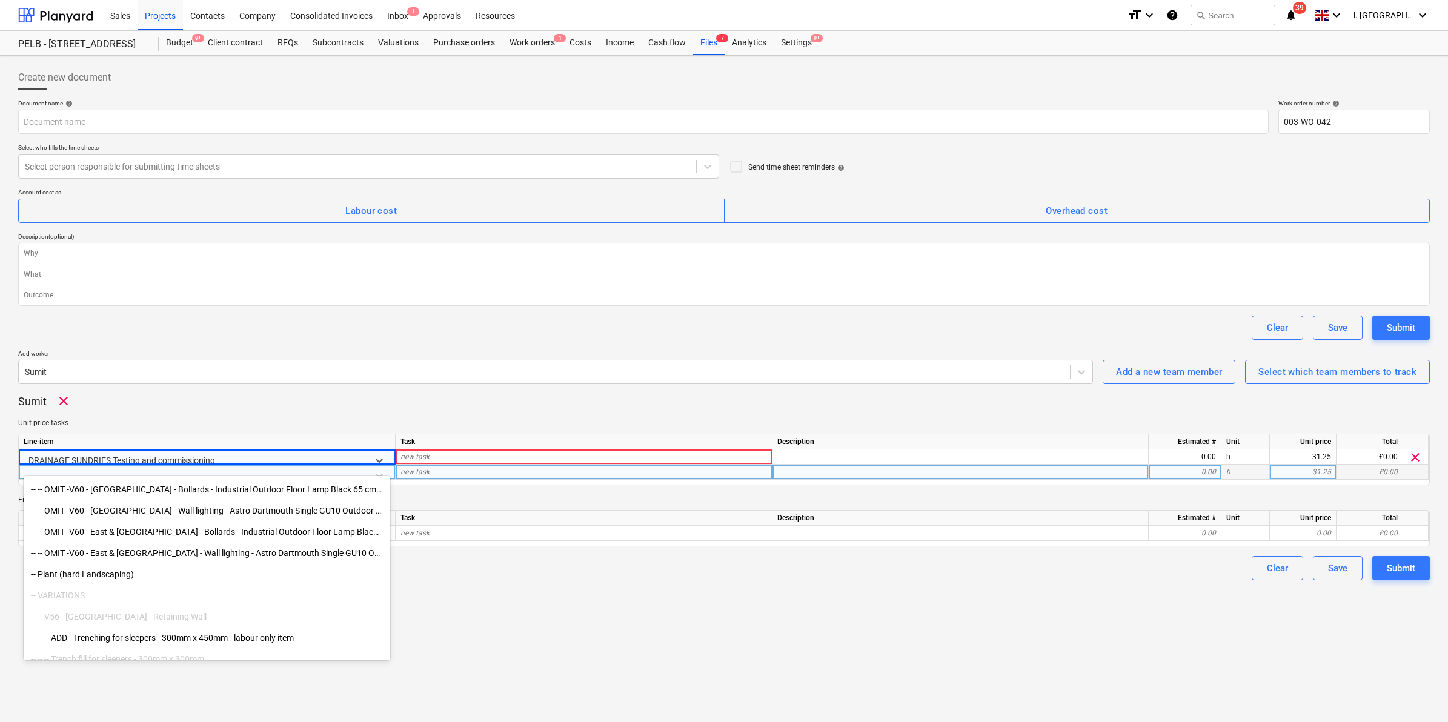
scroll to position [6605, 0]
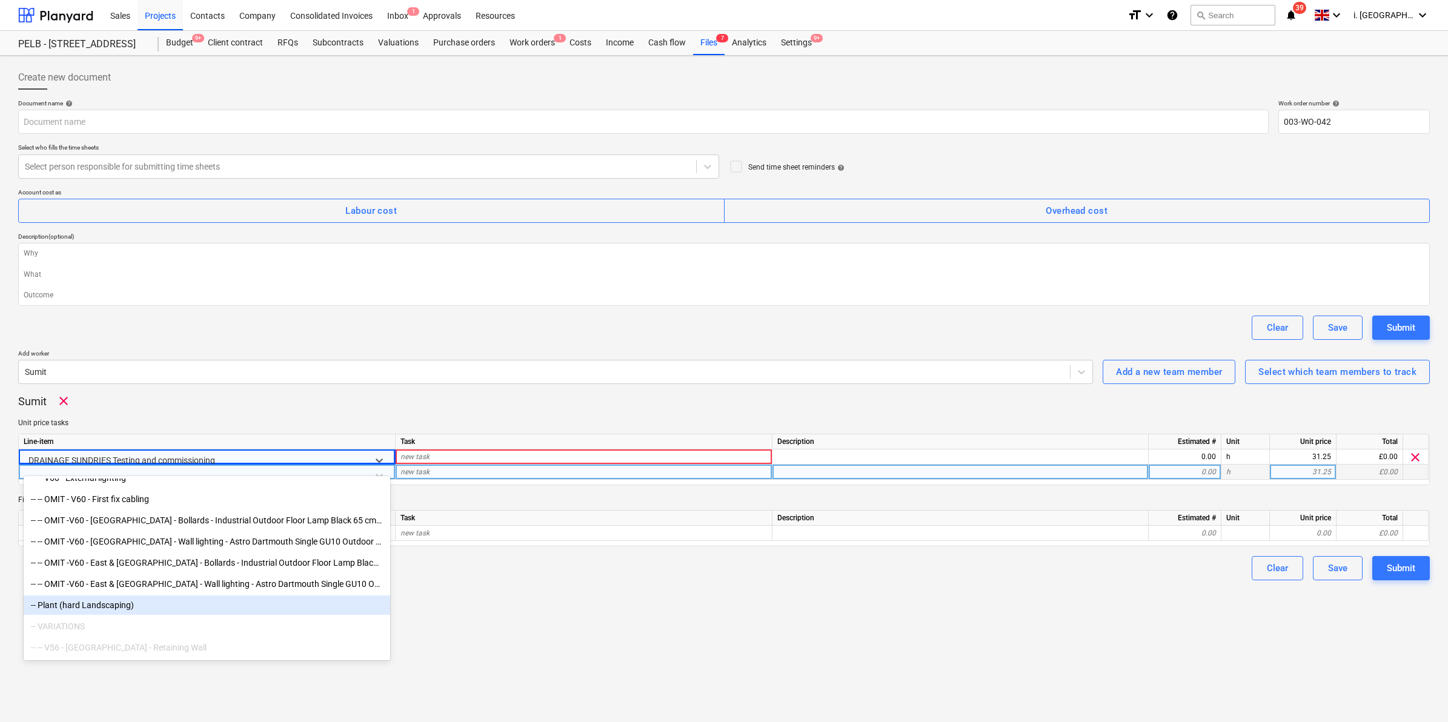
click at [79, 606] on div "-- Plant (hard Landscaping)" at bounding box center [207, 605] width 367 height 19
type textarea "x"
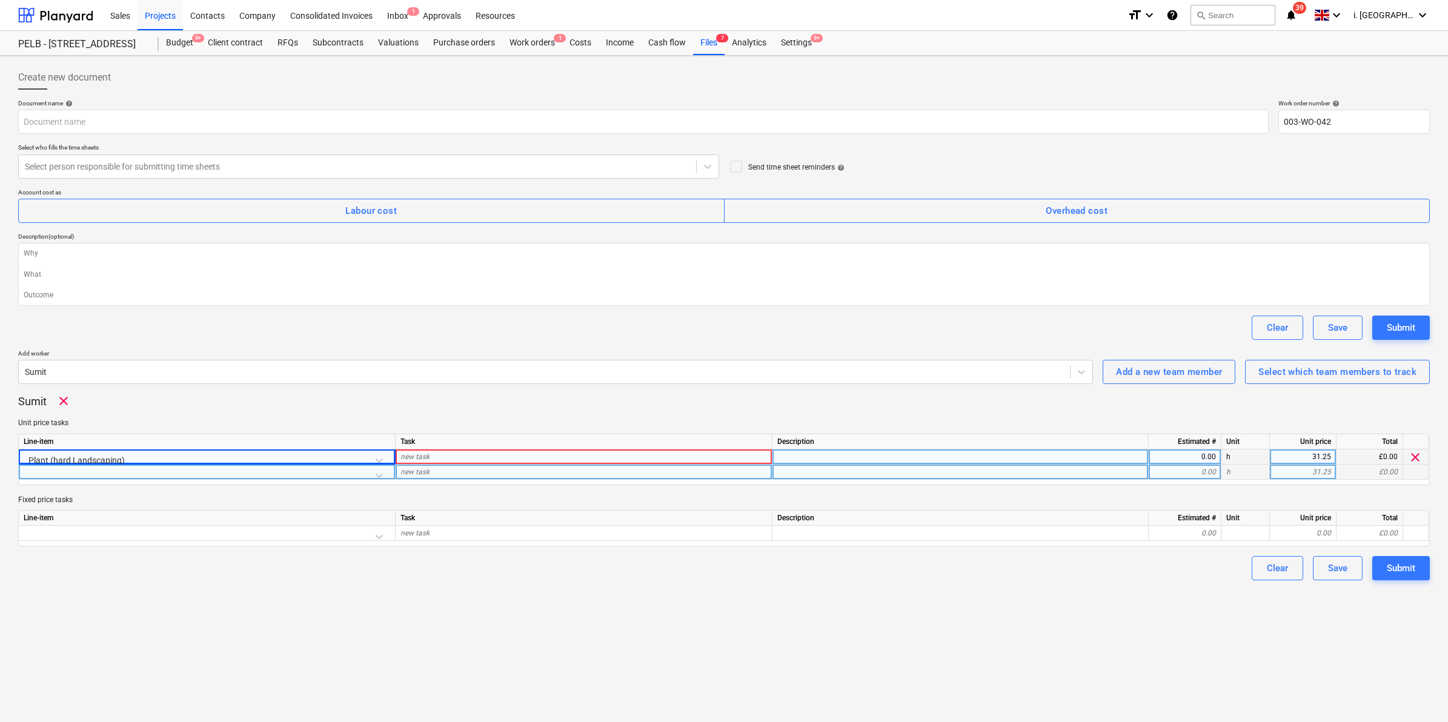
click at [494, 456] on div "new task" at bounding box center [584, 457] width 377 height 15
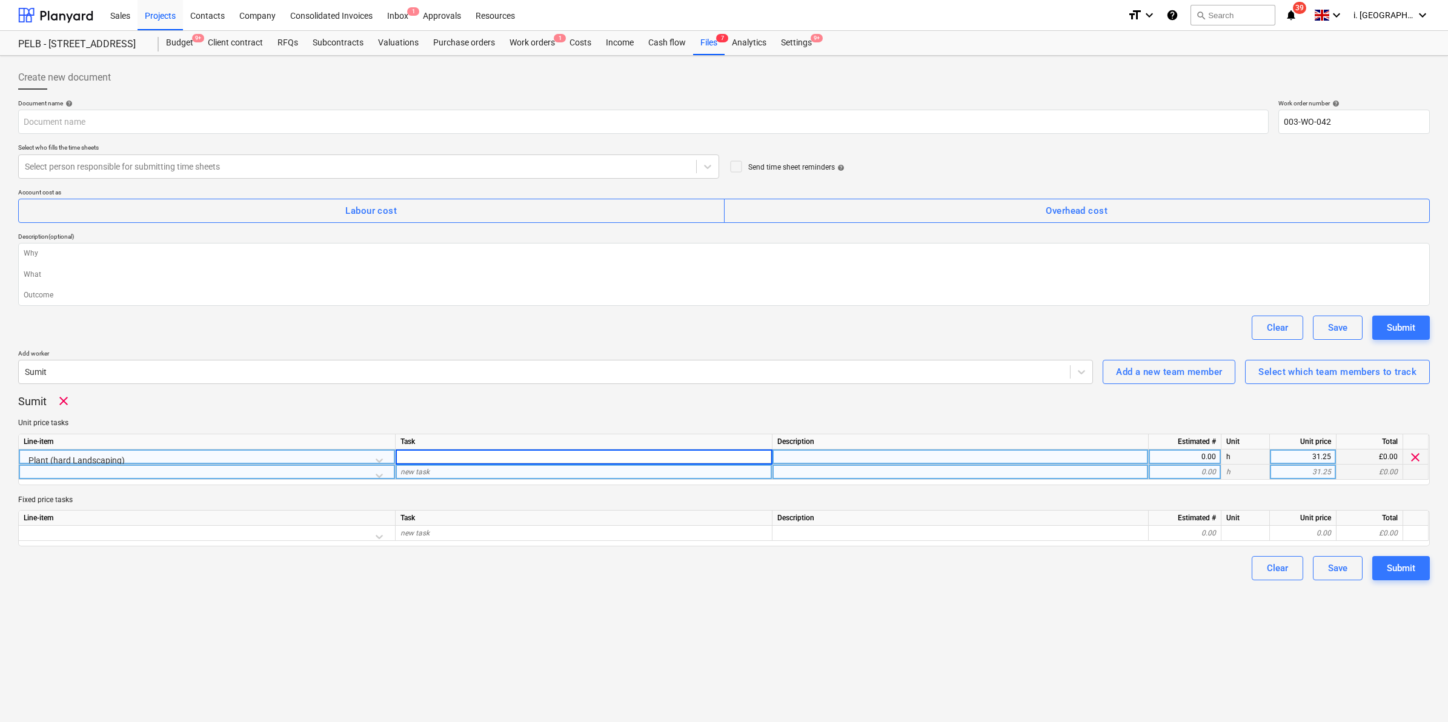
click at [148, 464] on div "Plant (hard Landscaping)" at bounding box center [207, 460] width 367 height 21
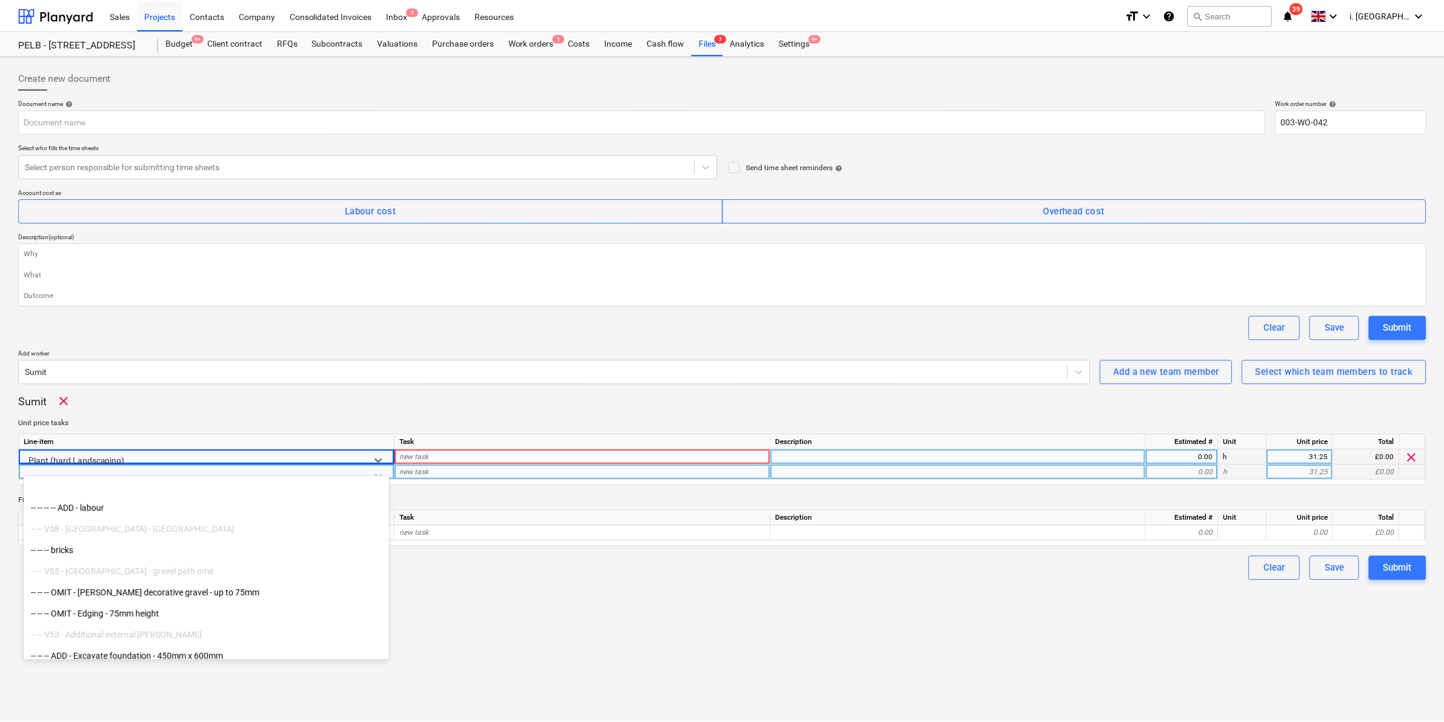
scroll to position [7199, 0]
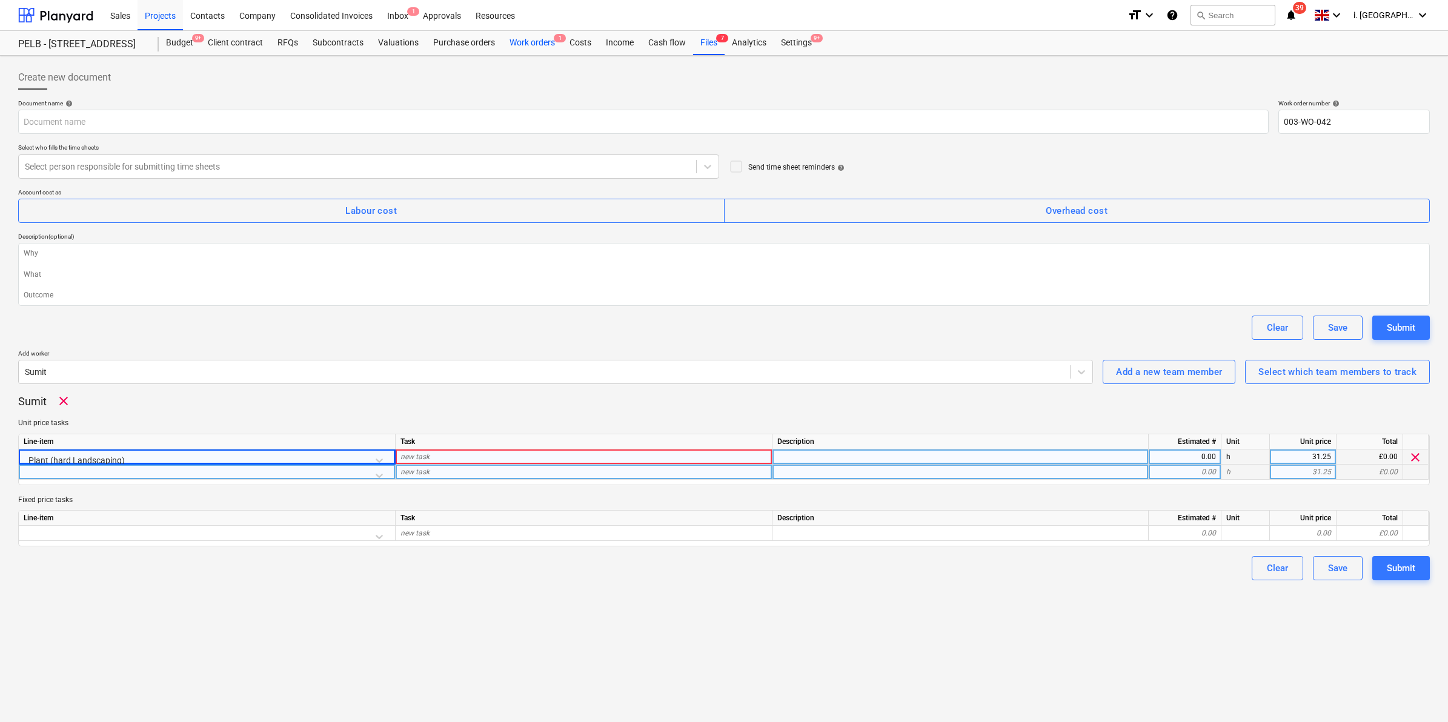
click at [516, 41] on div "Work orders 1" at bounding box center [532, 43] width 60 height 24
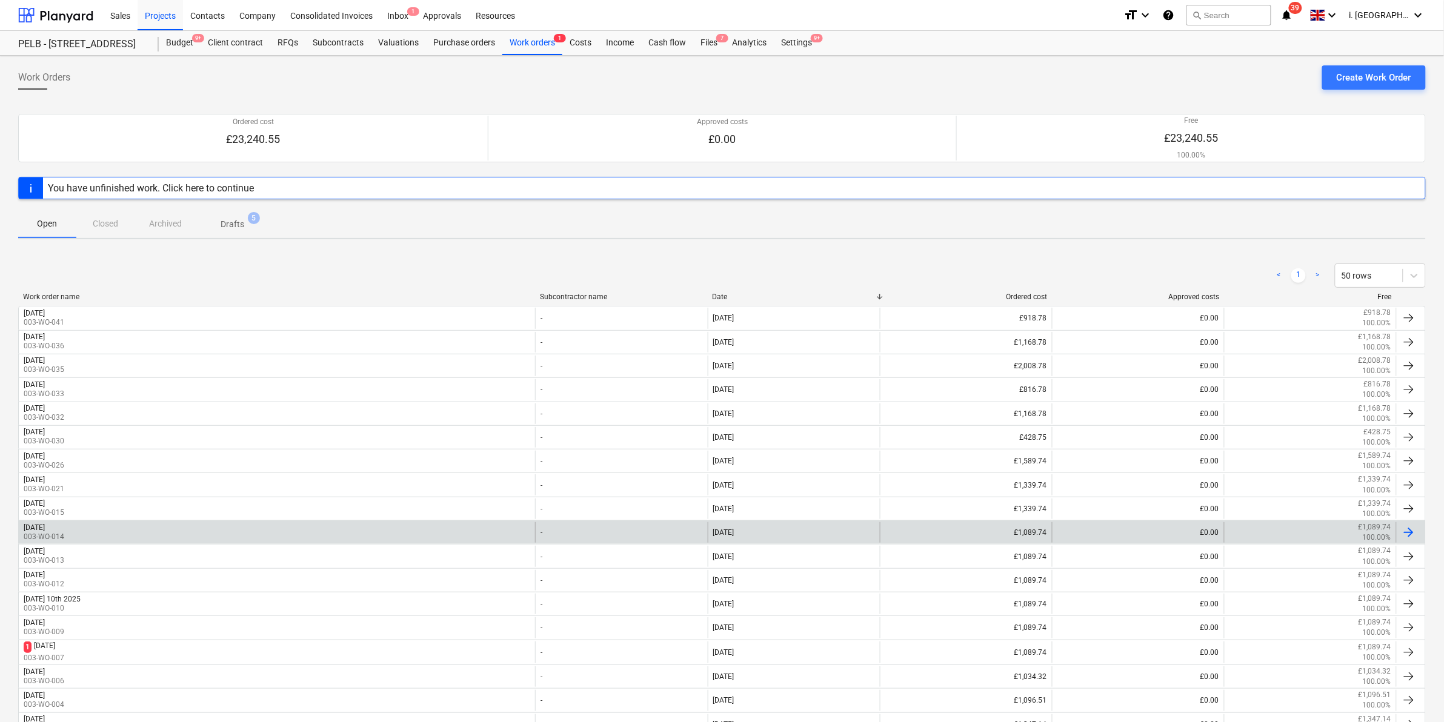
click at [107, 532] on div "Monday 15th Sep 003-WO-014" at bounding box center [277, 532] width 516 height 21
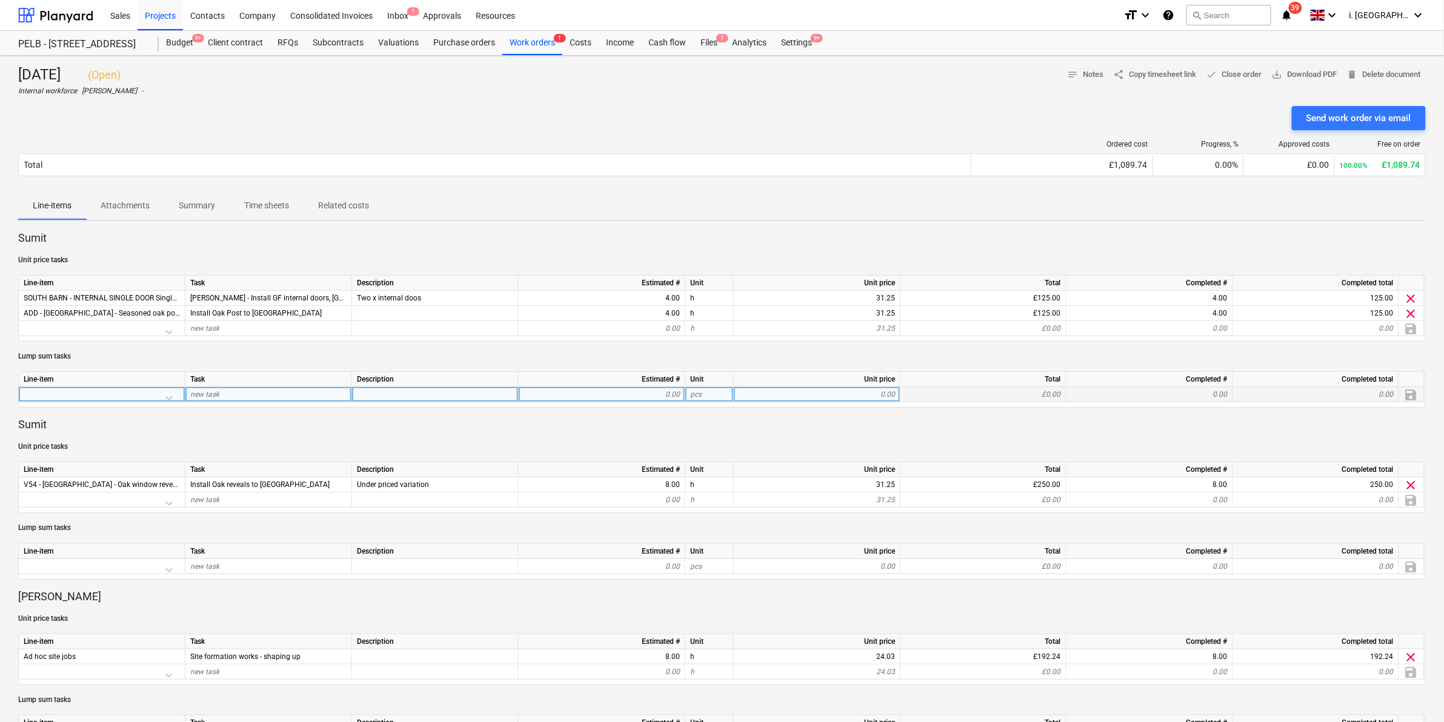
click at [139, 392] on div at bounding box center [102, 397] width 156 height 21
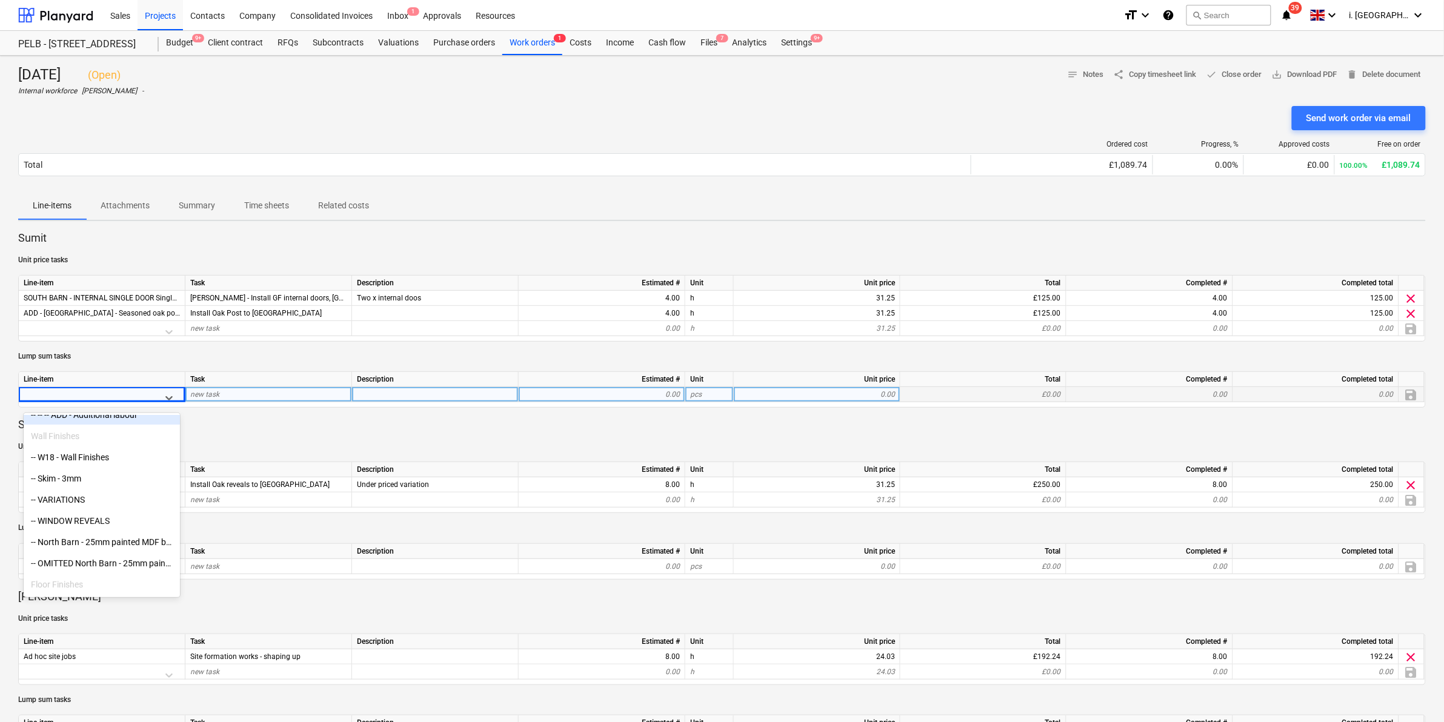
click at [613, 405] on div "Line-item Task Description Estimated # Unit Unit price Total Completed # Comple…" at bounding box center [721, 389] width 1407 height 36
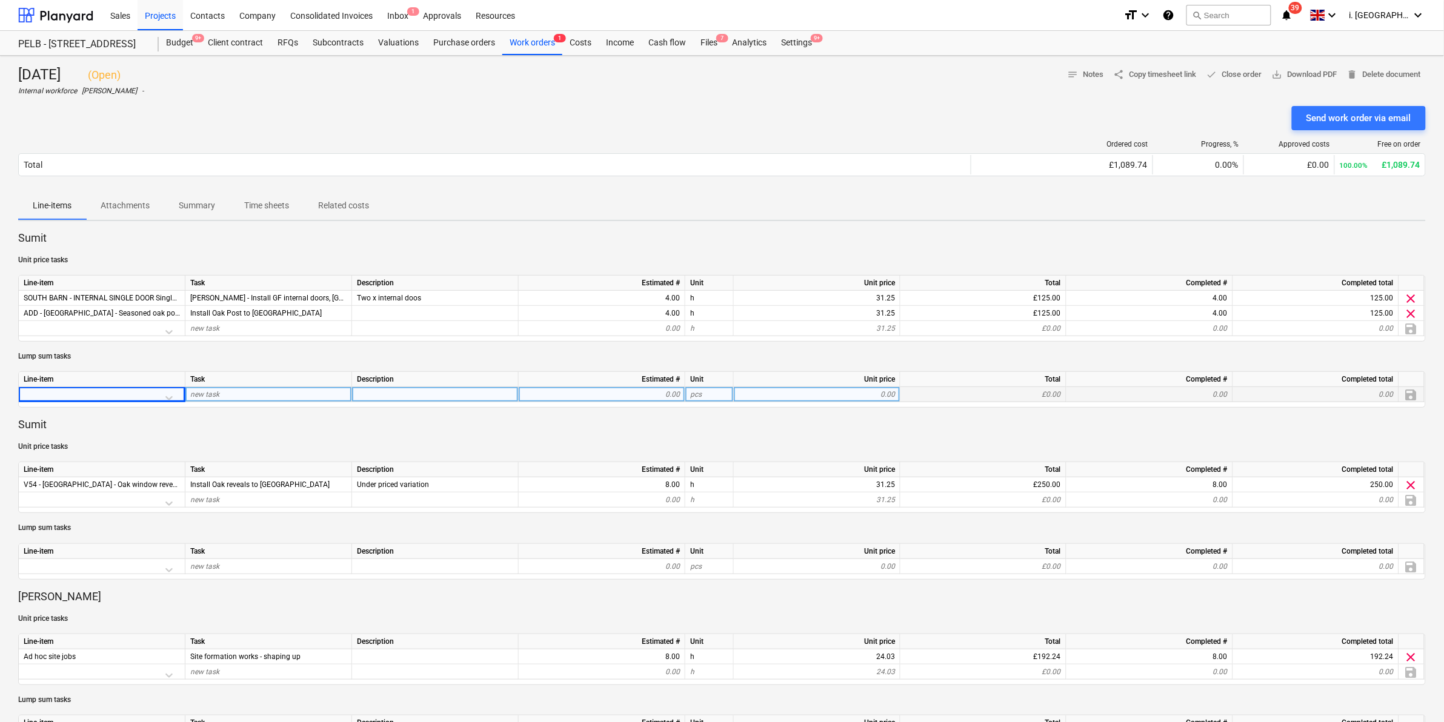
click at [122, 400] on div at bounding box center [102, 397] width 156 height 21
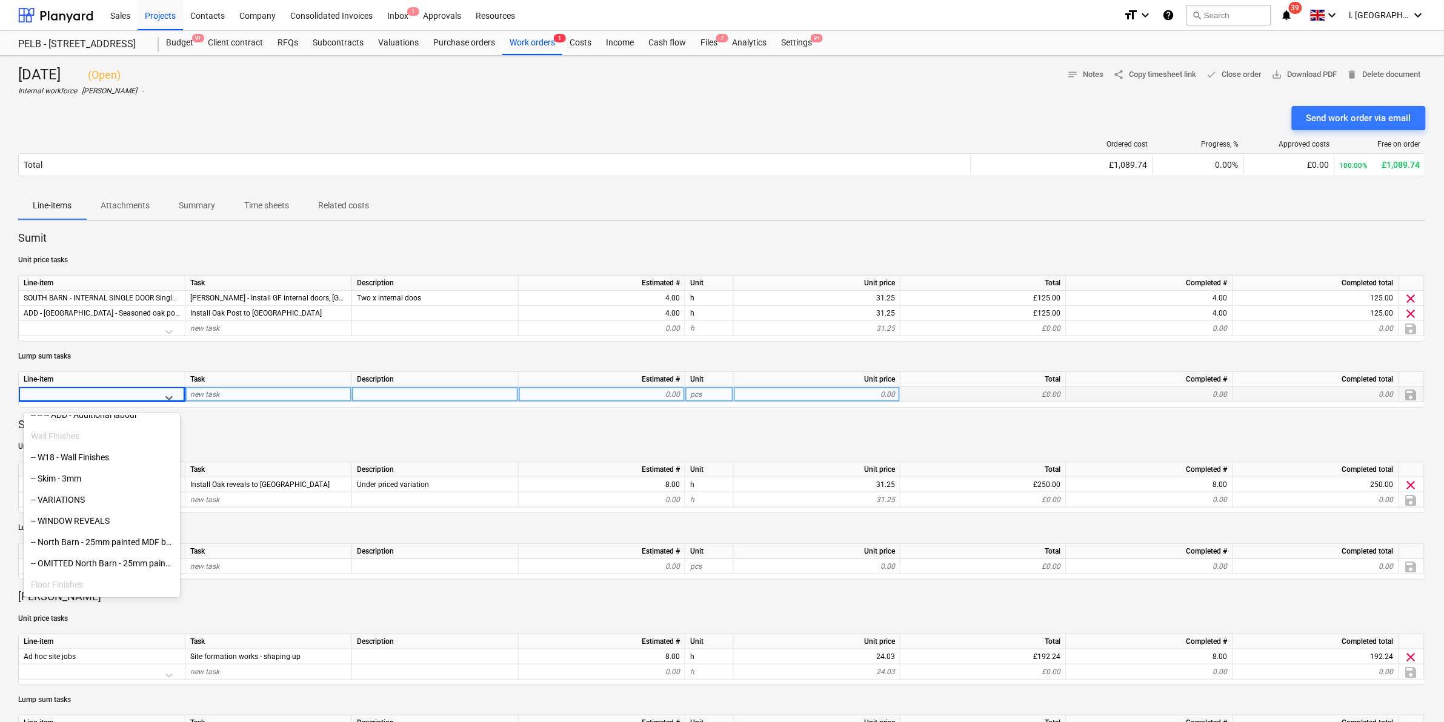
click at [634, 394] on div "0.00" at bounding box center [601, 394] width 156 height 15
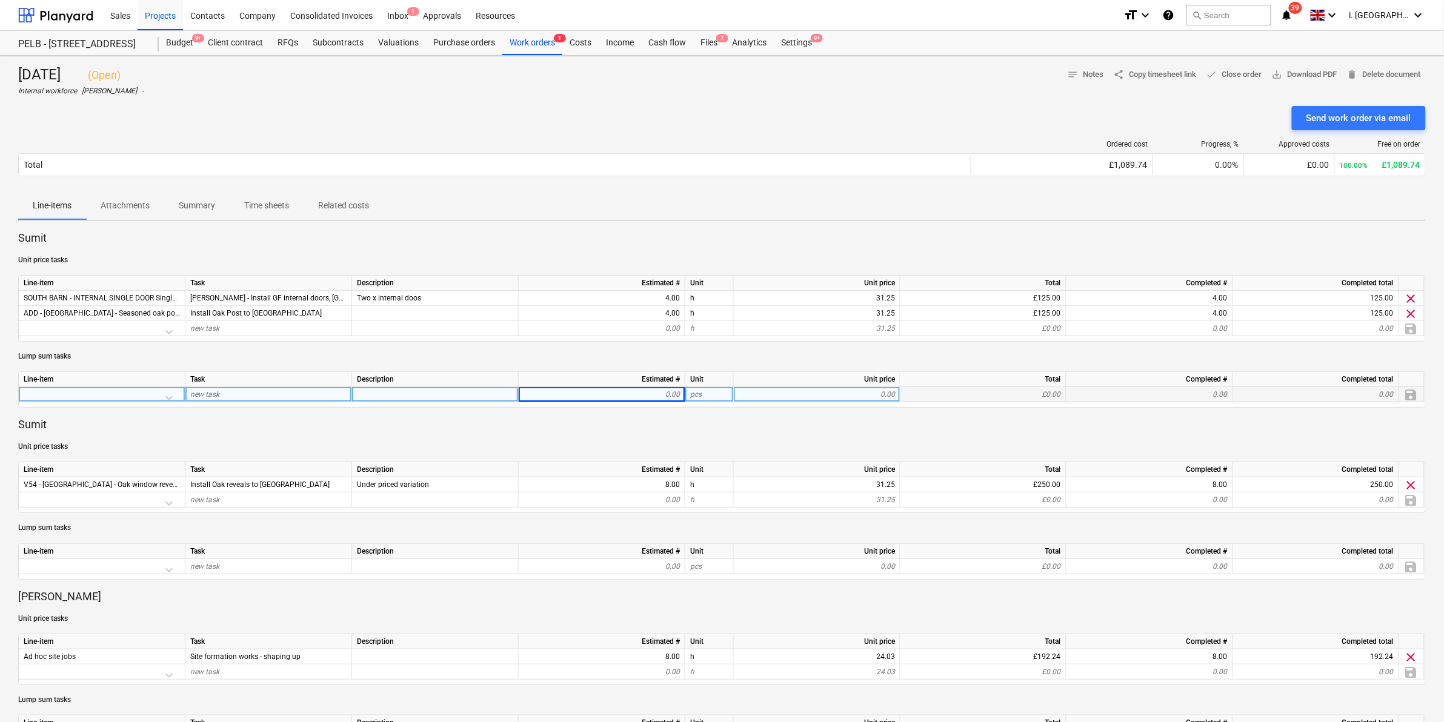
click at [147, 383] on div "Line-item" at bounding box center [102, 379] width 167 height 15
click at [664, 391] on div "0.00" at bounding box center [601, 394] width 156 height 15
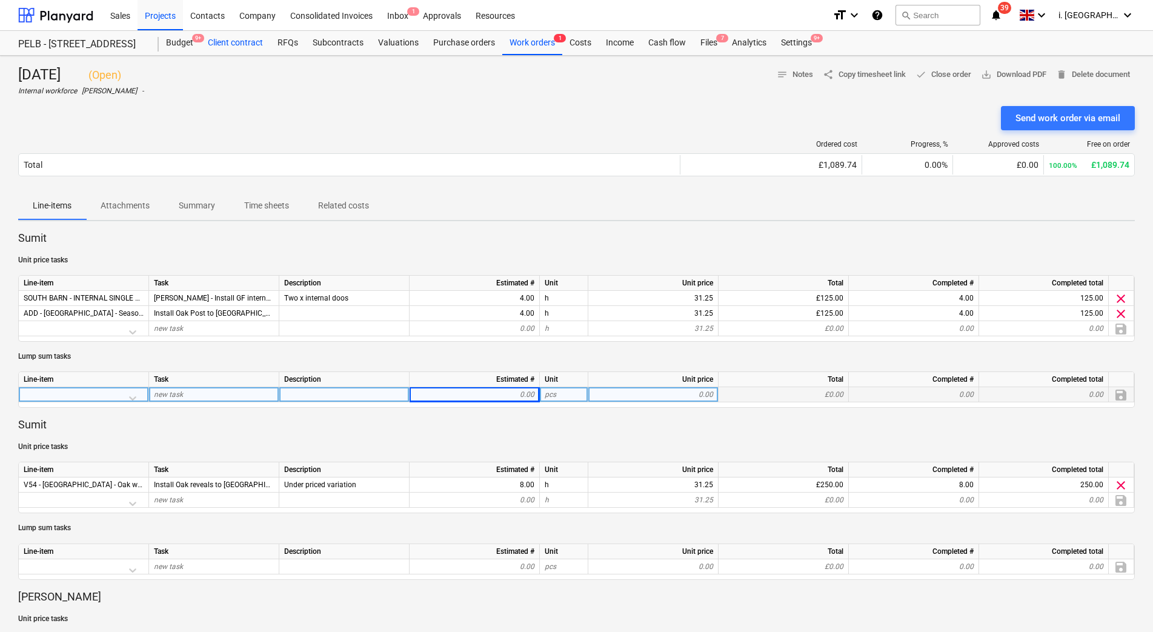
click at [236, 49] on div "Client contract" at bounding box center [236, 43] width 70 height 24
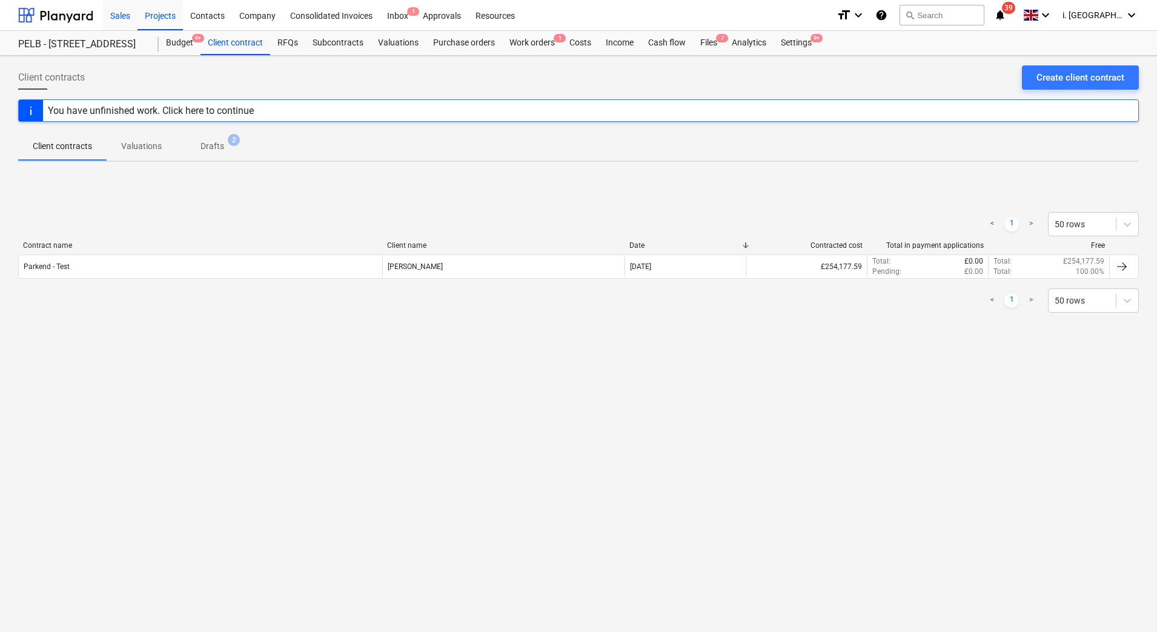
click at [118, 18] on div "Sales" at bounding box center [120, 14] width 35 height 31
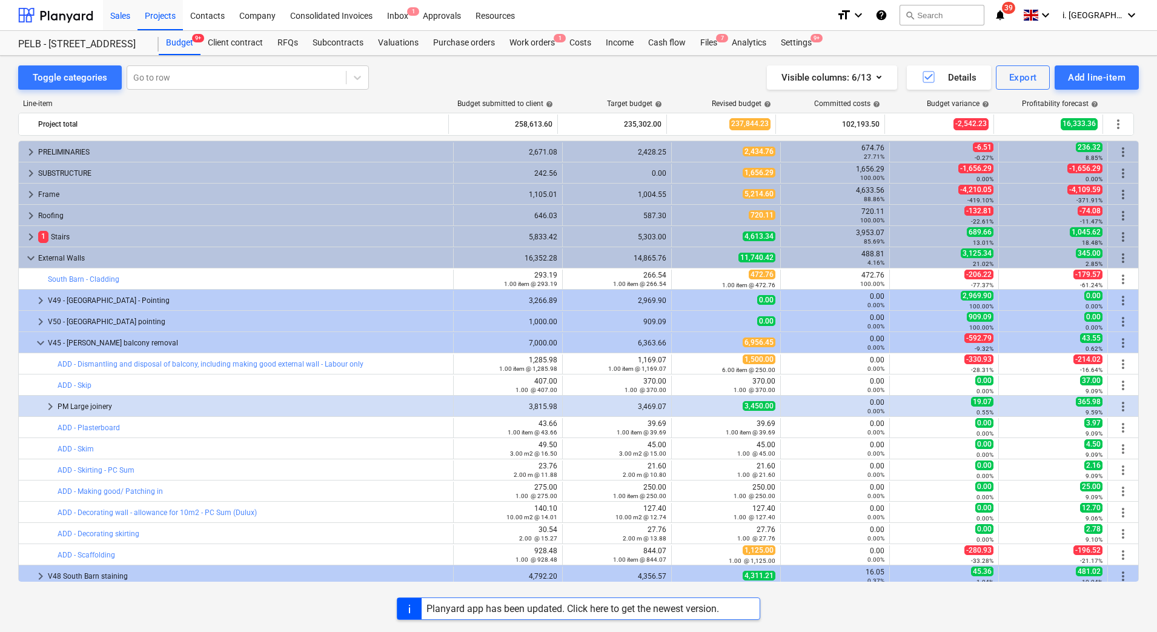
drag, startPoint x: 128, startPoint y: 12, endPoint x: 119, endPoint y: 20, distance: 12.0
click at [128, 12] on div "Sales" at bounding box center [120, 14] width 35 height 31
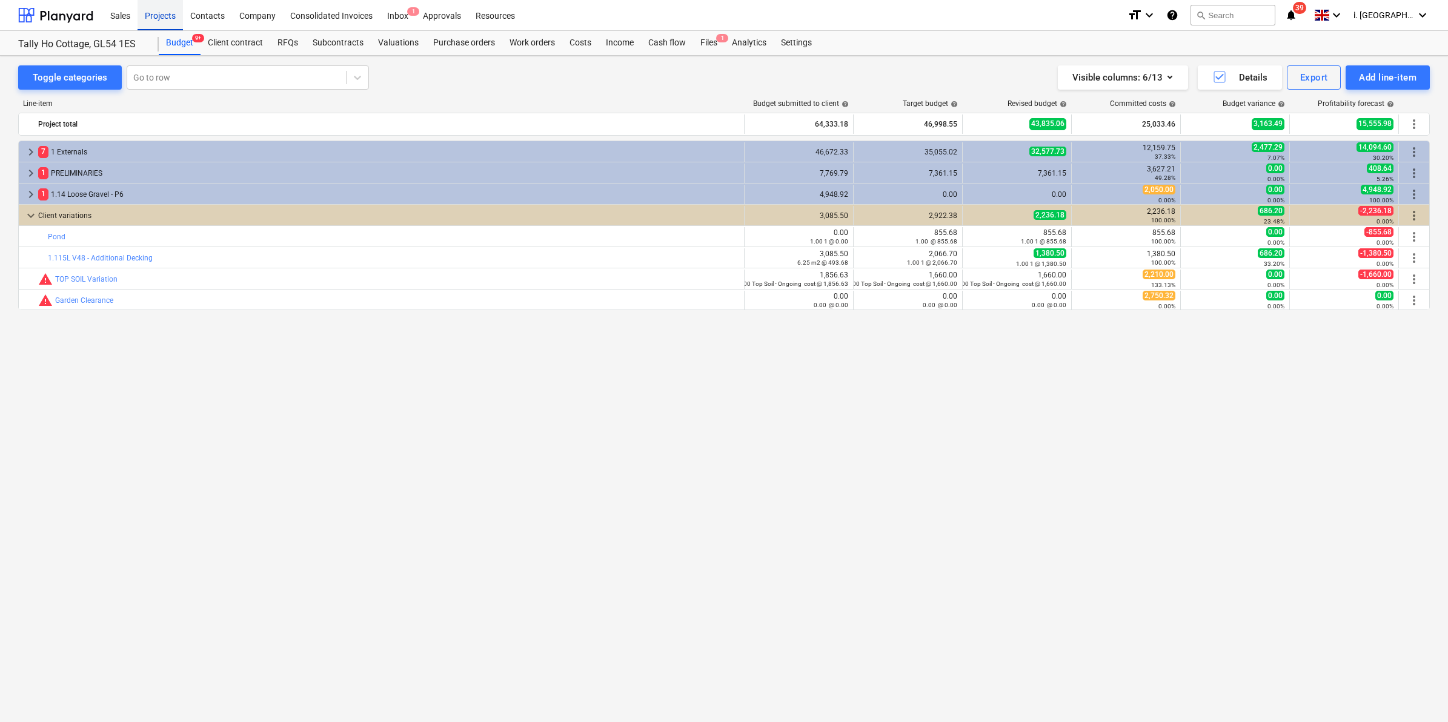
click at [156, 11] on div "Projects" at bounding box center [160, 14] width 45 height 31
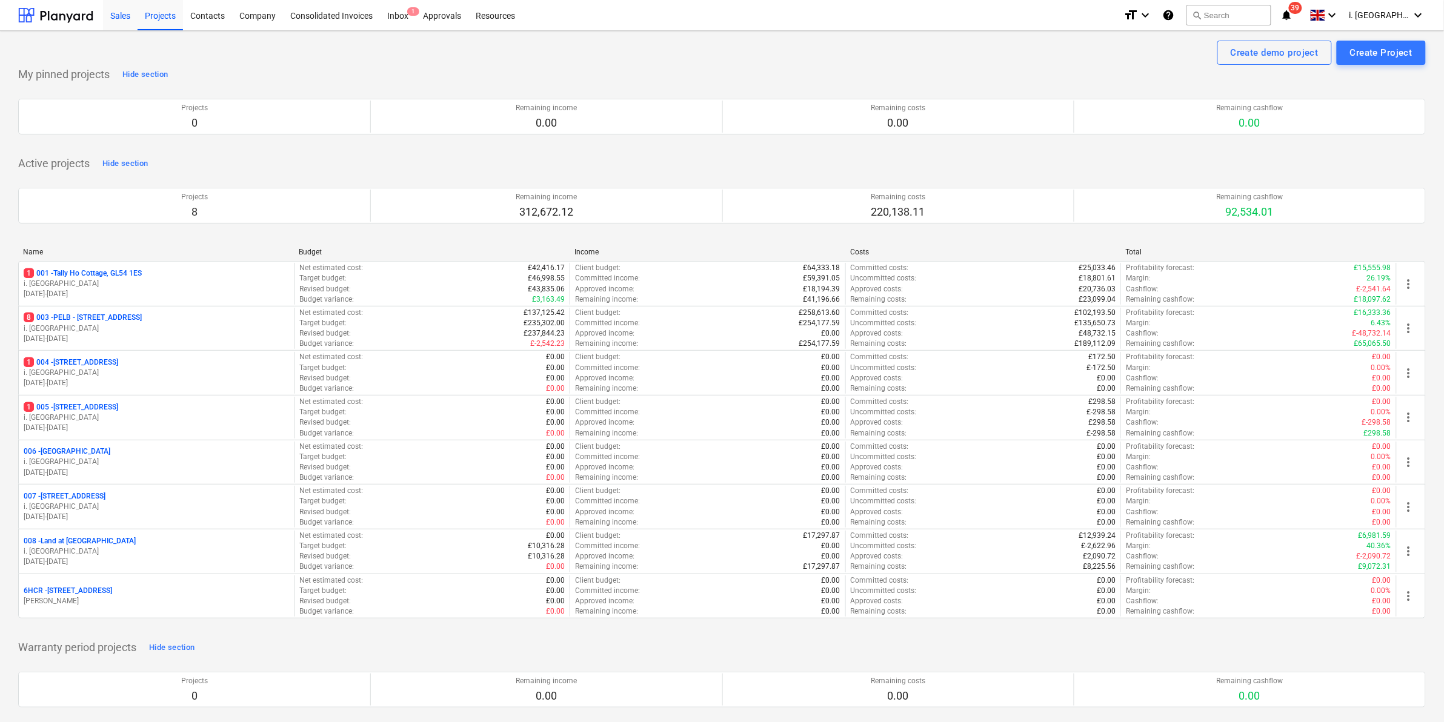
click at [116, 14] on div "Sales" at bounding box center [120, 14] width 35 height 31
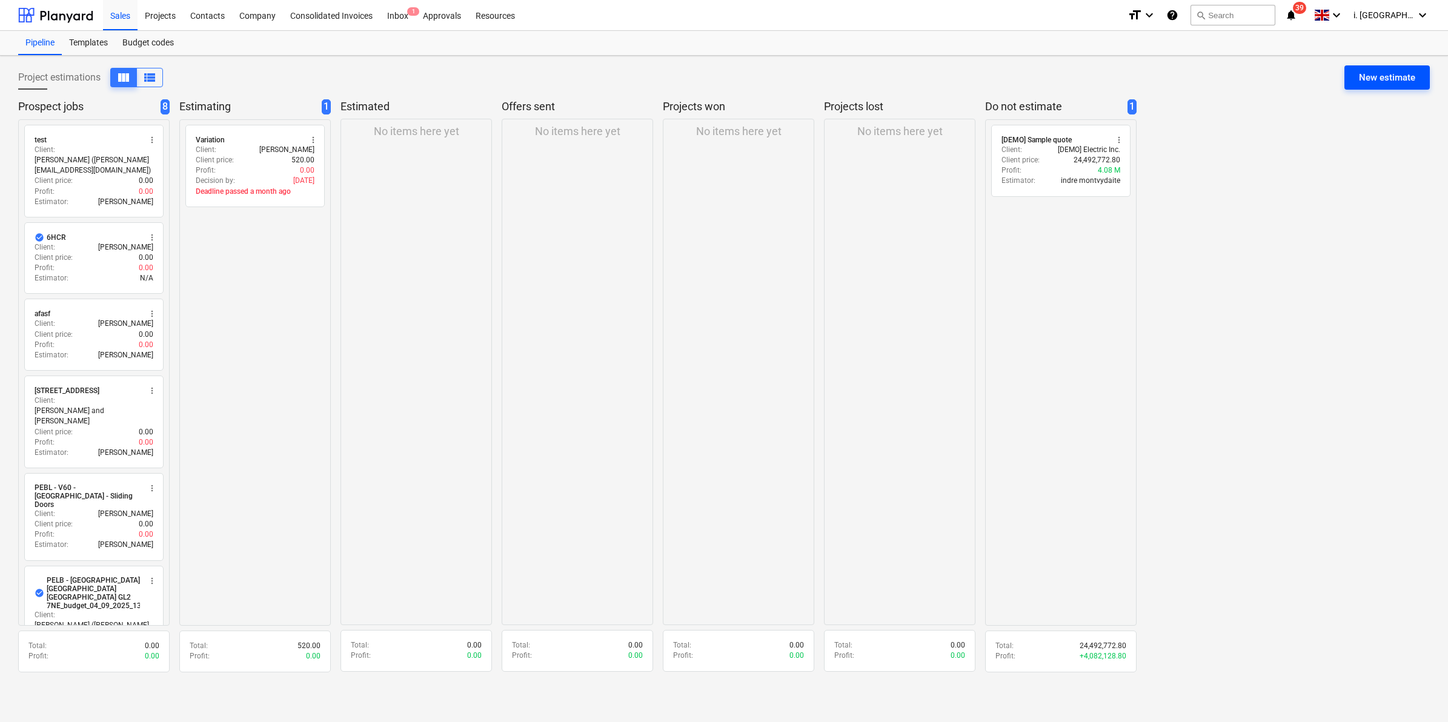
click at [1374, 71] on div "New estimate" at bounding box center [1387, 78] width 56 height 16
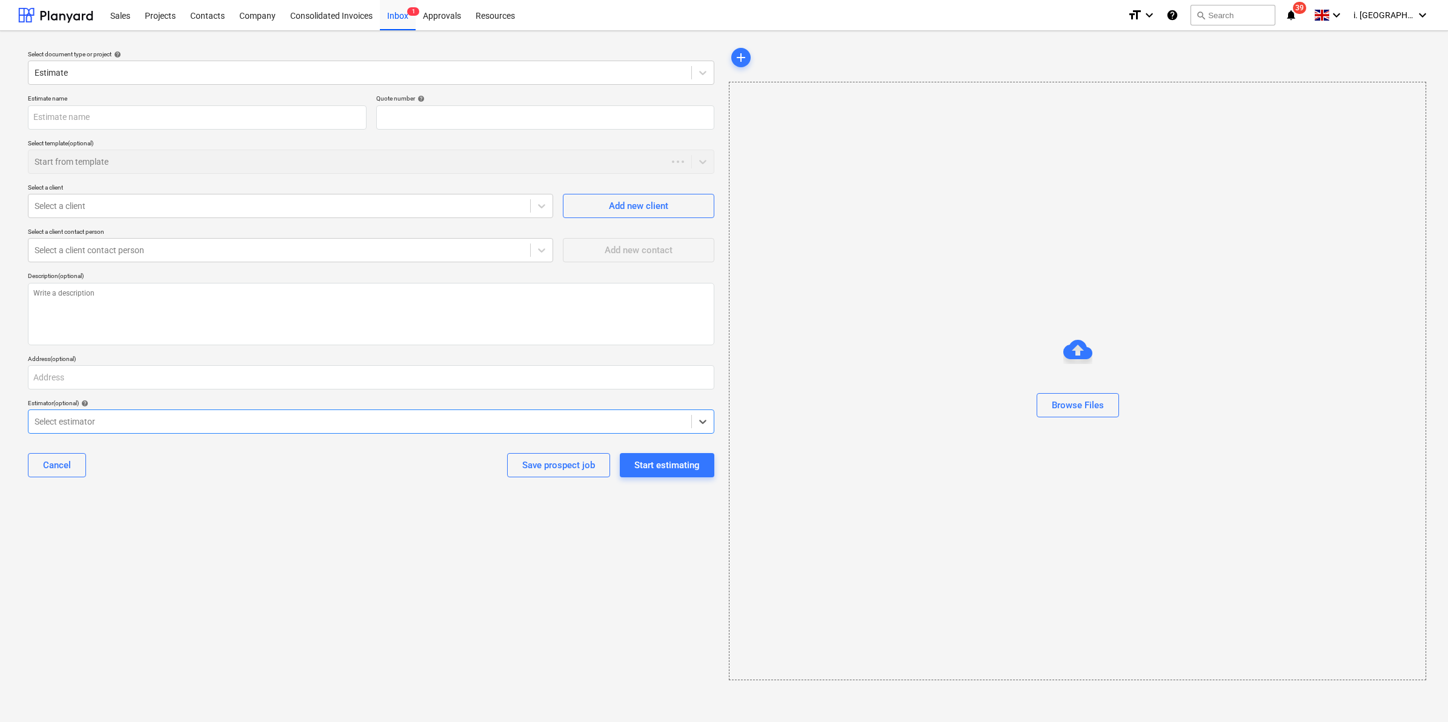
type textarea "x"
type input "QU-0084"
click at [270, 113] on input "text" at bounding box center [197, 117] width 339 height 24
type textarea "x"
type input "S"
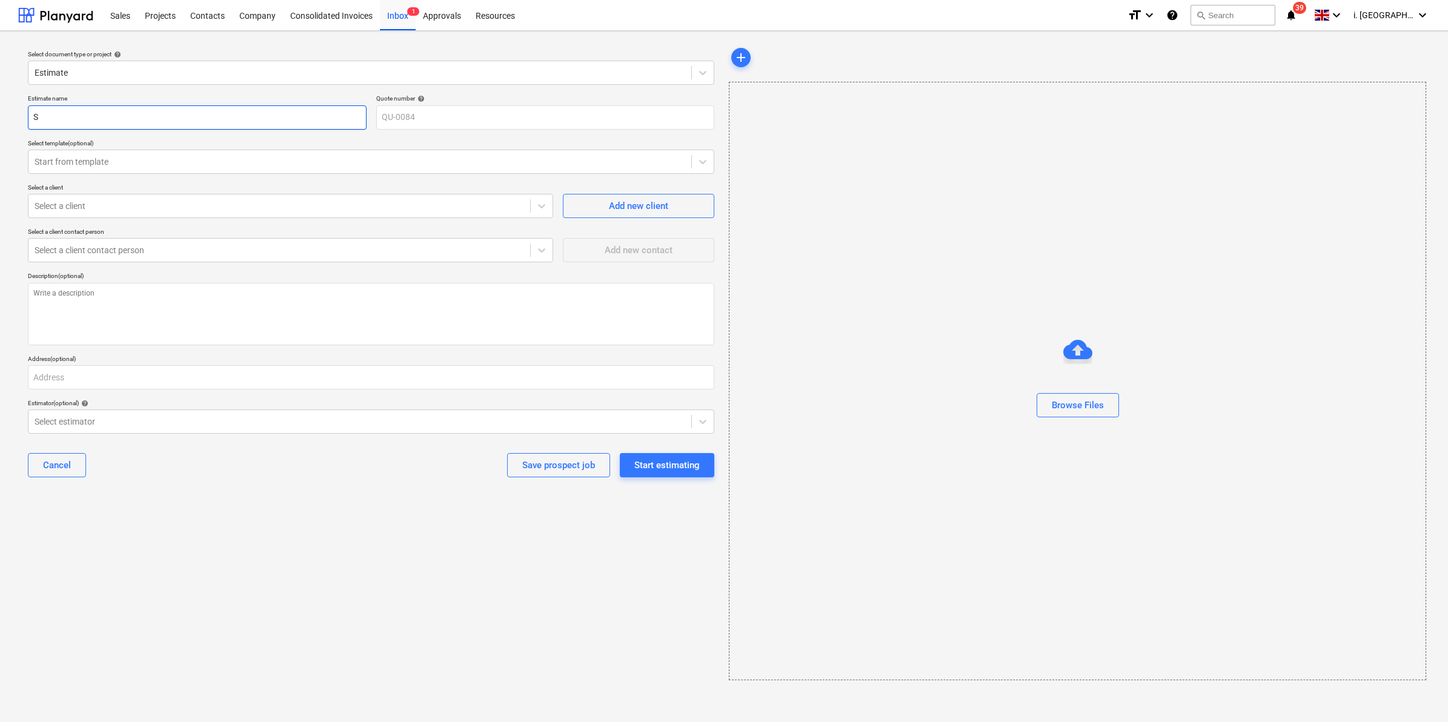
type textarea "x"
type input "St"
type textarea "x"
type input "Sto"
type textarea "x"
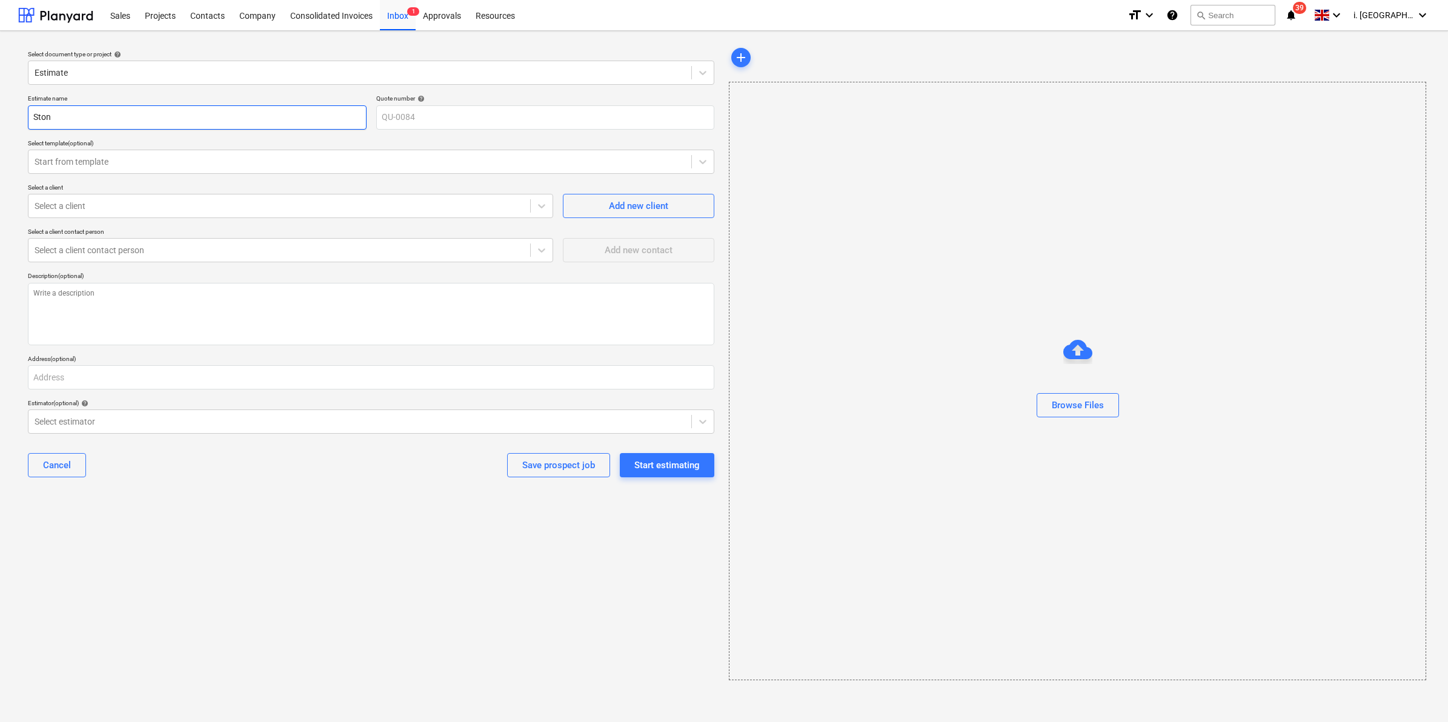
type input "Stone"
type textarea "x"
type input "Stoneh"
type textarea "x"
type input "Stoneho"
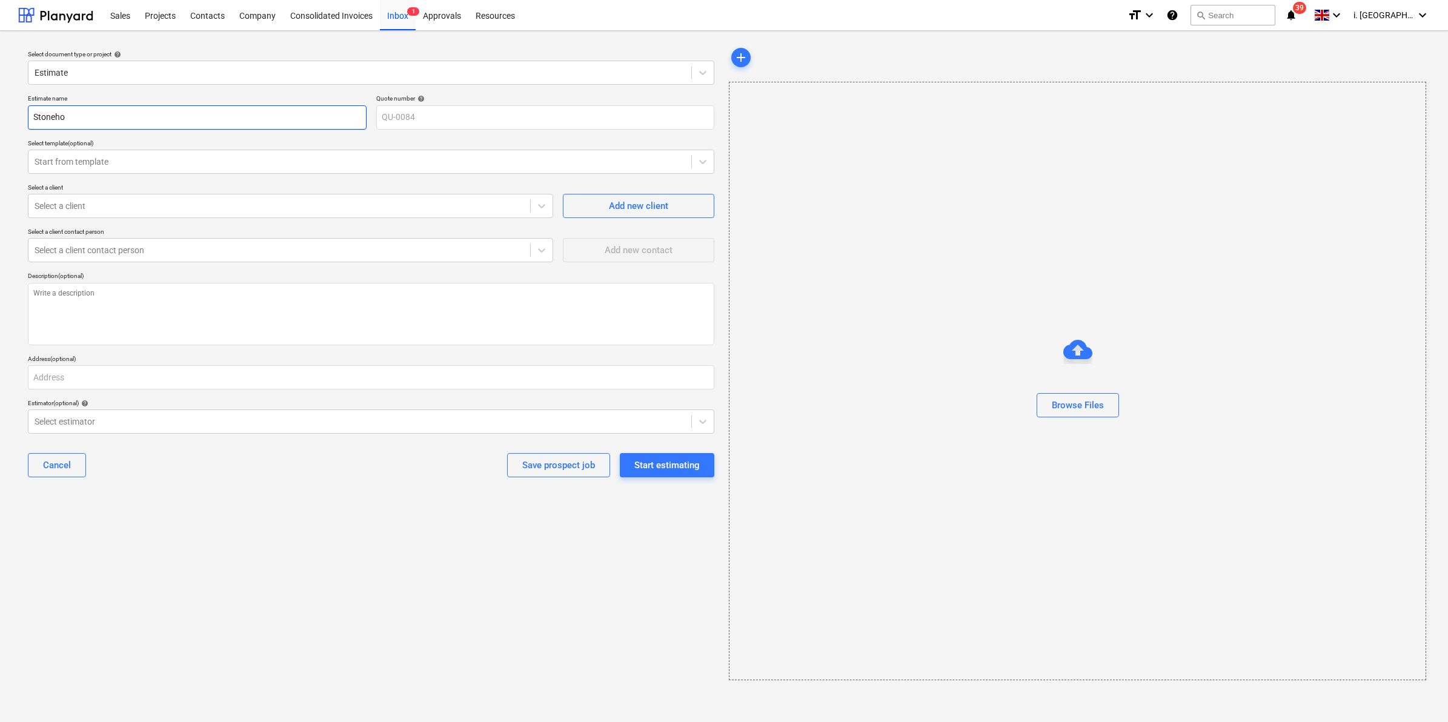
type textarea "x"
type input "Stonehou"
type textarea "x"
type input "Stonehous"
type textarea "x"
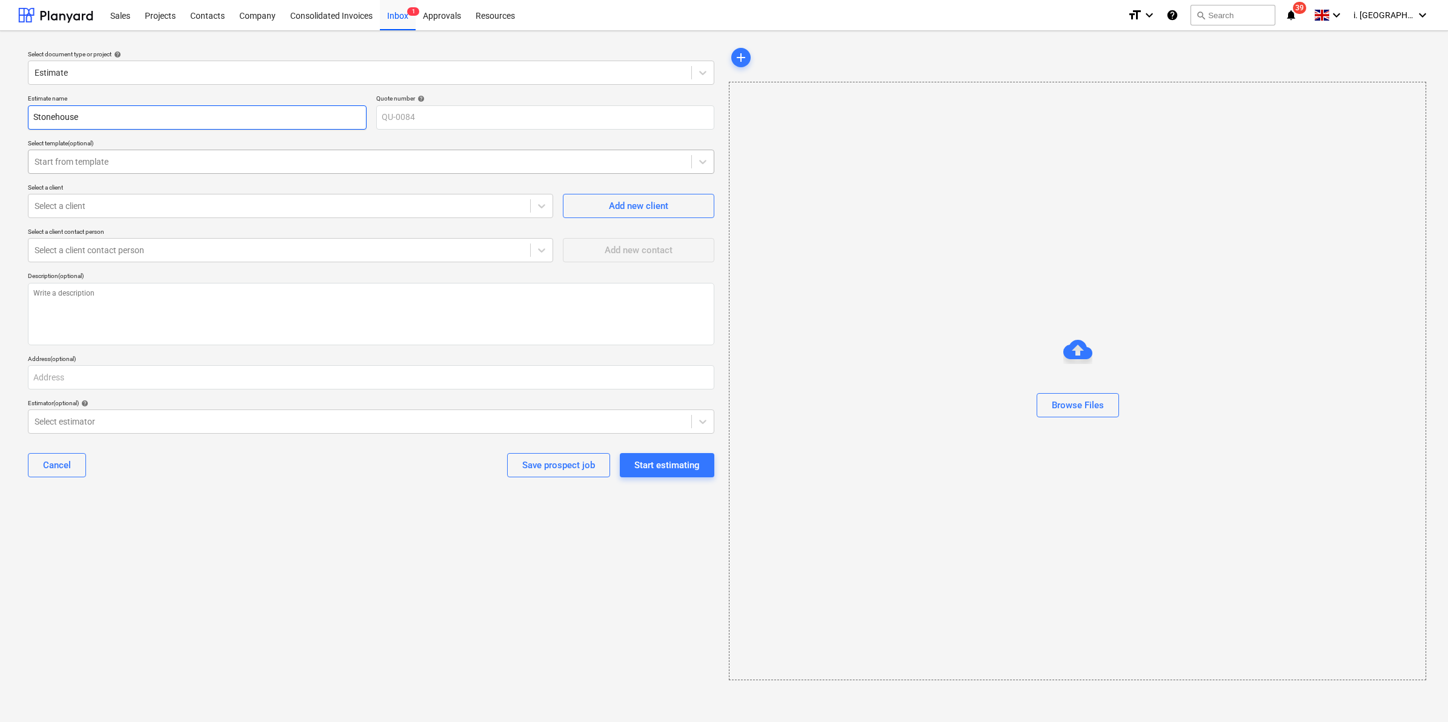
type input "Stonehouse"
click at [185, 158] on div at bounding box center [360, 162] width 651 height 12
click at [182, 265] on div "Estimate name Stonehouse Quote number help QU-0084 Select template (optional) U…" at bounding box center [371, 291] width 696 height 402
click at [196, 204] on div at bounding box center [280, 206] width 490 height 12
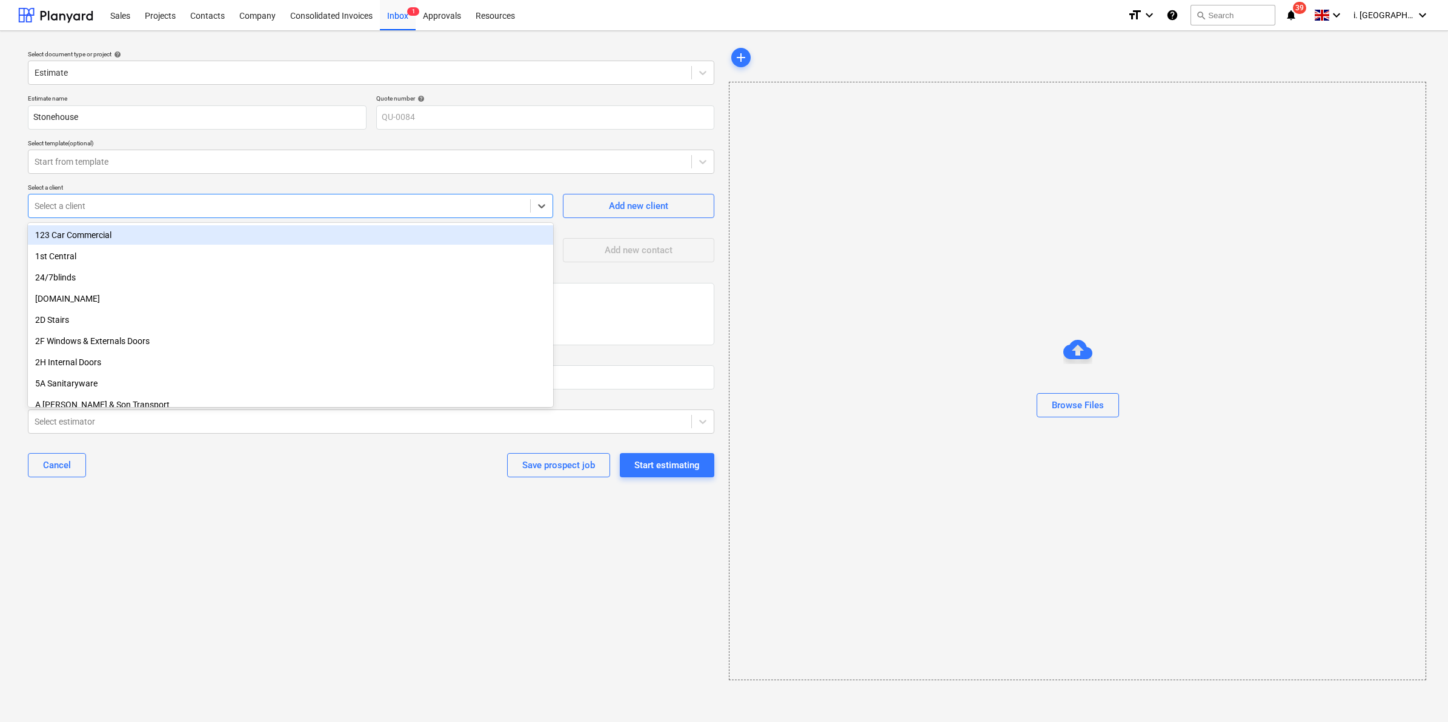
click at [187, 201] on div at bounding box center [280, 206] width 490 height 12
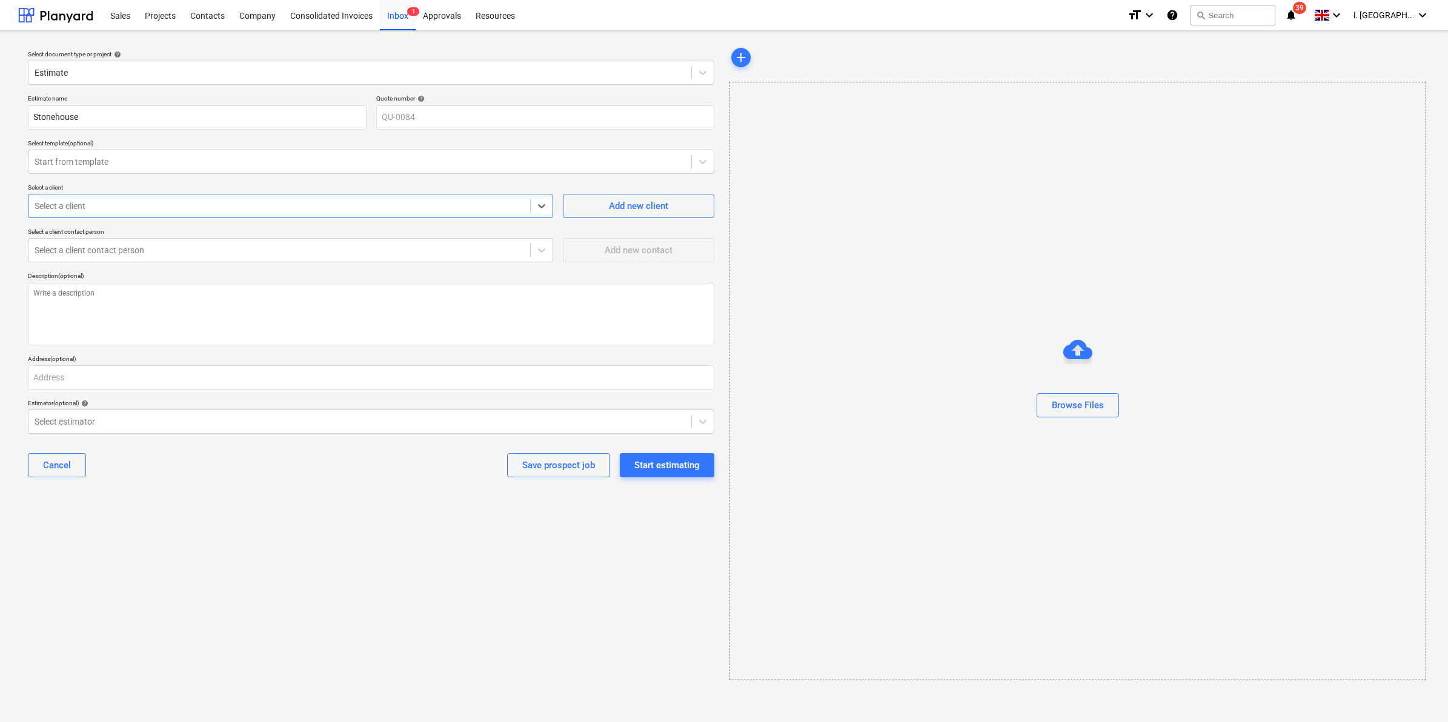
click at [187, 201] on div at bounding box center [280, 206] width 490 height 12
type textarea "x"
click at [281, 219] on div "Estimate name Stonehouse Quote number help QU-0084 Select template (optional) S…" at bounding box center [371, 291] width 696 height 402
click at [281, 211] on div at bounding box center [280, 206] width 490 height 12
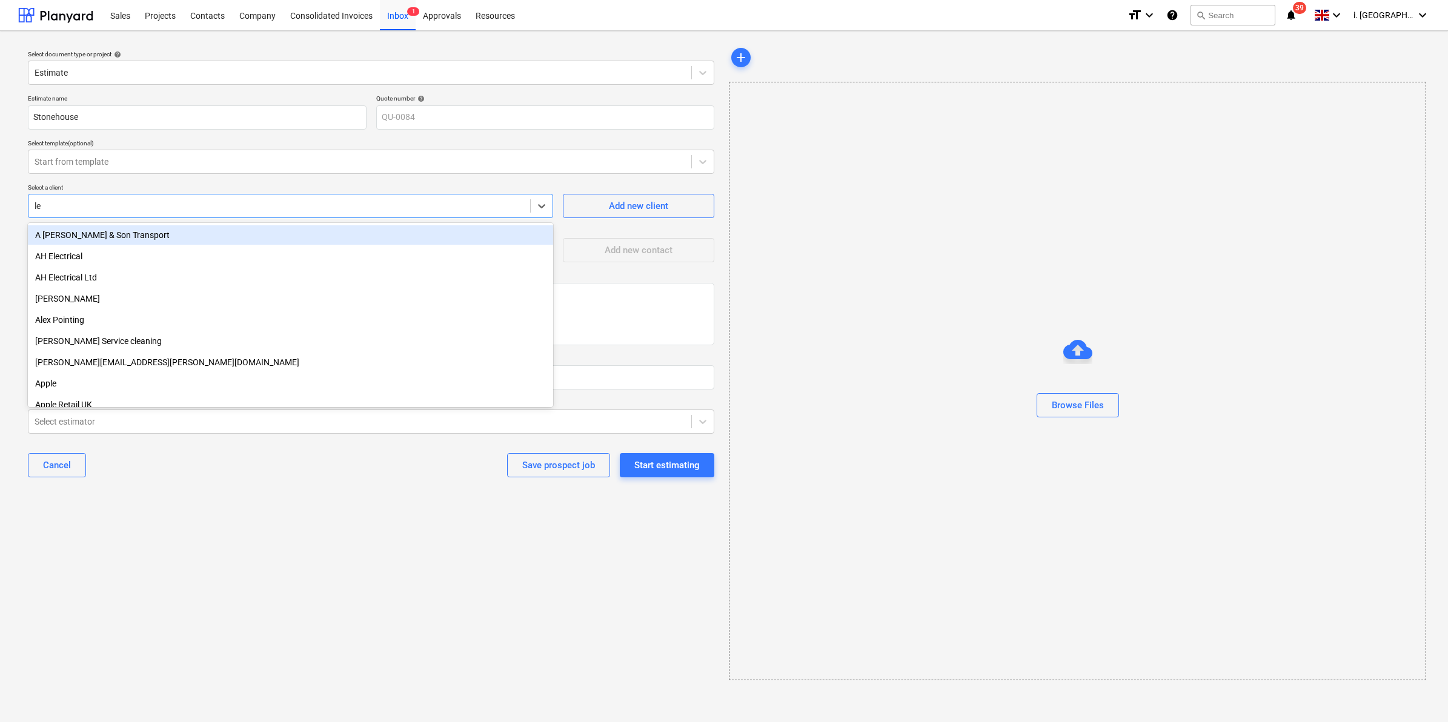
type input "lew"
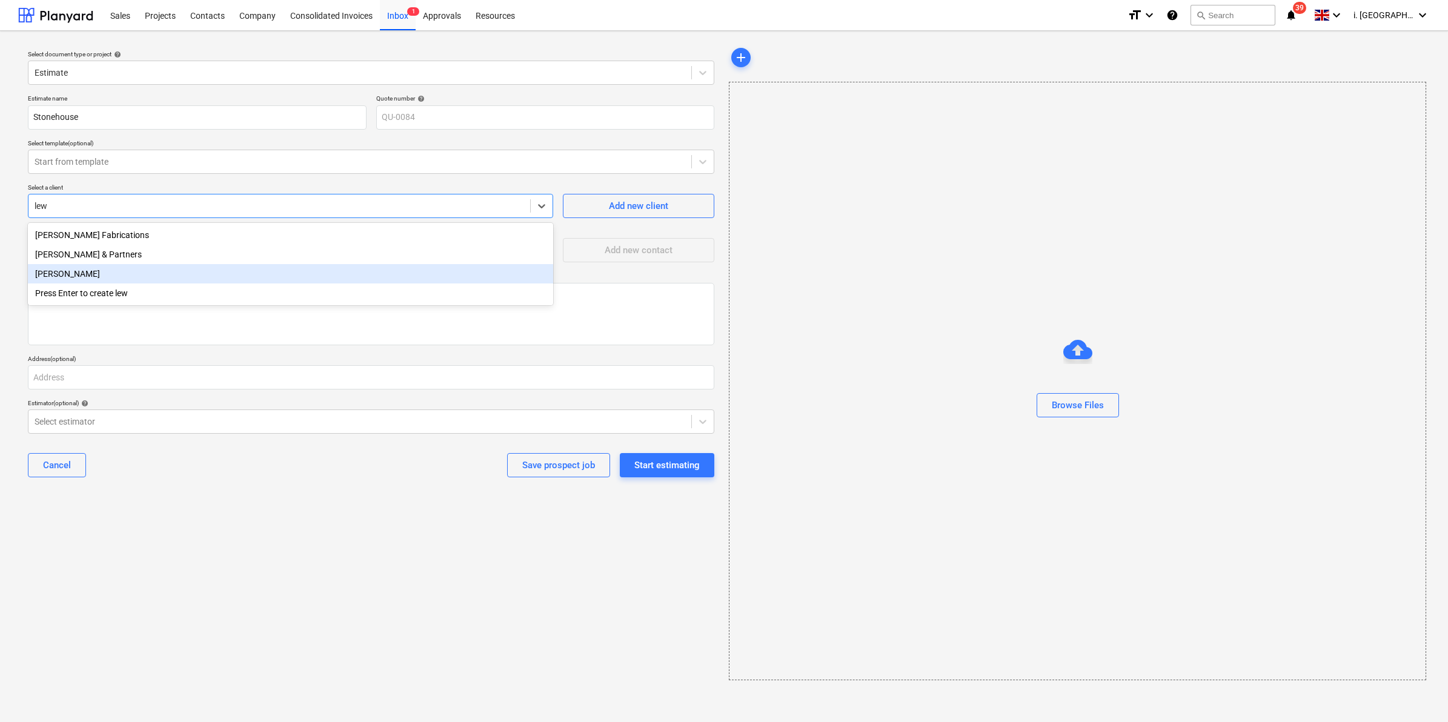
click at [198, 268] on div "[PERSON_NAME]" at bounding box center [290, 273] width 525 height 19
type textarea "x"
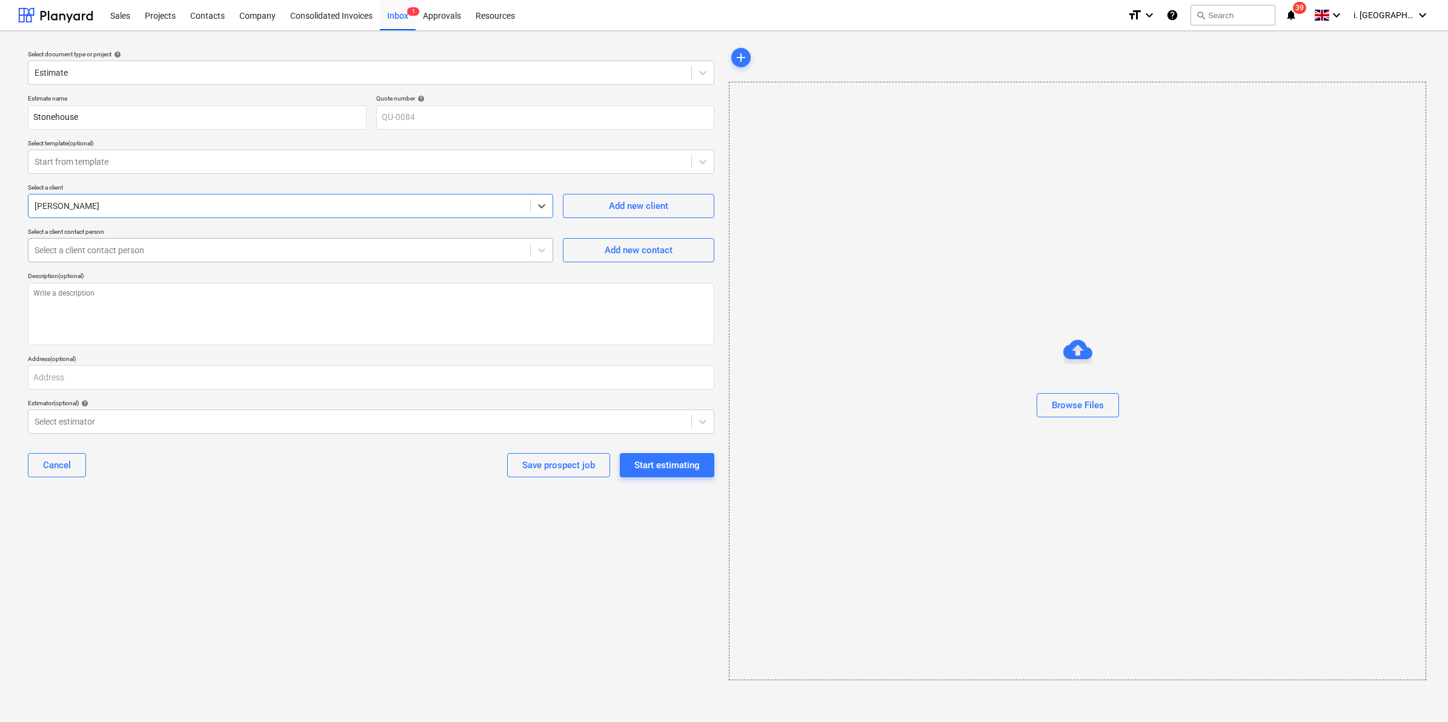
click at [202, 253] on div at bounding box center [280, 250] width 490 height 12
click at [252, 331] on textarea at bounding box center [371, 314] width 686 height 62
type textarea "x"
click at [223, 209] on div at bounding box center [280, 206] width 490 height 12
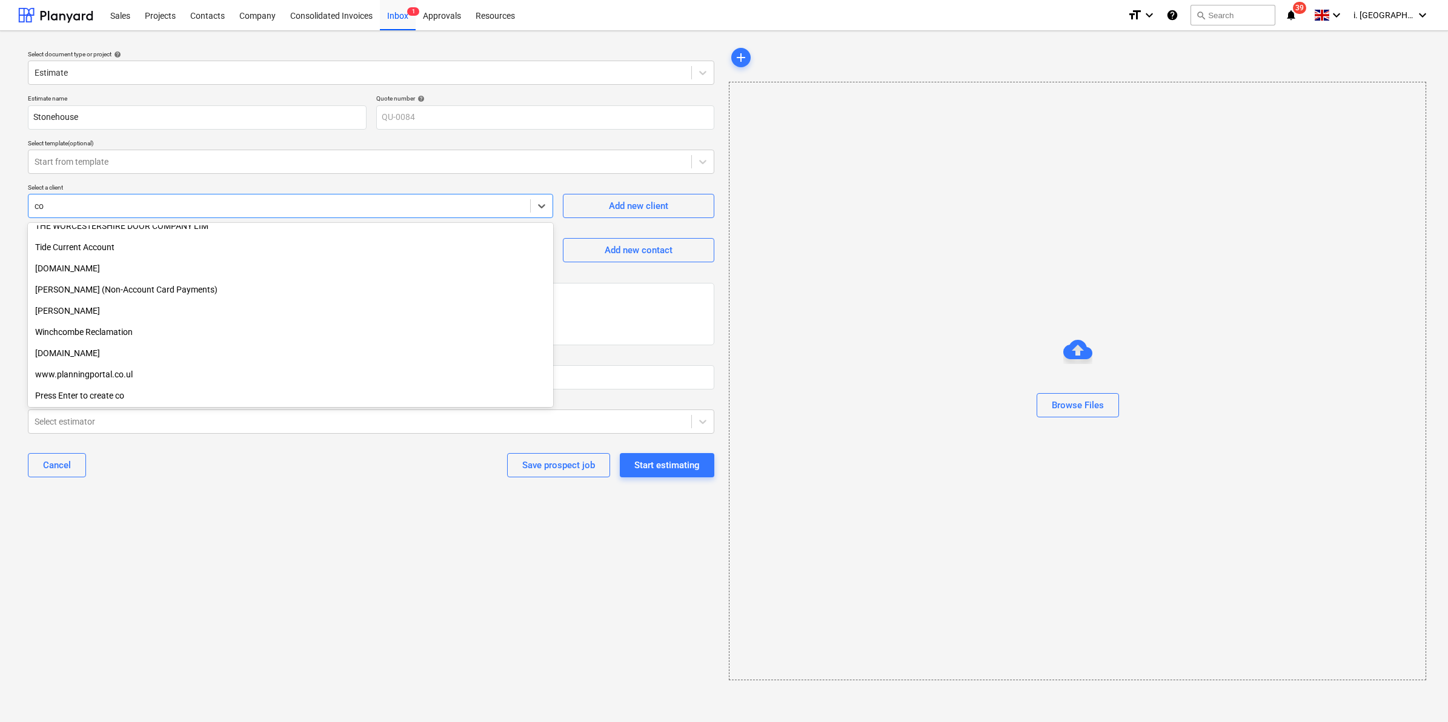
scroll to position [2575, 0]
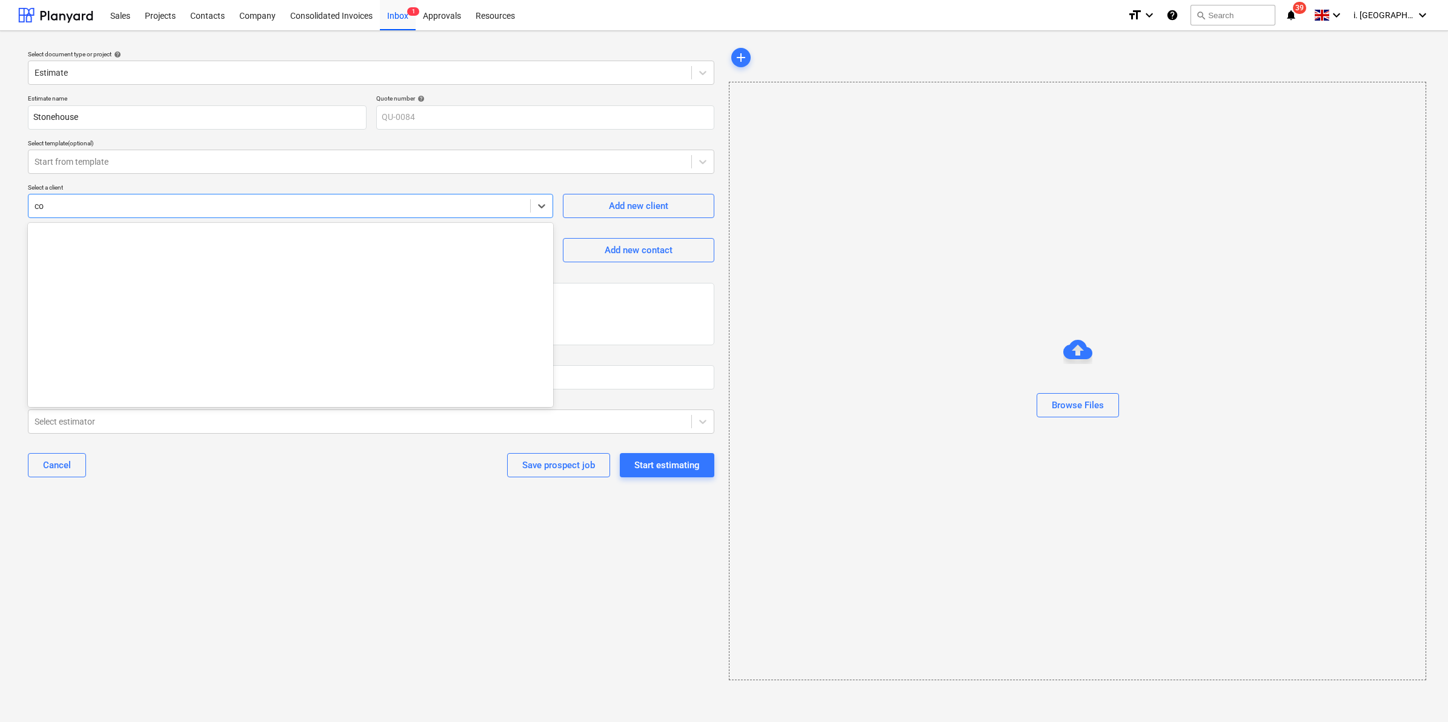
type input "c"
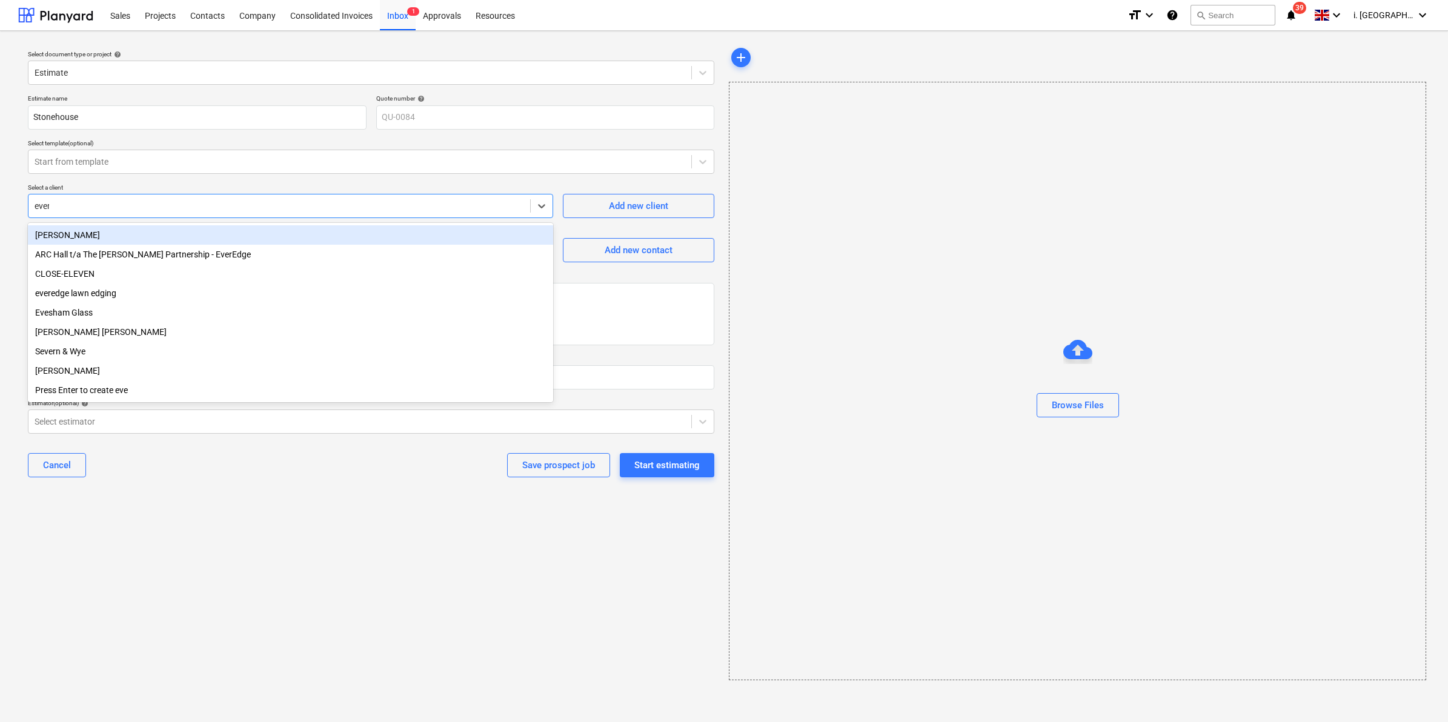
type input "evere"
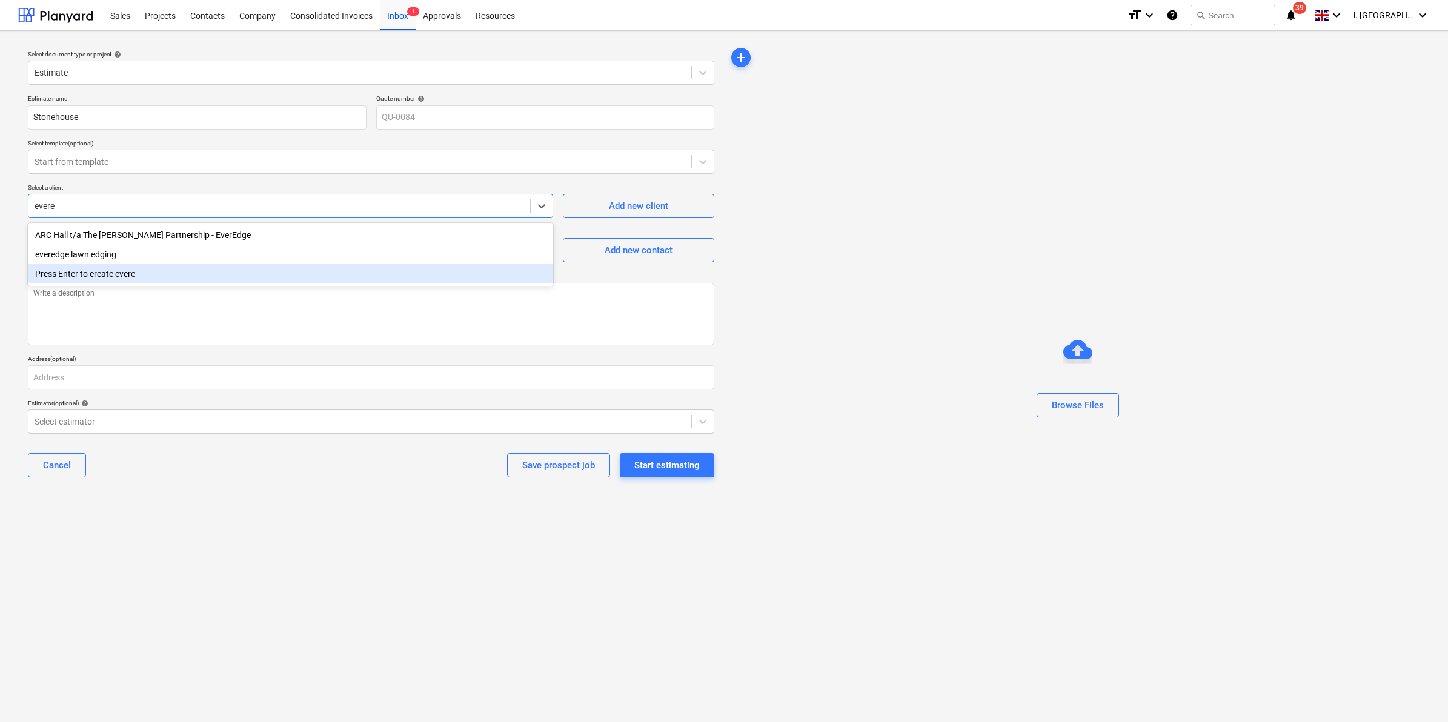
click at [198, 276] on div "Press Enter to create evere" at bounding box center [290, 273] width 525 height 19
type textarea "x"
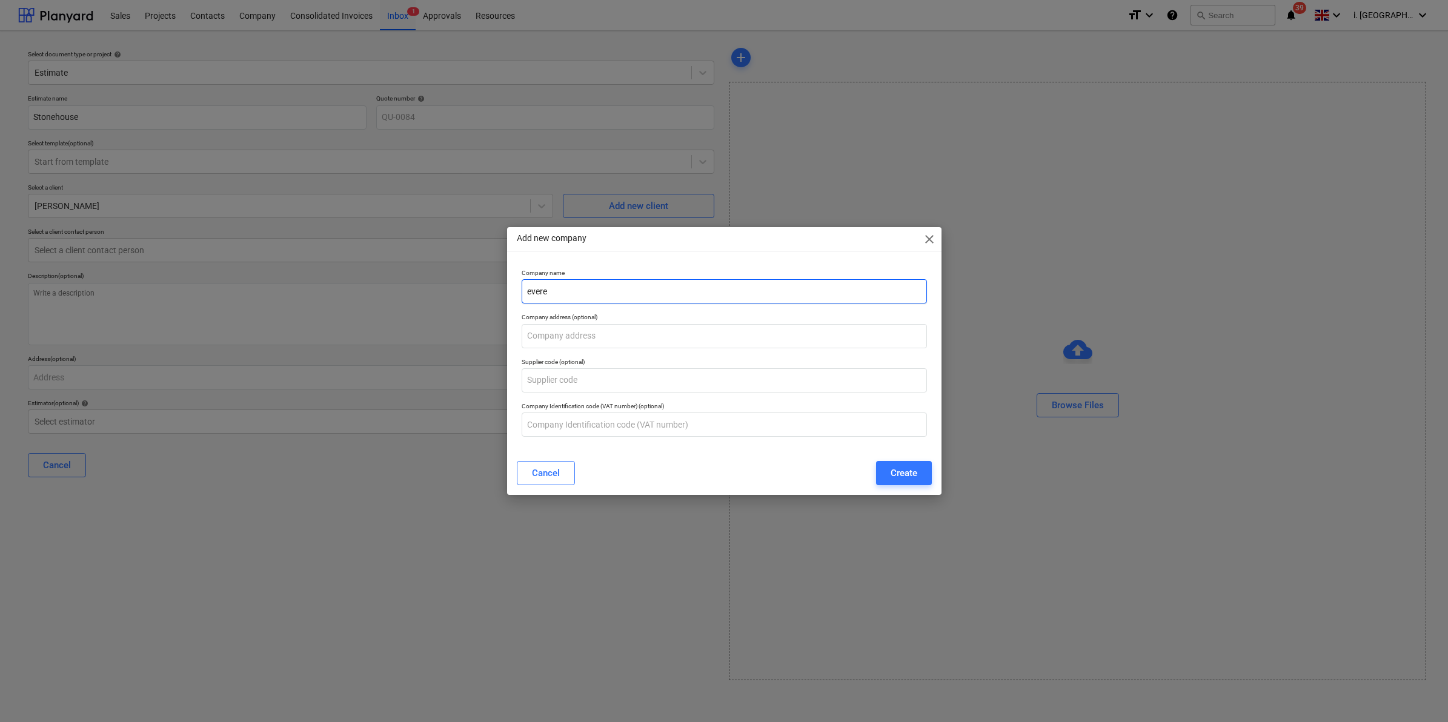
click at [640, 292] on input "evere" at bounding box center [724, 291] width 405 height 24
drag, startPoint x: 640, startPoint y: 294, endPoint x: 424, endPoint y: 262, distance: 218.6
click at [424, 262] on div "Add new company close Company name evere Company address (optional) Supplier co…" at bounding box center [724, 361] width 1448 height 722
type input "[PERSON_NAME]"
click at [928, 468] on button "Create" at bounding box center [904, 473] width 56 height 24
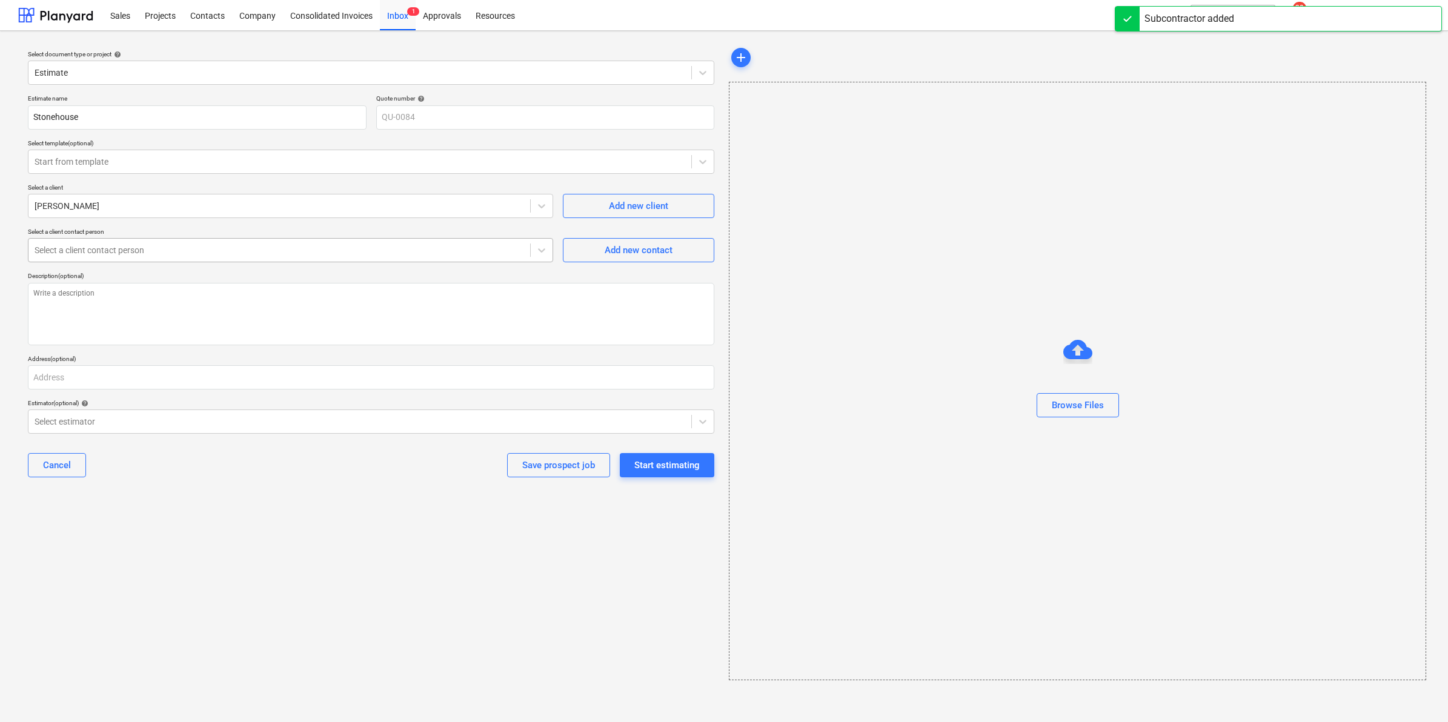
click at [262, 255] on div at bounding box center [280, 250] width 490 height 12
click at [309, 256] on div at bounding box center [280, 250] width 490 height 12
click at [234, 282] on p "Description (optional)" at bounding box center [371, 277] width 686 height 10
click at [253, 429] on div "Select estimator" at bounding box center [359, 421] width 663 height 17
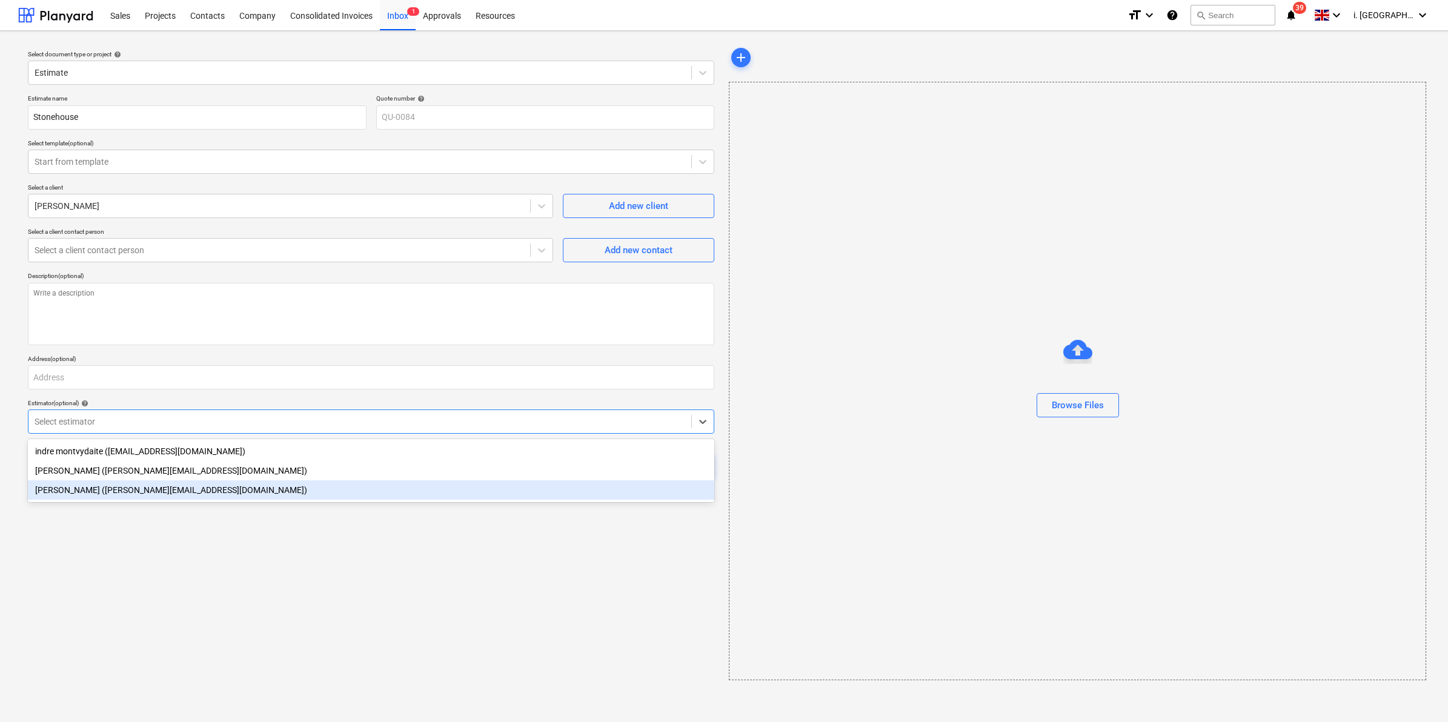
click at [273, 482] on div "[PERSON_NAME] ([PERSON_NAME][EMAIL_ADDRESS][DOMAIN_NAME])" at bounding box center [371, 489] width 686 height 19
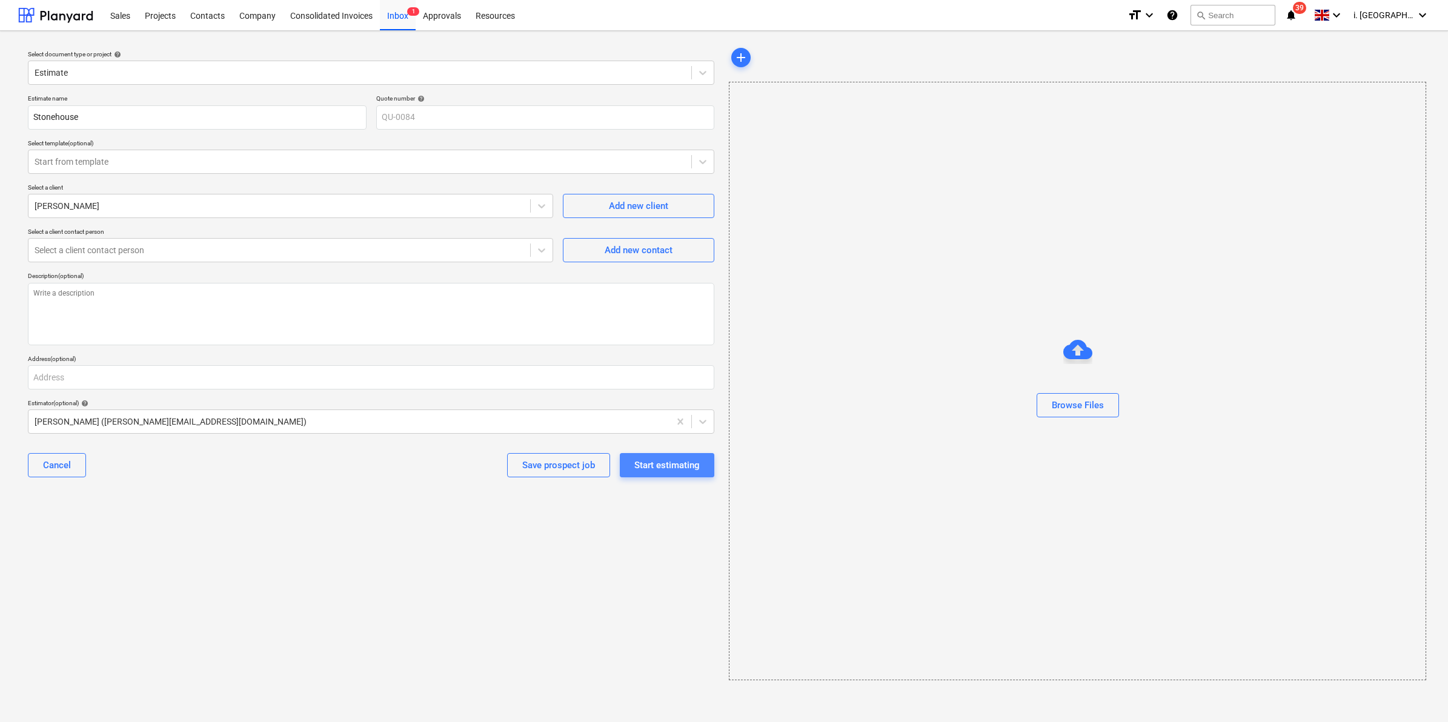
click at [647, 468] on div "Start estimating" at bounding box center [666, 465] width 65 height 16
click at [1055, 395] on button "Browse Files" at bounding box center [1078, 405] width 82 height 24
click at [743, 53] on span "add" at bounding box center [741, 57] width 15 height 15
click at [742, 52] on span "add" at bounding box center [741, 57] width 15 height 15
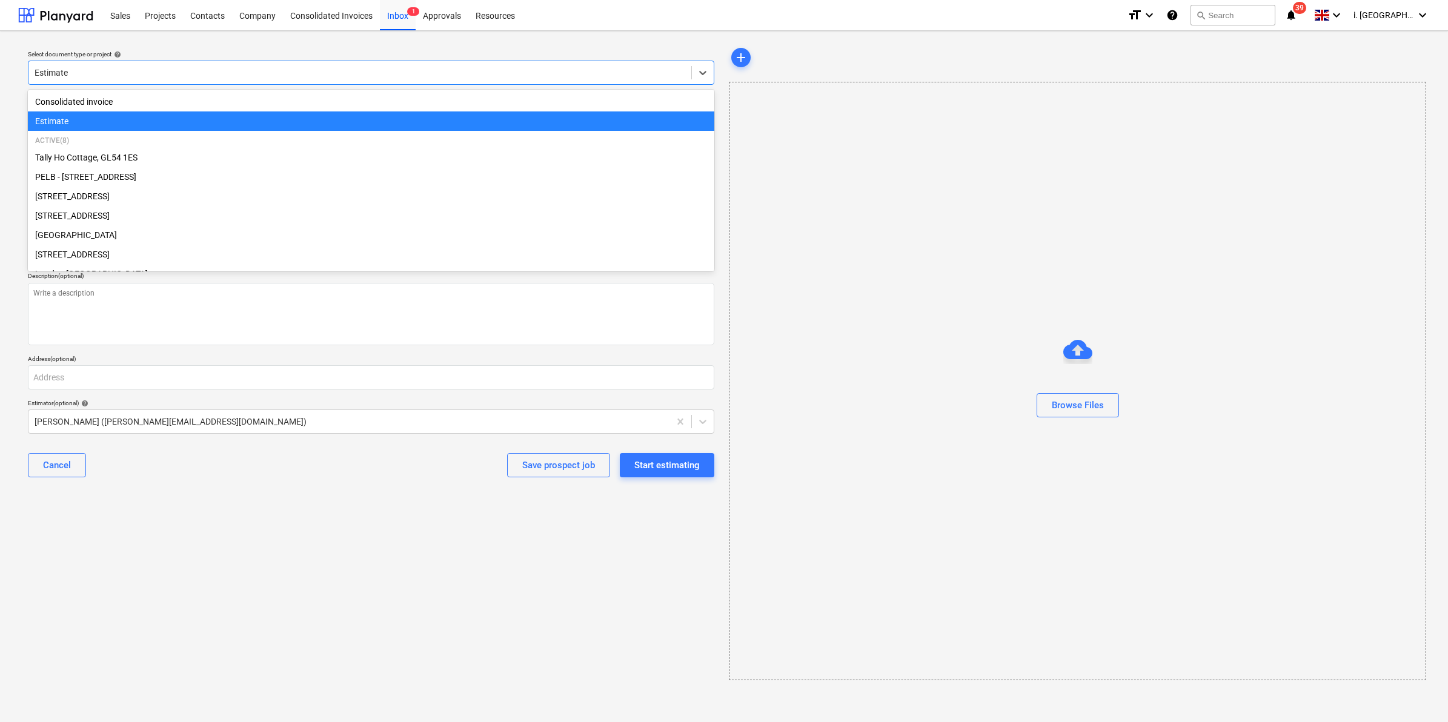
click at [343, 71] on div at bounding box center [360, 73] width 651 height 12
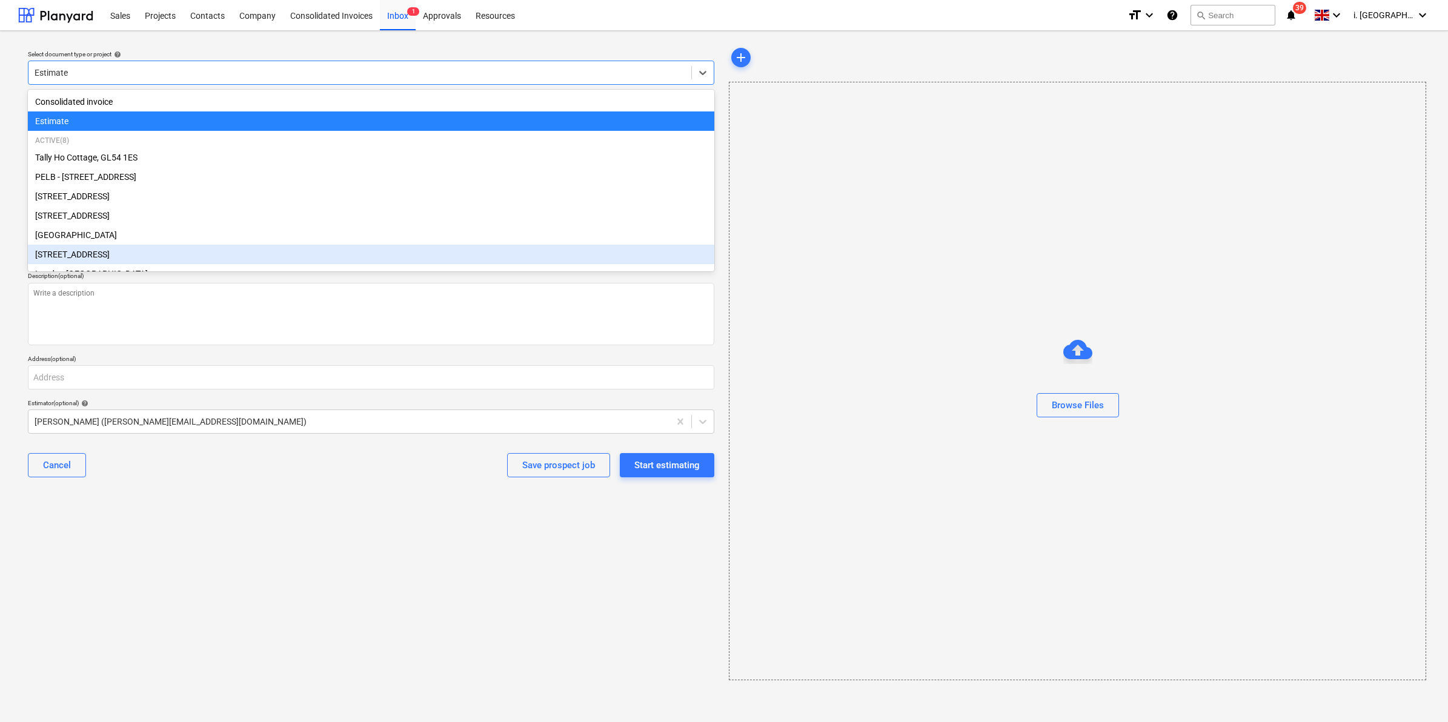
click at [356, 520] on div "Select document type or project help option Old Brewery Tap, SN7 8RB focused, 8…" at bounding box center [371, 363] width 706 height 645
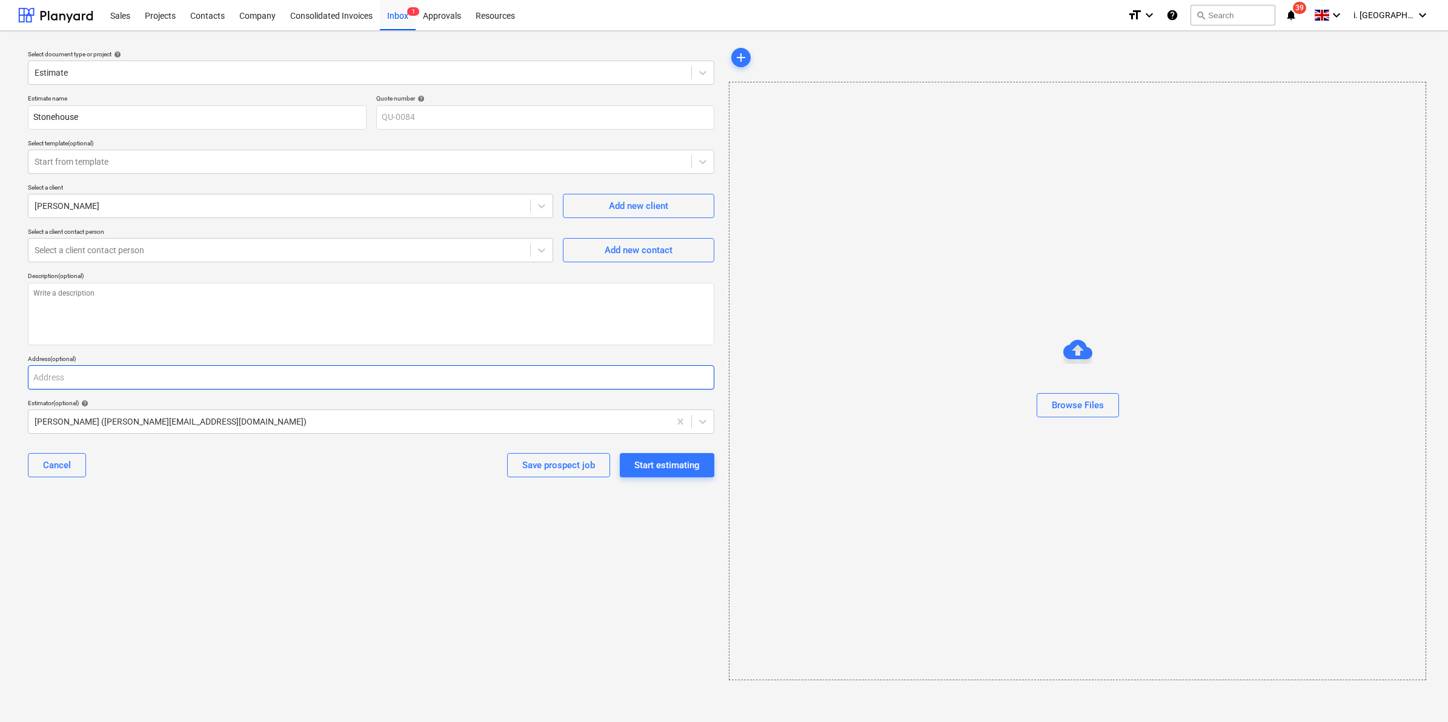
click at [259, 386] on input "text" at bounding box center [371, 377] width 686 height 24
click at [643, 468] on div "Start estimating" at bounding box center [666, 465] width 65 height 16
click at [362, 248] on div at bounding box center [280, 250] width 490 height 12
click at [590, 246] on span "Add new contact" at bounding box center [638, 250] width 121 height 16
type textarea "x"
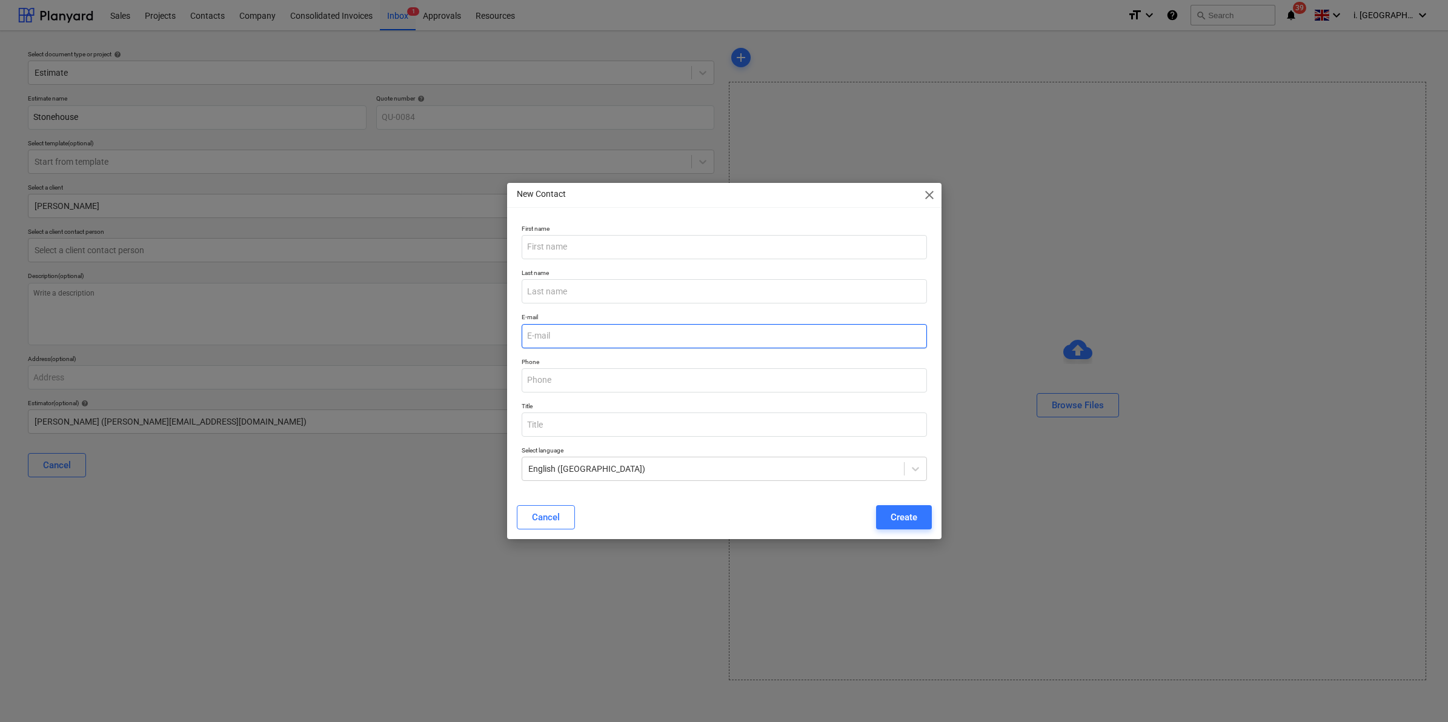
drag, startPoint x: 591, startPoint y: 328, endPoint x: 594, endPoint y: 334, distance: 6.8
click at [591, 328] on input "email" at bounding box center [724, 336] width 405 height 24
paste input "[EMAIL_ADDRESS][DOMAIN_NAME]"
type input "[EMAIL_ADDRESS][DOMAIN_NAME]"
click at [900, 522] on div "Create" at bounding box center [904, 518] width 27 height 16
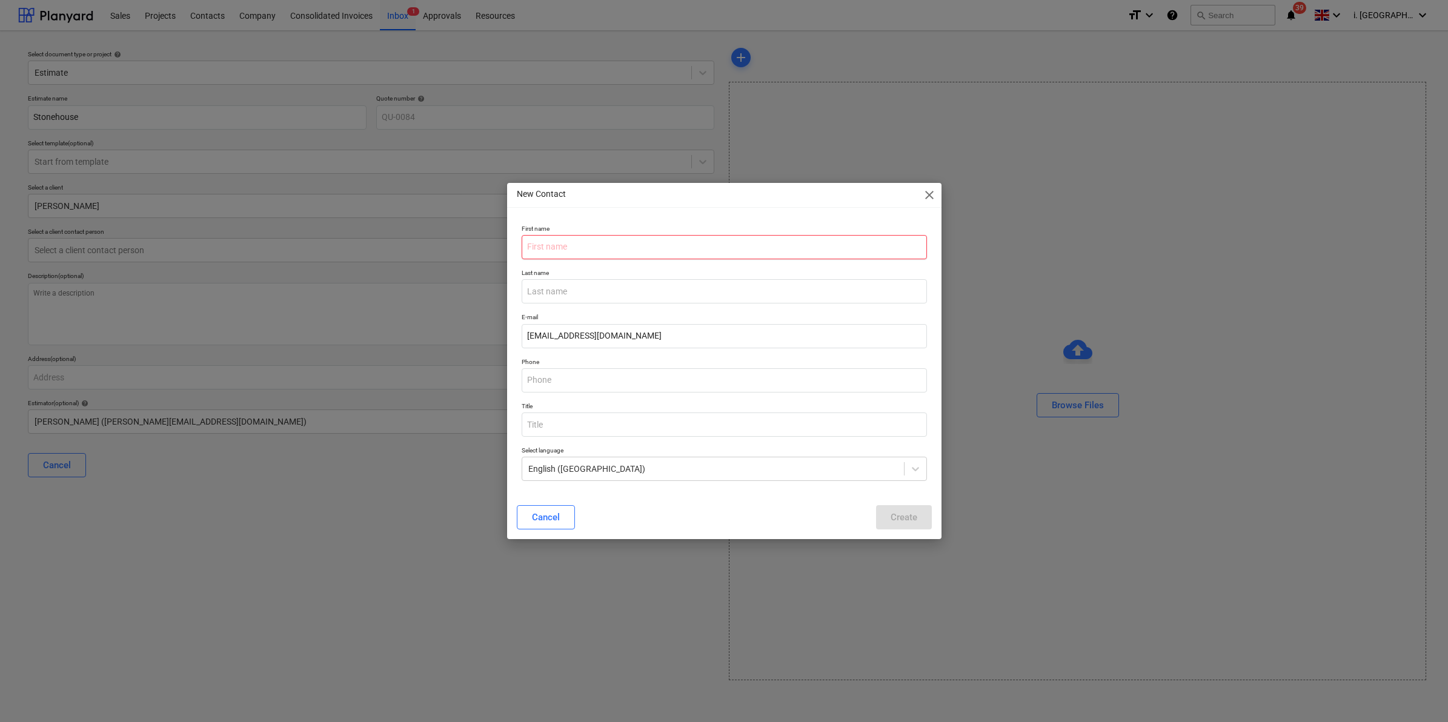
drag, startPoint x: 603, startPoint y: 244, endPoint x: 593, endPoint y: 226, distance: 21.2
click at [603, 244] on input "text" at bounding box center [724, 247] width 405 height 24
click at [595, 238] on input "text" at bounding box center [724, 247] width 405 height 24
click at [606, 233] on p "First name" at bounding box center [724, 230] width 405 height 10
click at [606, 237] on input "text" at bounding box center [724, 247] width 405 height 24
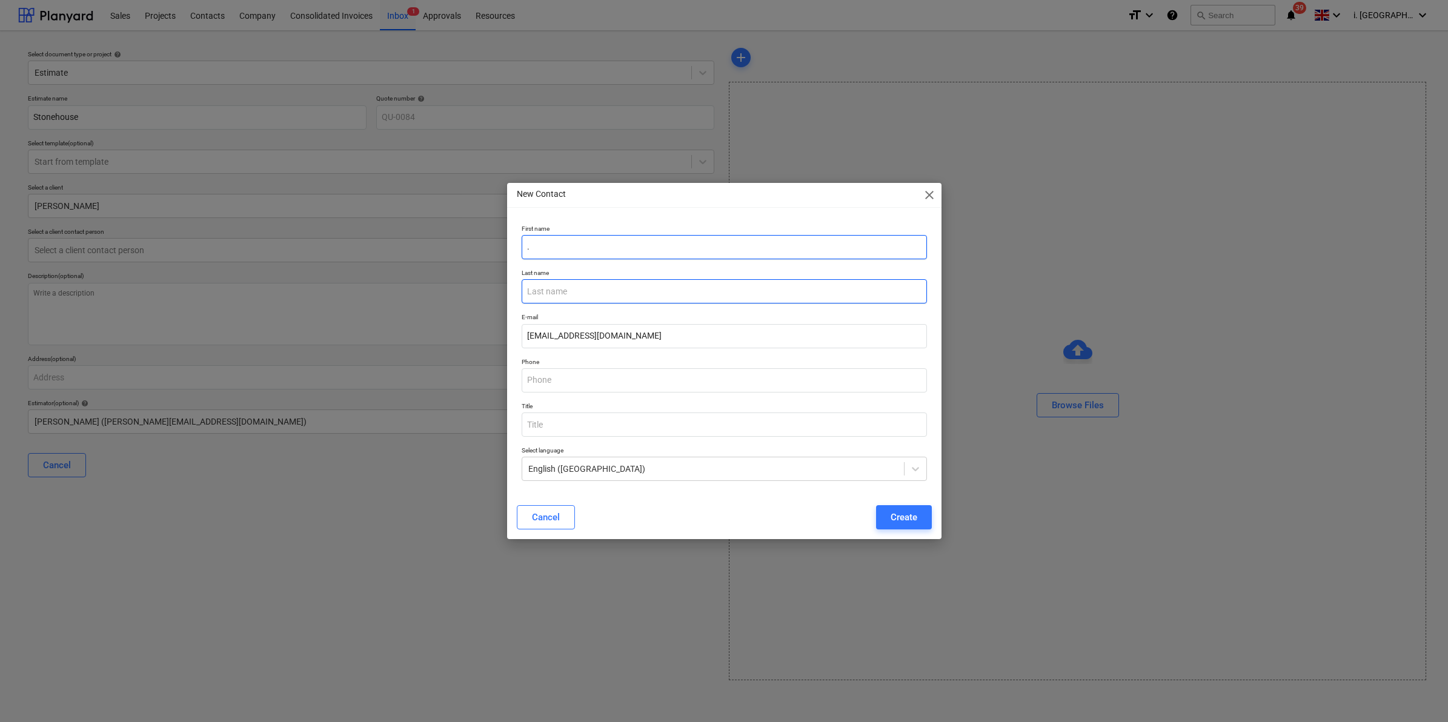
type input "."
click at [535, 299] on input "text" at bounding box center [724, 291] width 405 height 24
type input "."
click at [923, 513] on button "Create" at bounding box center [904, 517] width 56 height 24
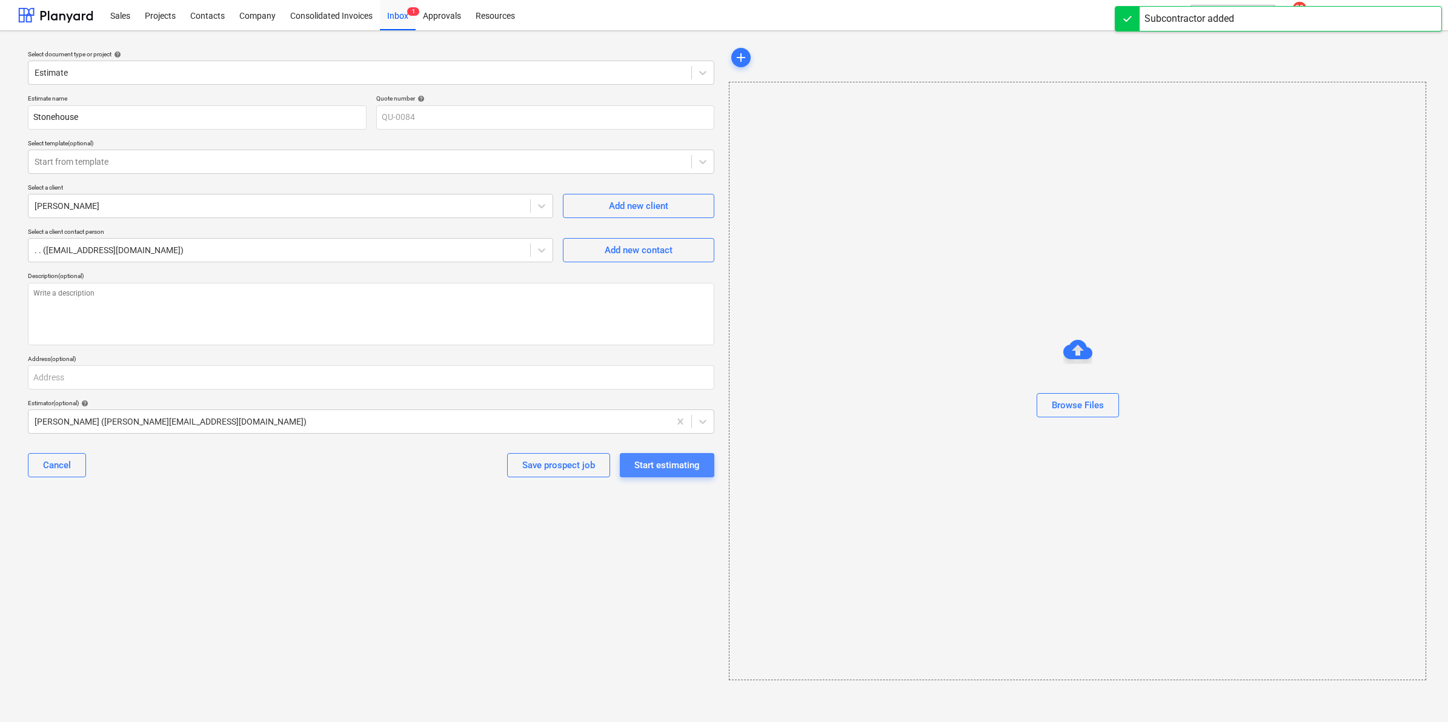
click at [662, 467] on div "Start estimating" at bounding box center [666, 465] width 65 height 16
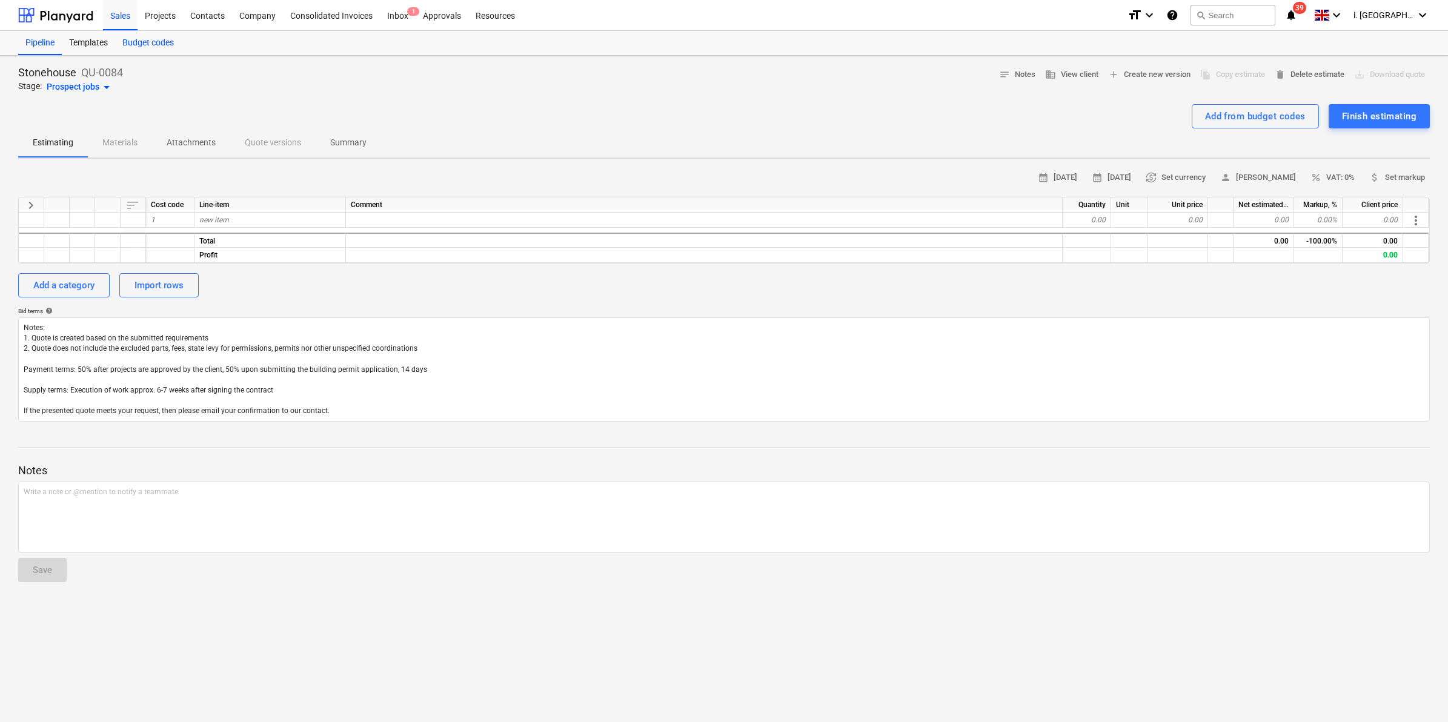
click at [162, 41] on div "Budget codes" at bounding box center [148, 43] width 66 height 24
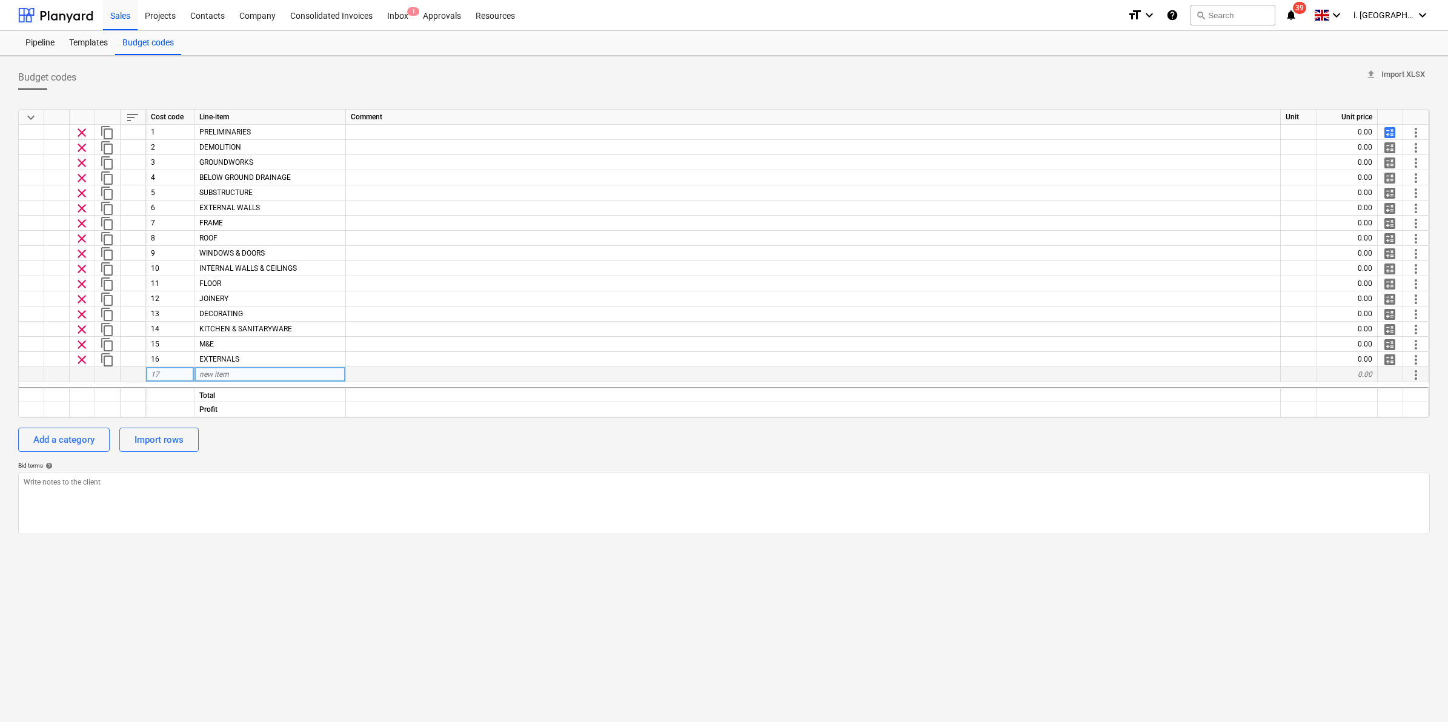
click at [79, 376] on div at bounding box center [82, 374] width 25 height 15
click at [122, 382] on div at bounding box center [133, 374] width 25 height 15
click at [82, 50] on div "Templates" at bounding box center [88, 43] width 53 height 24
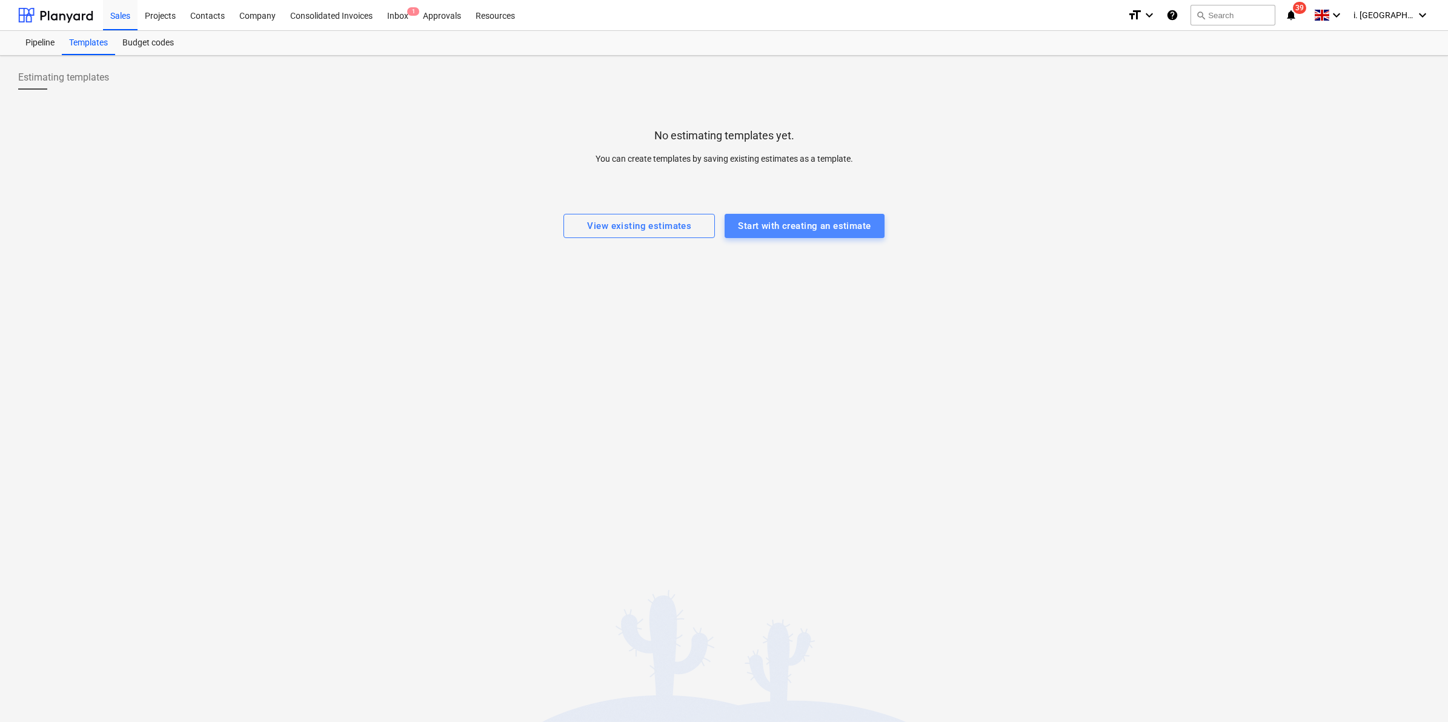
click at [764, 231] on div "Start with creating an estimate" at bounding box center [804, 226] width 133 height 16
click at [31, 34] on div "Pipeline" at bounding box center [40, 43] width 44 height 24
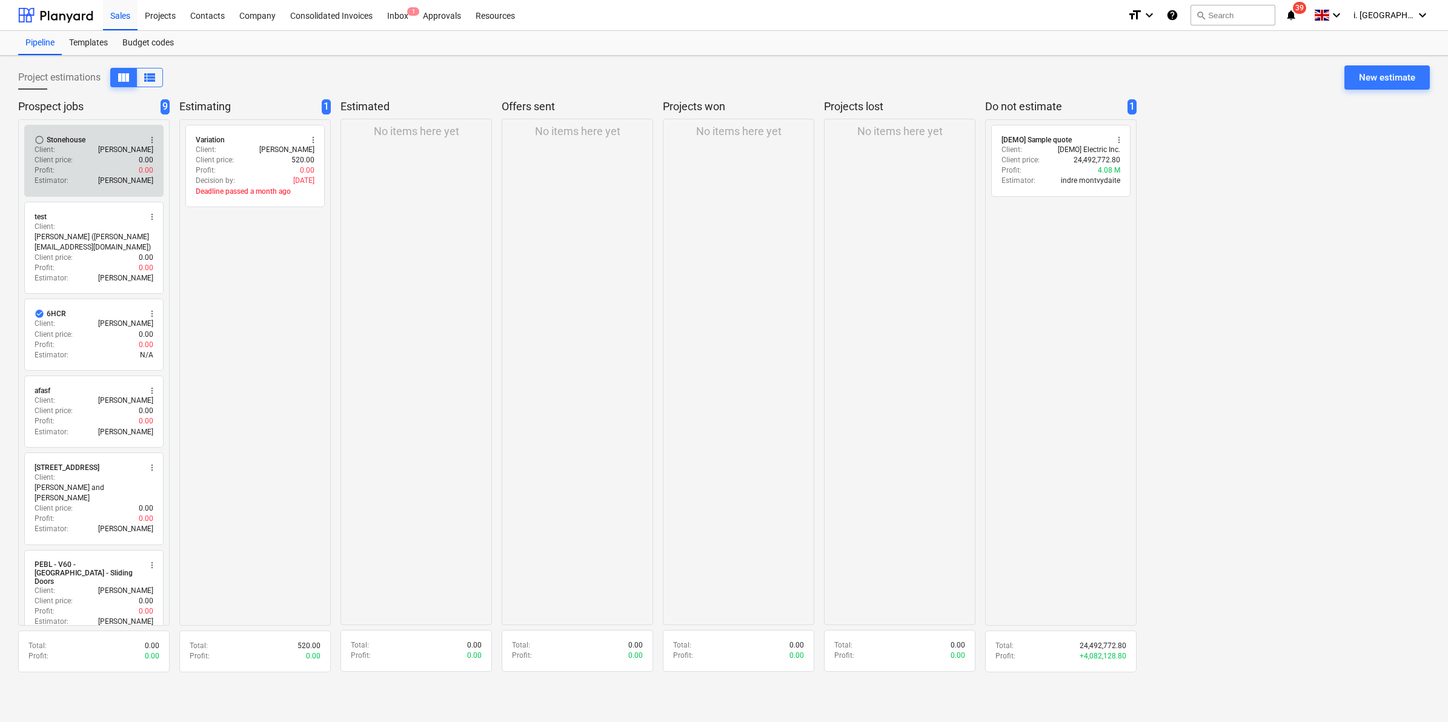
click at [55, 162] on p "Client price :" at bounding box center [54, 160] width 38 height 10
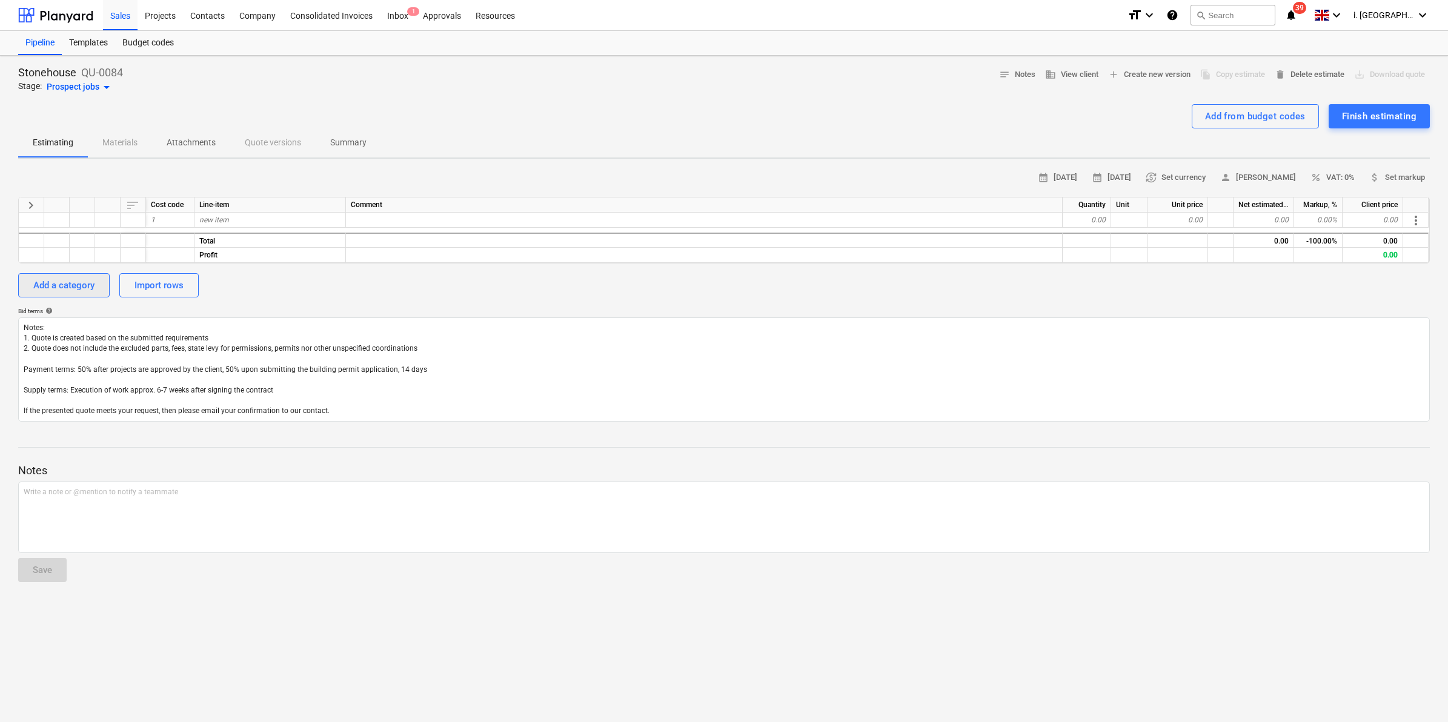
click at [76, 294] on button "Add a category" at bounding box center [63, 285] width 91 height 24
type textarea "x"
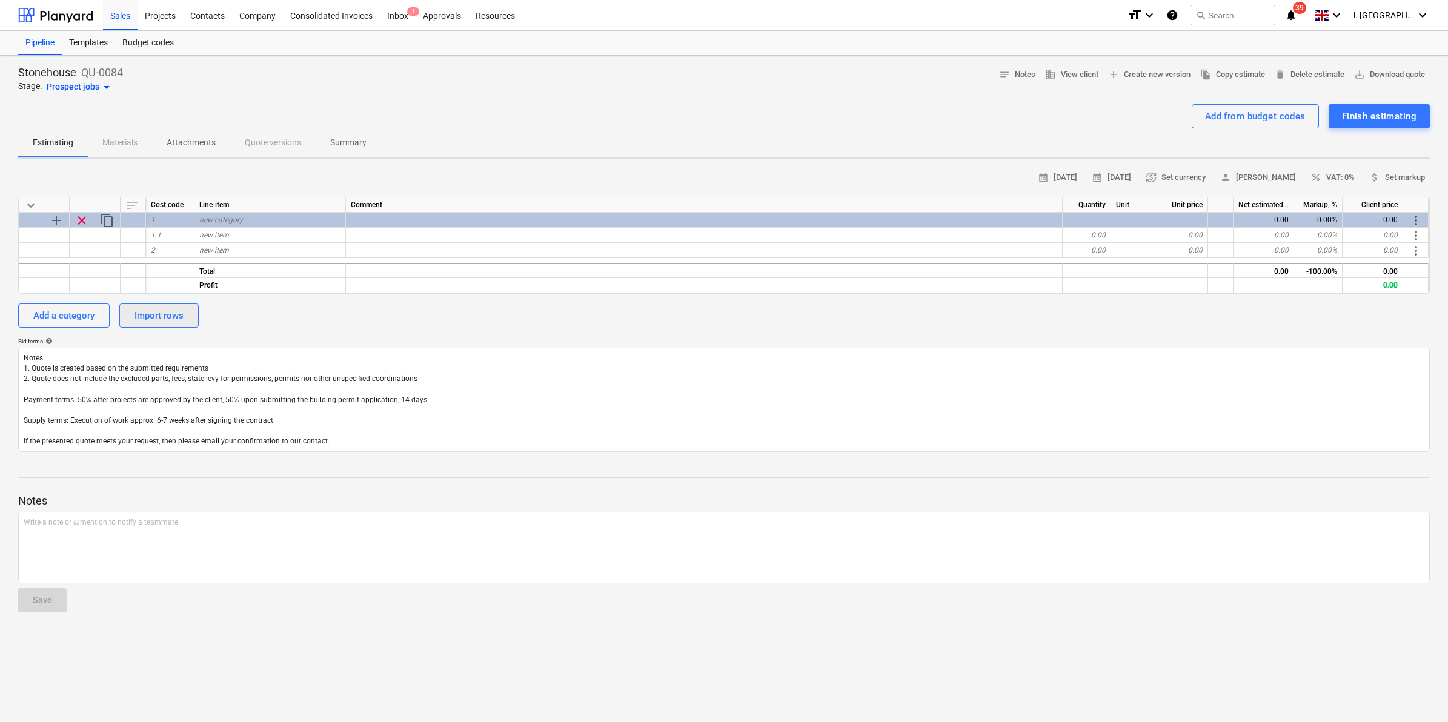
click at [141, 313] on div "Import rows" at bounding box center [159, 316] width 49 height 16
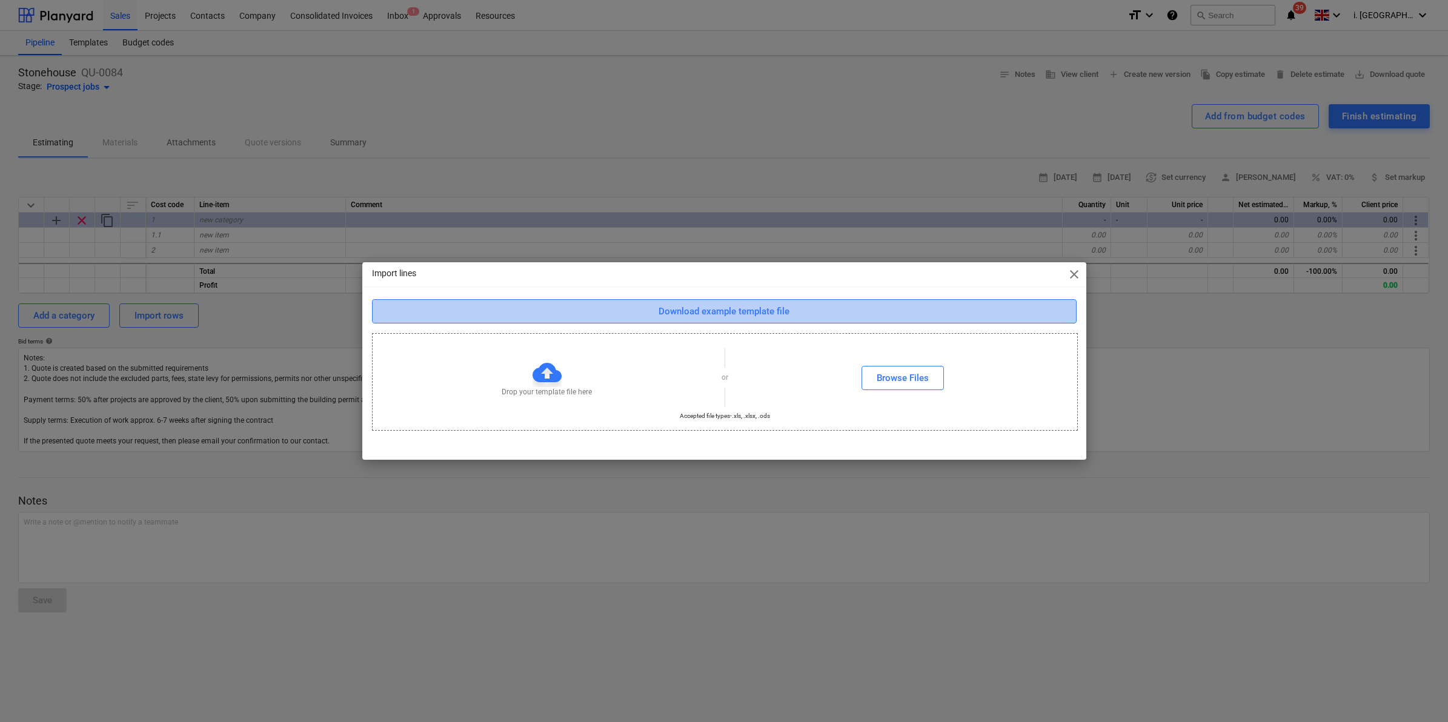
click at [747, 315] on div "Download example template file" at bounding box center [724, 312] width 131 height 16
